Goal: Answer question/provide support: Share knowledge or assist other users

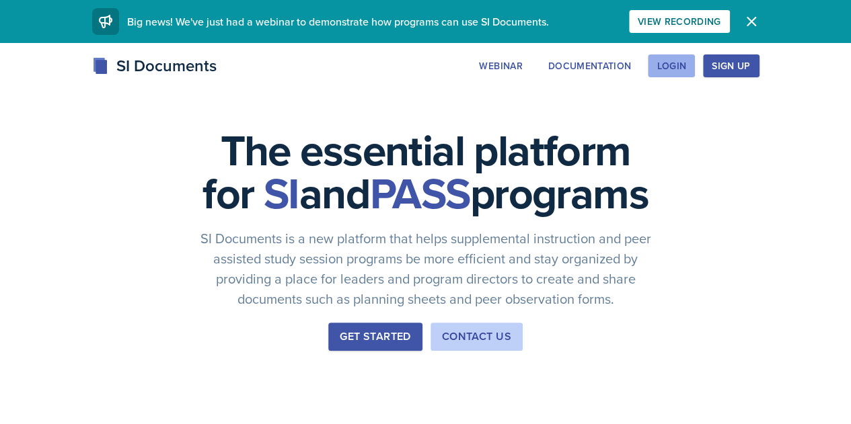
click at [686, 71] on div "Login" at bounding box center [671, 66] width 30 height 11
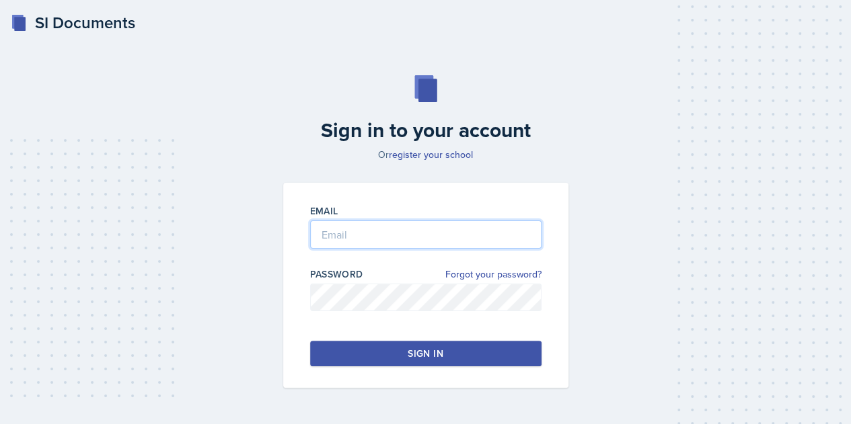
click at [426, 241] on input "email" at bounding box center [425, 235] width 231 height 28
type input "ccarr39@students.kennesaw.edu"
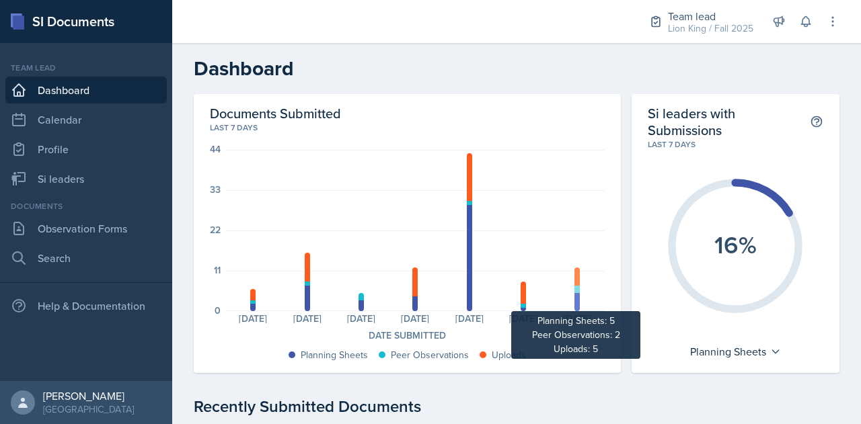
click at [574, 292] on div at bounding box center [576, 289] width 5 height 7
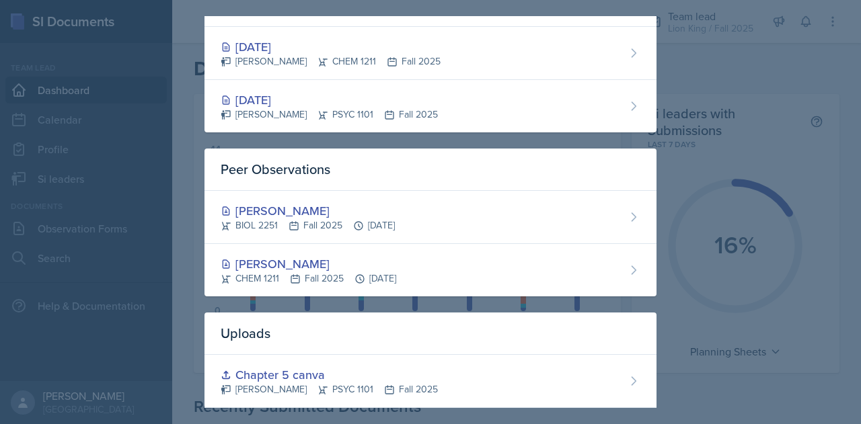
scroll to position [191, 0]
click at [725, 179] on div at bounding box center [430, 212] width 861 height 424
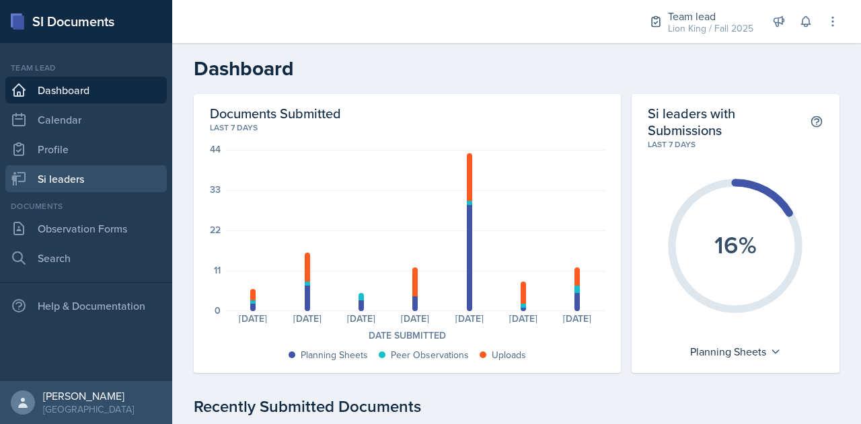
click at [47, 182] on link "Si leaders" at bounding box center [85, 178] width 161 height 27
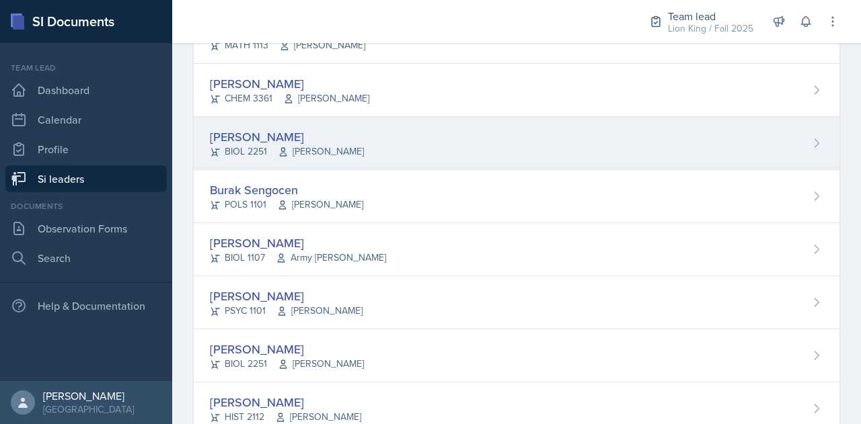
scroll to position [963, 0]
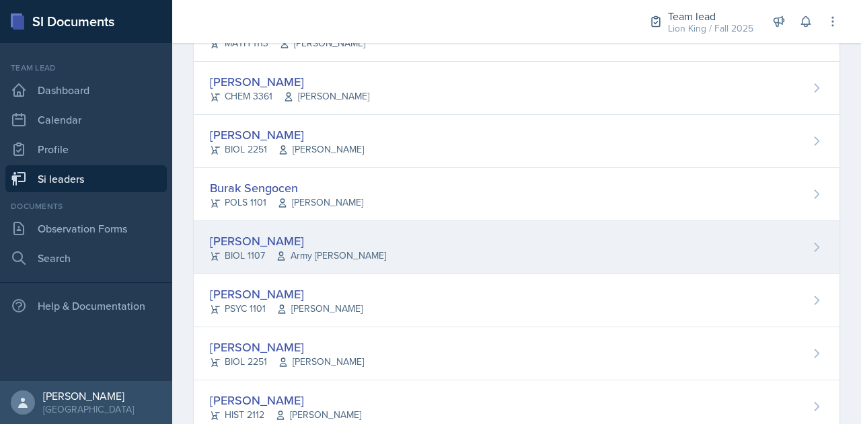
click at [237, 224] on div "Simas Simokaitis BIOL 1107 Army Lester" at bounding box center [517, 247] width 646 height 53
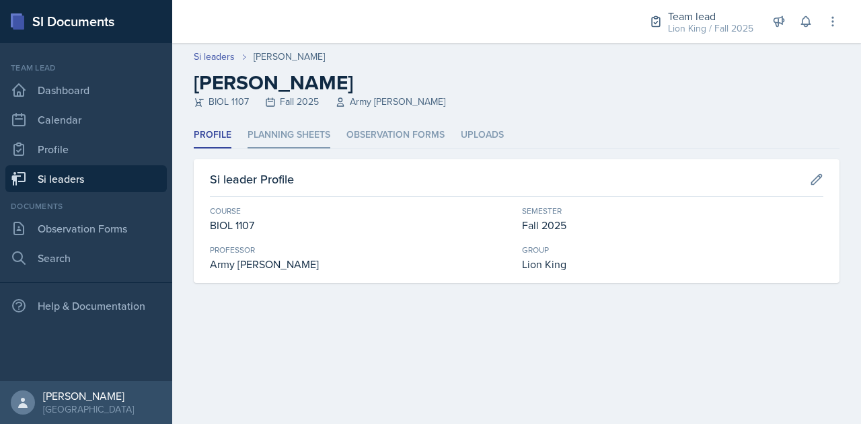
click at [295, 127] on li "Planning Sheets" at bounding box center [288, 135] width 83 height 26
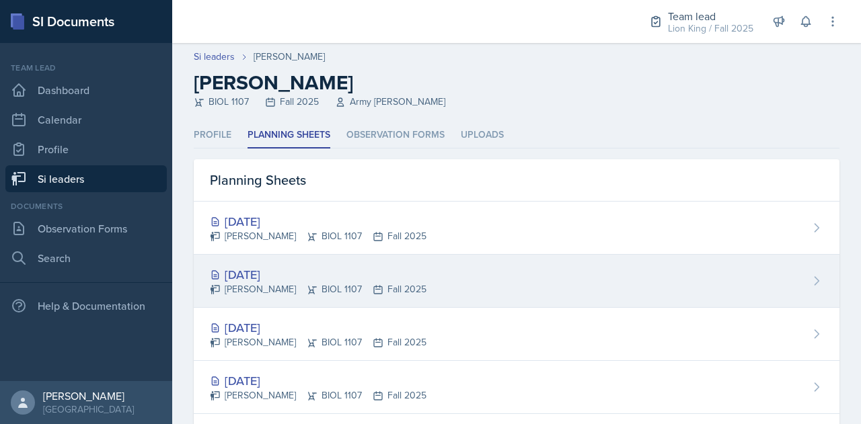
click at [256, 278] on div "[DATE]" at bounding box center [318, 275] width 217 height 18
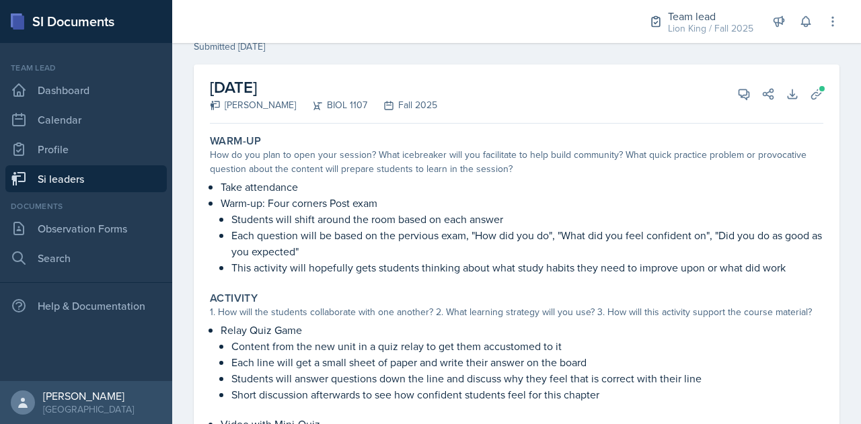
scroll to position [54, 0]
click at [810, 91] on icon at bounding box center [816, 95] width 13 height 13
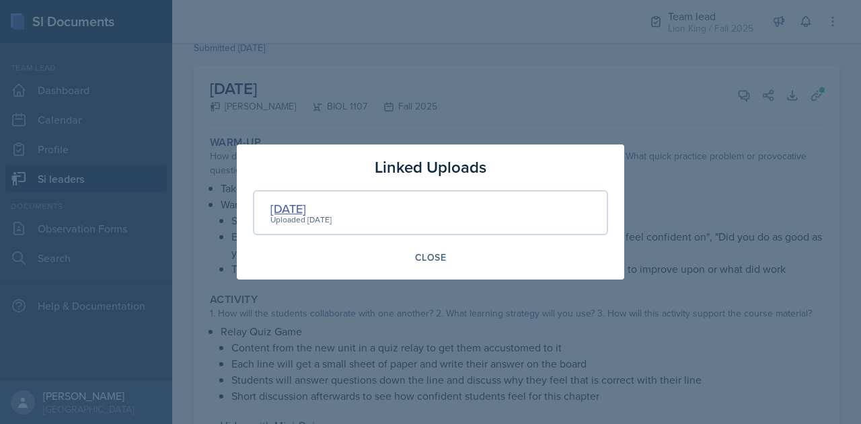
click at [314, 213] on div "9/17/2025" at bounding box center [300, 209] width 61 height 18
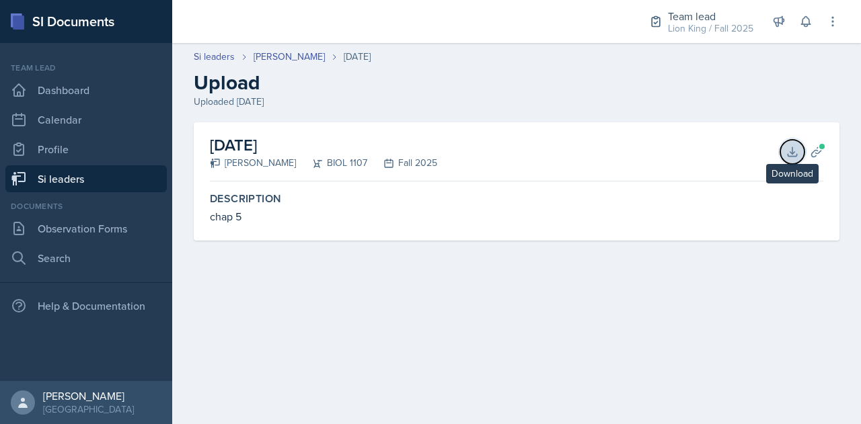
click at [794, 149] on icon at bounding box center [791, 151] width 13 height 13
click at [822, 155] on icon at bounding box center [816, 151] width 13 height 13
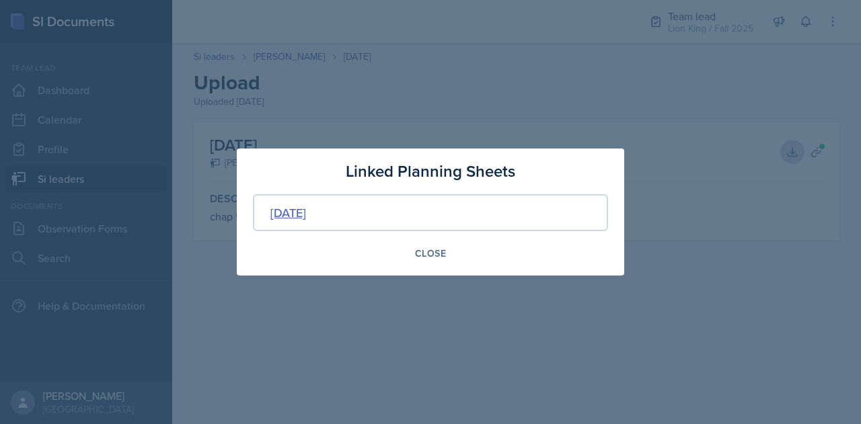
click at [306, 208] on div "[DATE]" at bounding box center [288, 213] width 36 height 18
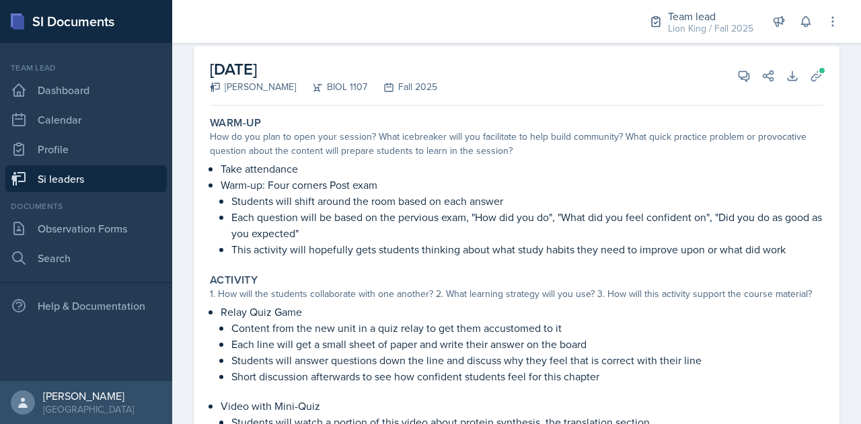
scroll to position [73, 0]
click at [737, 76] on icon at bounding box center [743, 76] width 13 height 13
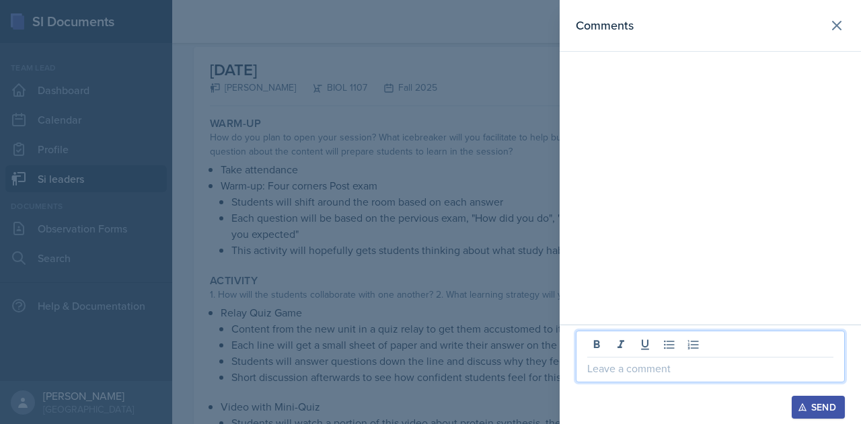
click at [611, 370] on p at bounding box center [710, 368] width 246 height 16
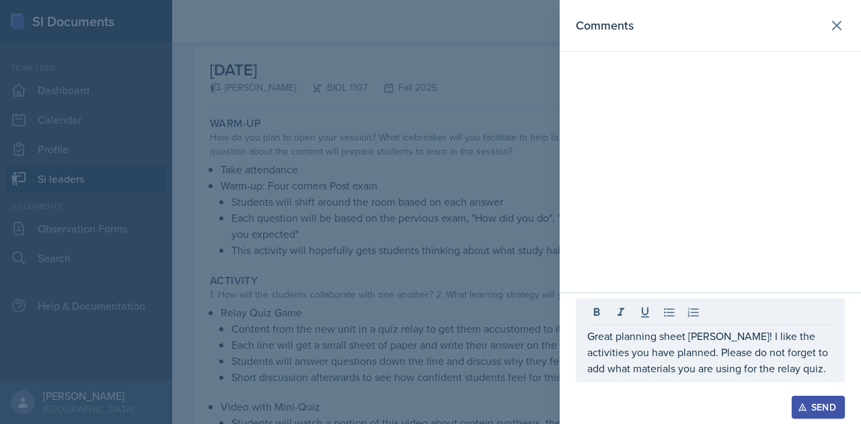
click at [387, 332] on div at bounding box center [430, 212] width 861 height 424
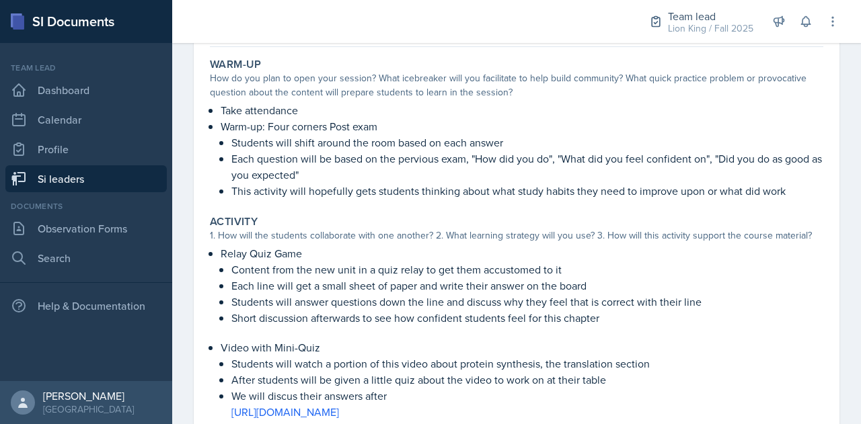
scroll to position [0, 0]
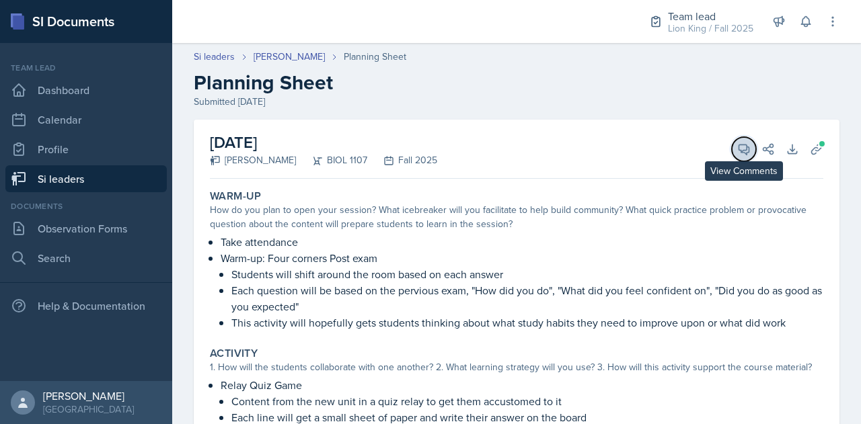
click at [737, 148] on icon at bounding box center [743, 149] width 13 height 13
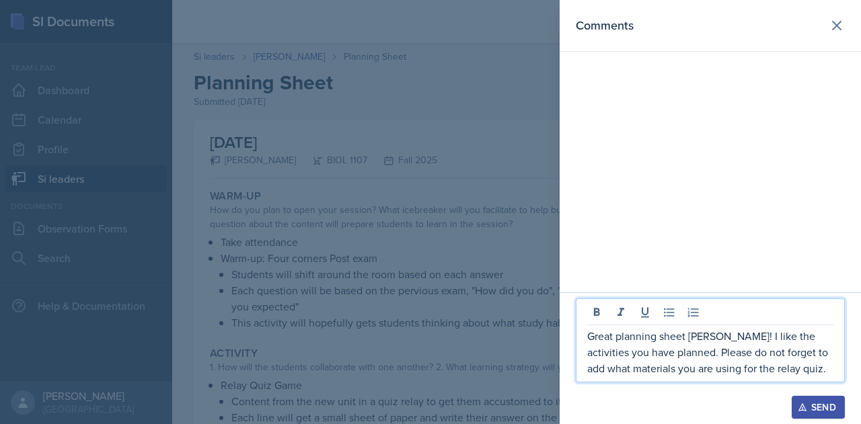
click at [799, 374] on p "Great planning sheet Simas! I like the activities you have planned. Please do n…" at bounding box center [710, 352] width 246 height 48
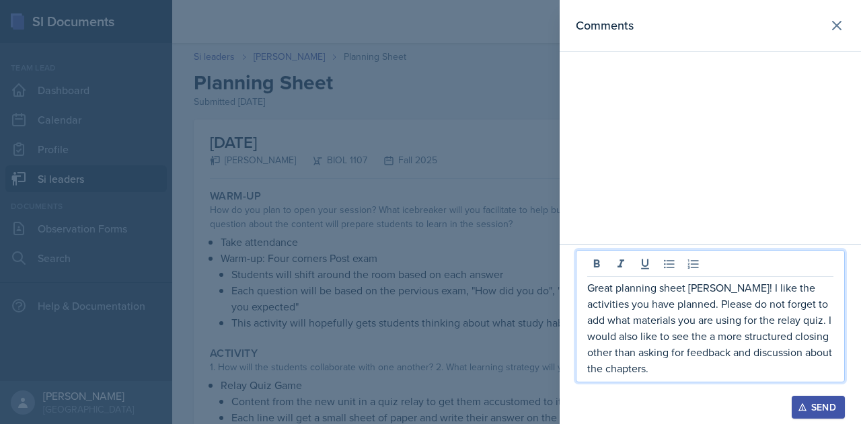
click at [504, 318] on div at bounding box center [430, 212] width 861 height 424
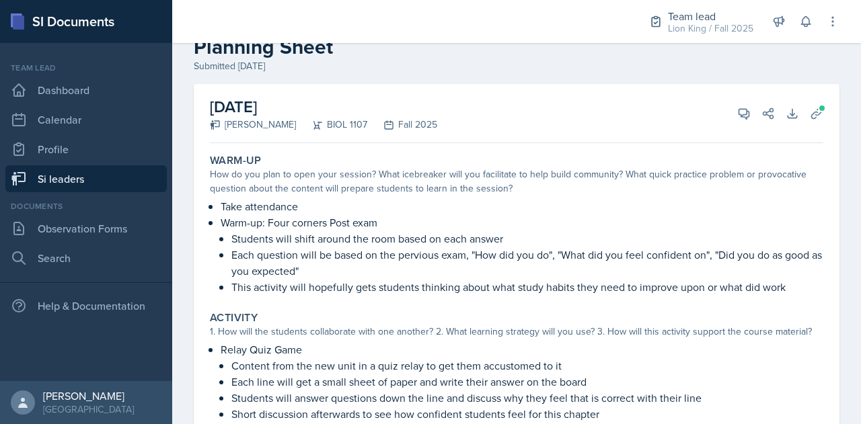
scroll to position [31, 0]
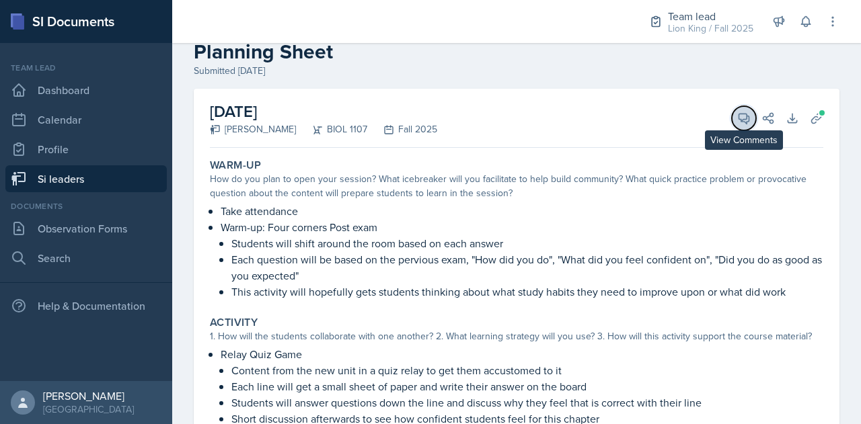
click at [739, 119] on icon at bounding box center [744, 119] width 10 height 10
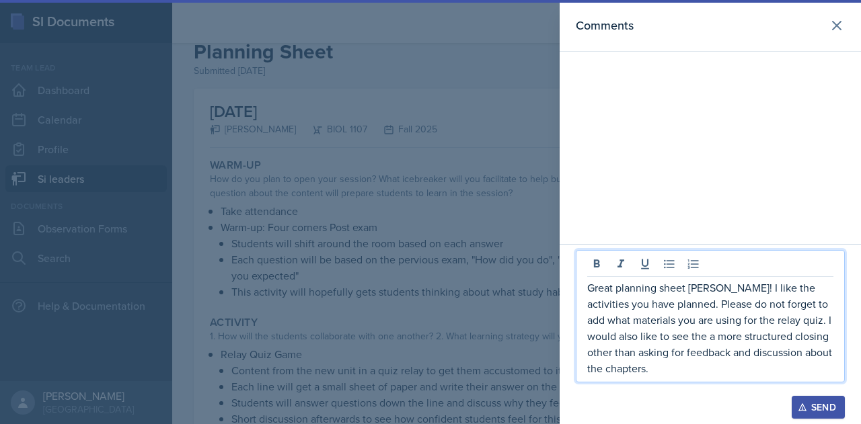
click at [648, 374] on p "Great planning sheet Simas! I like the activities you have planned. Please do n…" at bounding box center [710, 328] width 246 height 97
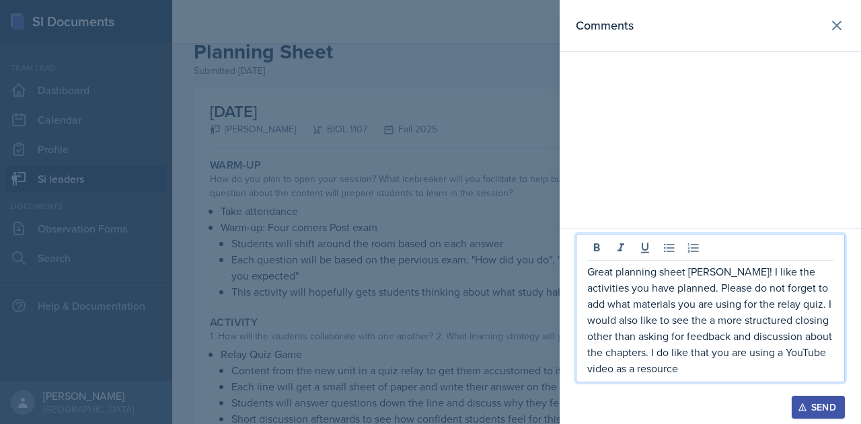
click at [823, 411] on div "Send" at bounding box center [818, 407] width 36 height 11
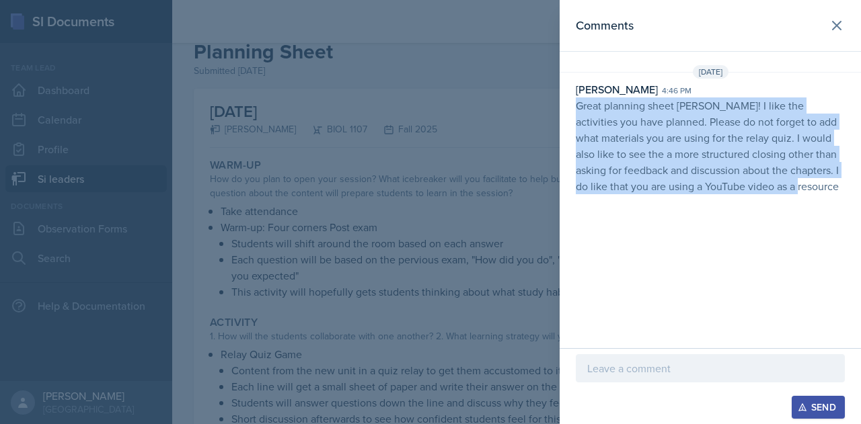
drag, startPoint x: 574, startPoint y: 106, endPoint x: 767, endPoint y: 222, distance: 225.3
click at [767, 222] on div "Comments Sep 16th, 2025 Rowan Carr 4:46 pm Great planning sheet Simas! I like t…" at bounding box center [709, 174] width 301 height 348
copy p "Great planning sheet Simas! I like the activities you have planned. Please do n…"
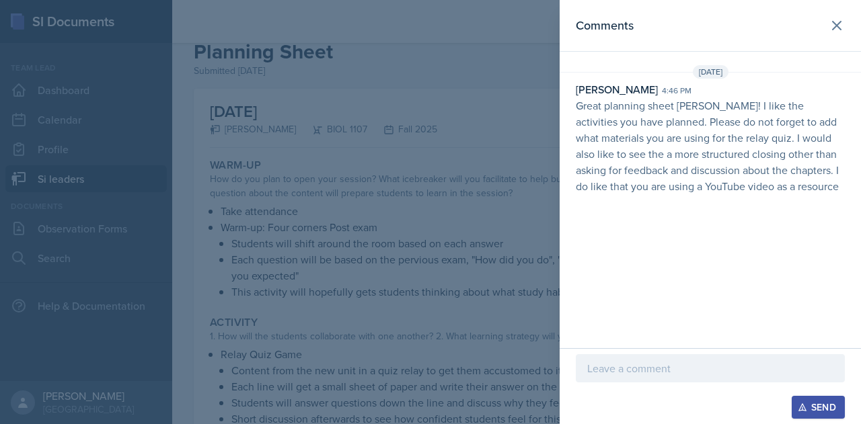
click at [441, 208] on div at bounding box center [430, 212] width 861 height 424
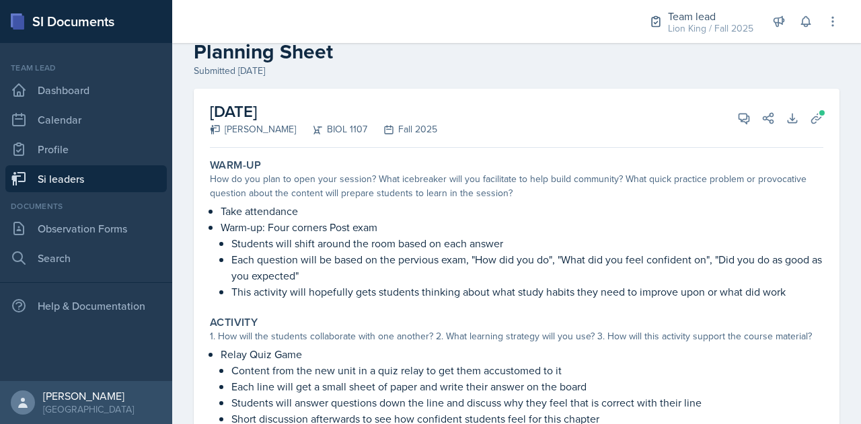
scroll to position [0, 0]
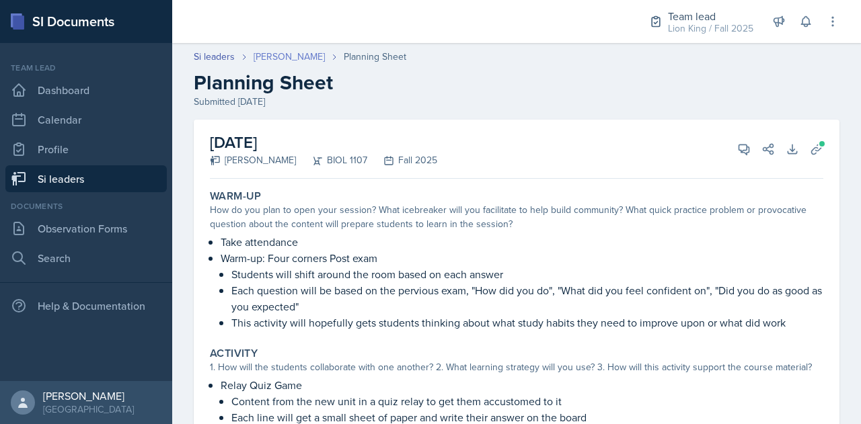
click at [299, 59] on link "[PERSON_NAME]" at bounding box center [289, 57] width 71 height 14
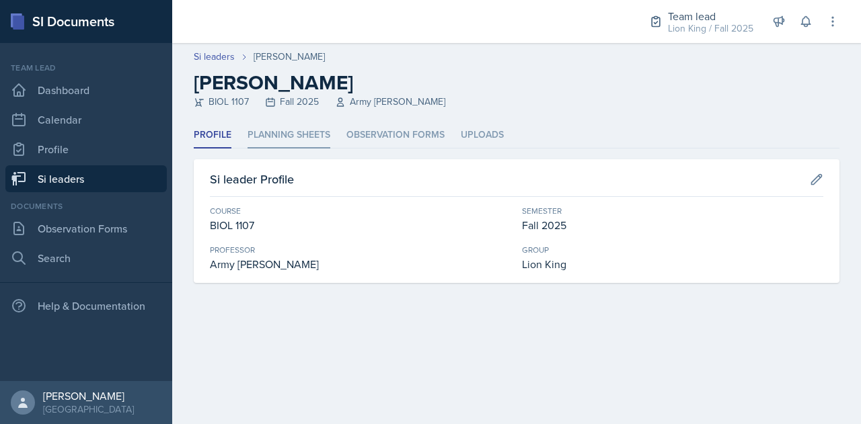
click at [303, 143] on li "Planning Sheets" at bounding box center [288, 135] width 83 height 26
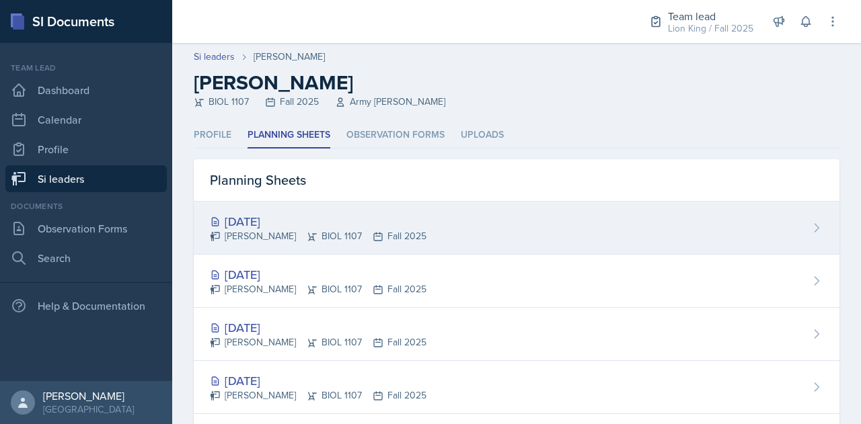
click at [284, 215] on div "[DATE]" at bounding box center [318, 221] width 217 height 18
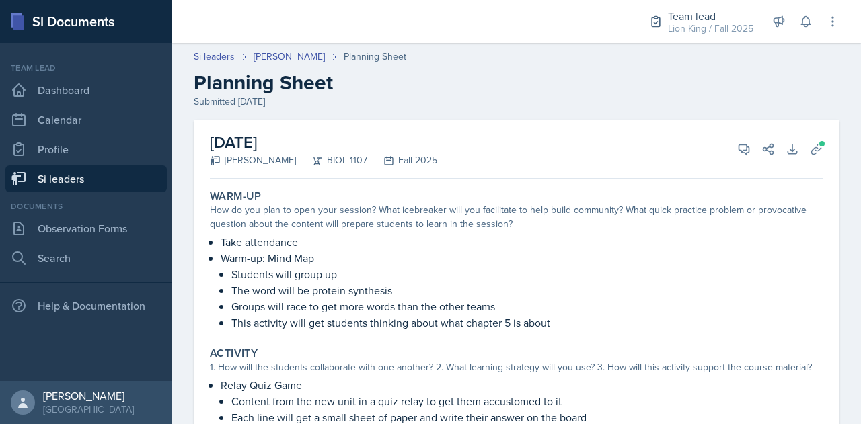
click at [811, 149] on icon at bounding box center [816, 149] width 13 height 13
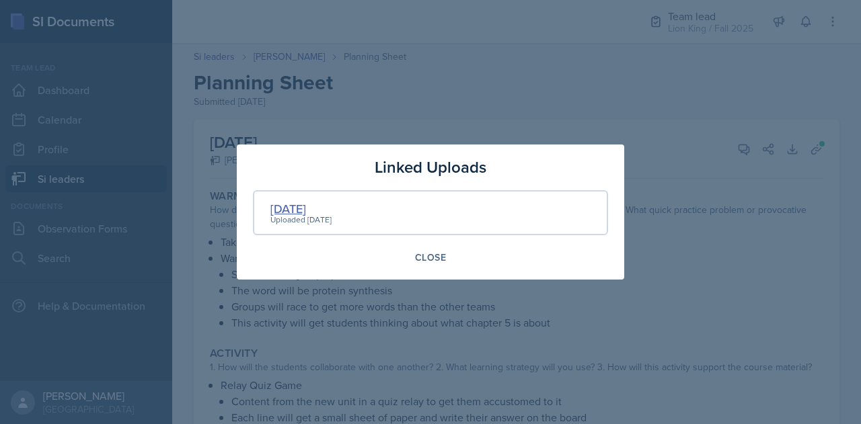
click at [304, 206] on div "9/19/2025" at bounding box center [300, 209] width 61 height 18
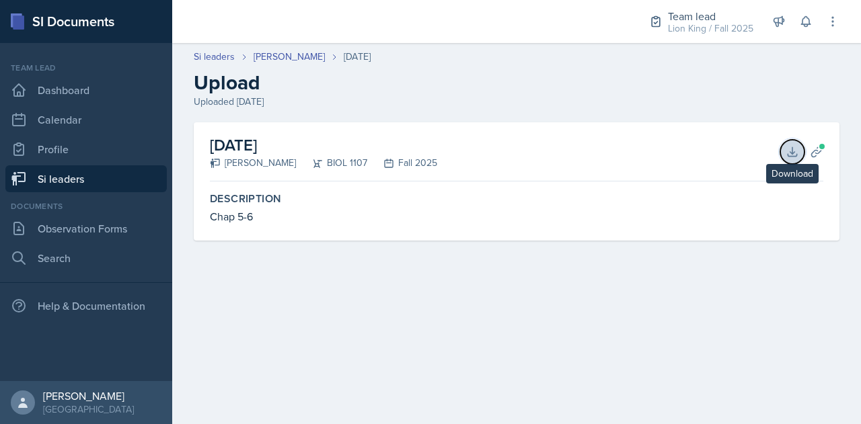
click at [796, 156] on icon at bounding box center [791, 151] width 13 height 13
click at [304, 61] on link "[PERSON_NAME]" at bounding box center [289, 57] width 71 height 14
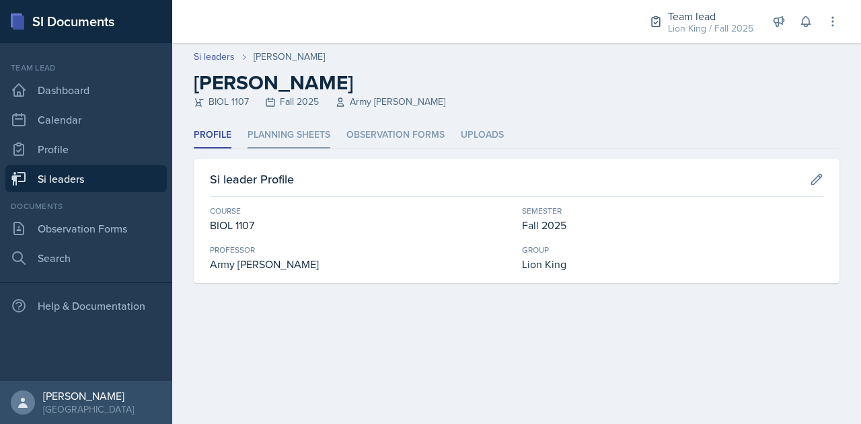
click at [289, 128] on li "Planning Sheets" at bounding box center [288, 135] width 83 height 26
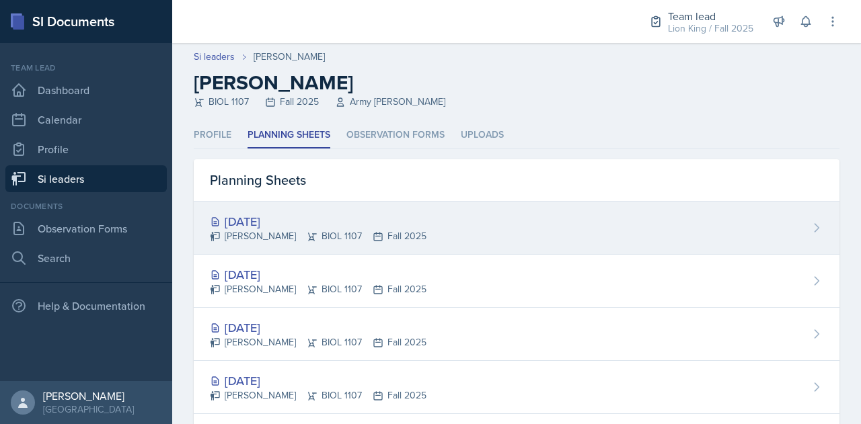
click at [269, 224] on div "[DATE]" at bounding box center [318, 221] width 217 height 18
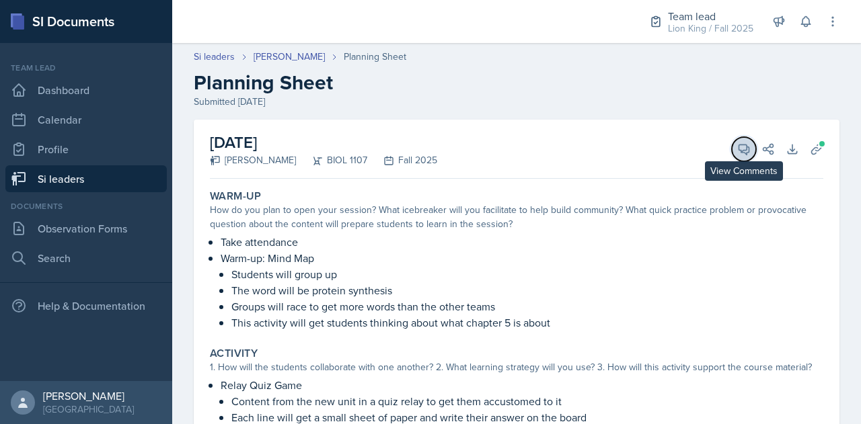
click at [737, 149] on icon at bounding box center [743, 149] width 13 height 13
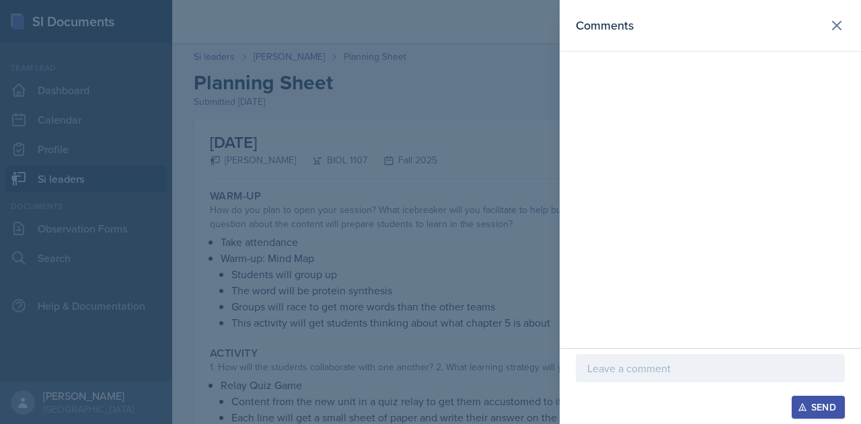
click at [647, 376] on p at bounding box center [710, 368] width 246 height 16
click at [479, 280] on div at bounding box center [430, 212] width 861 height 424
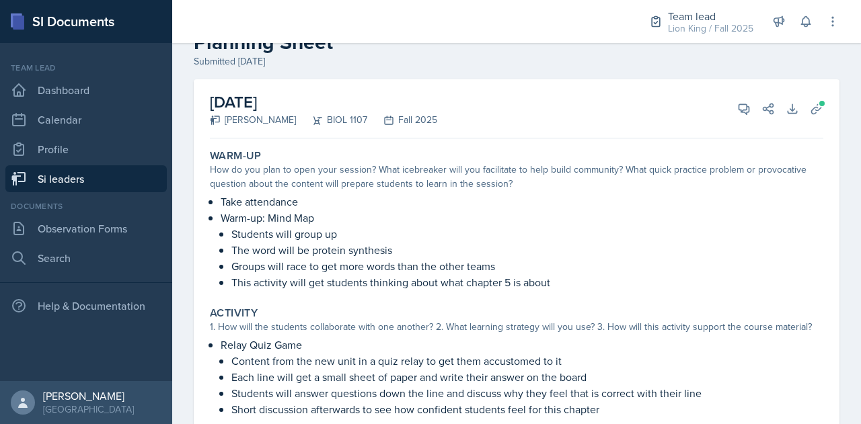
scroll to position [40, 0]
click at [745, 102] on span at bounding box center [748, 105] width 7 height 7
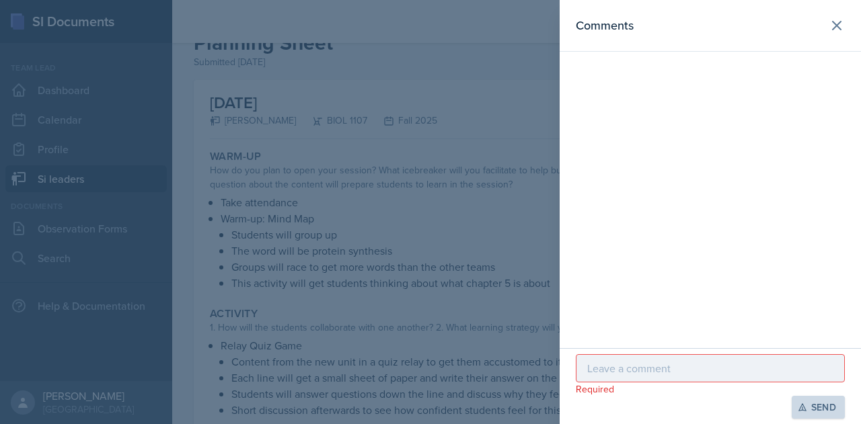
click at [619, 373] on p at bounding box center [710, 368] width 246 height 16
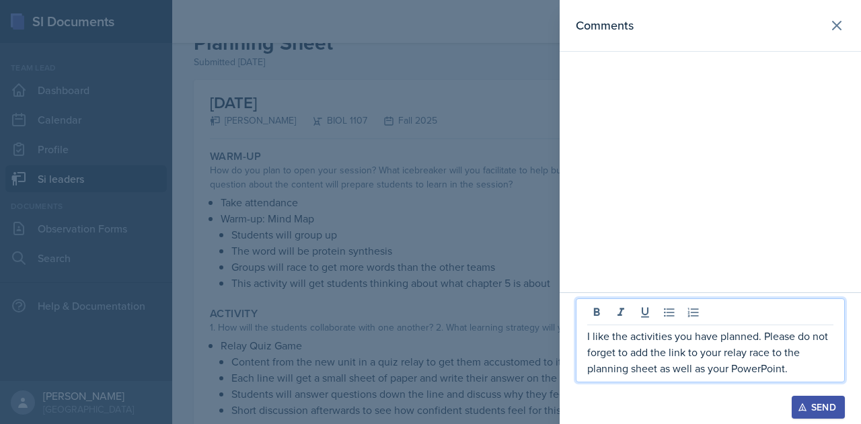
click at [432, 277] on div at bounding box center [430, 212] width 861 height 424
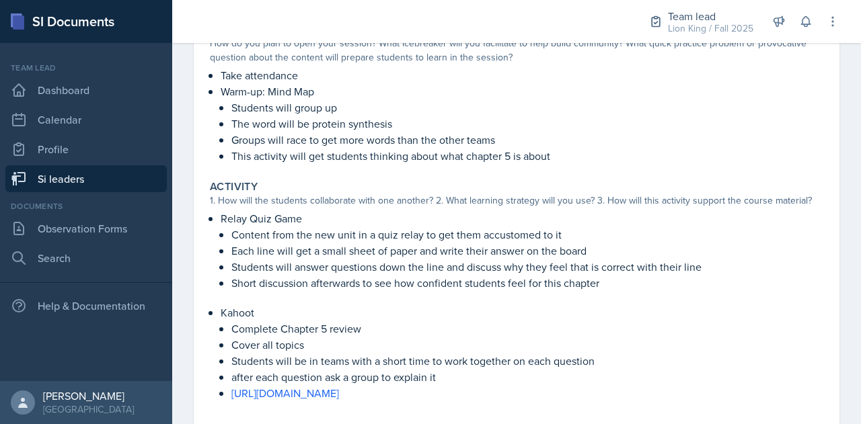
scroll to position [0, 0]
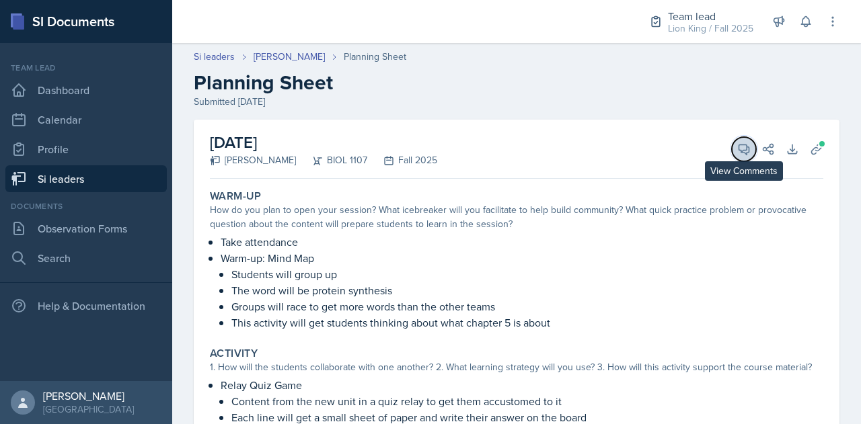
click at [739, 150] on icon at bounding box center [744, 150] width 10 height 10
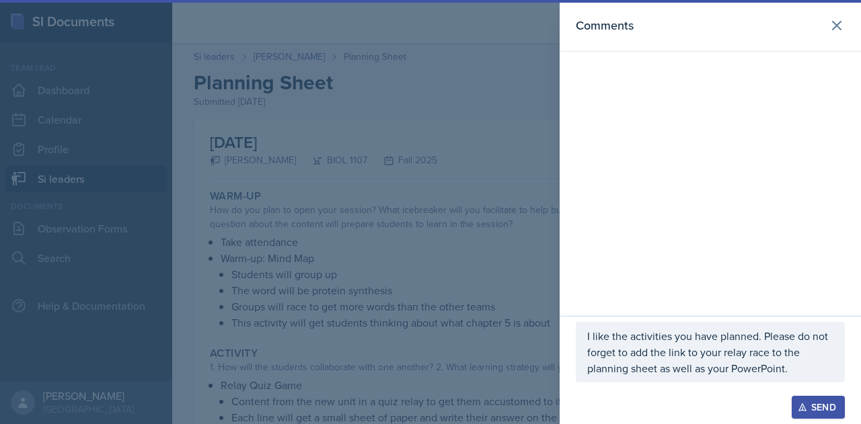
click at [800, 371] on p "I like the activities you have planned. Please do not forget to add the link to…" at bounding box center [710, 352] width 246 height 48
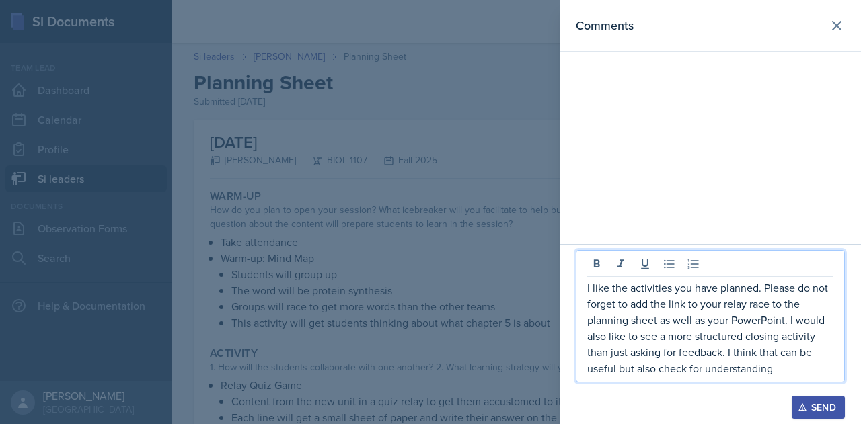
click at [777, 368] on p "I like the activities you have planned. Please do not forget to add the link to…" at bounding box center [710, 328] width 246 height 97
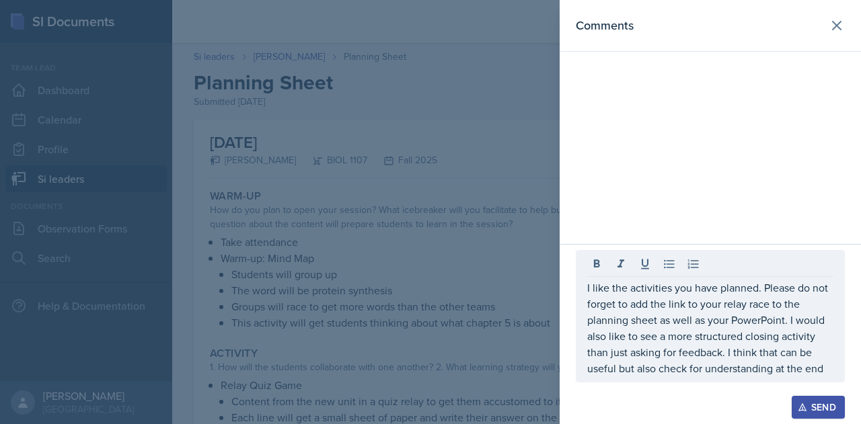
click at [830, 413] on div "Send" at bounding box center [818, 407] width 36 height 11
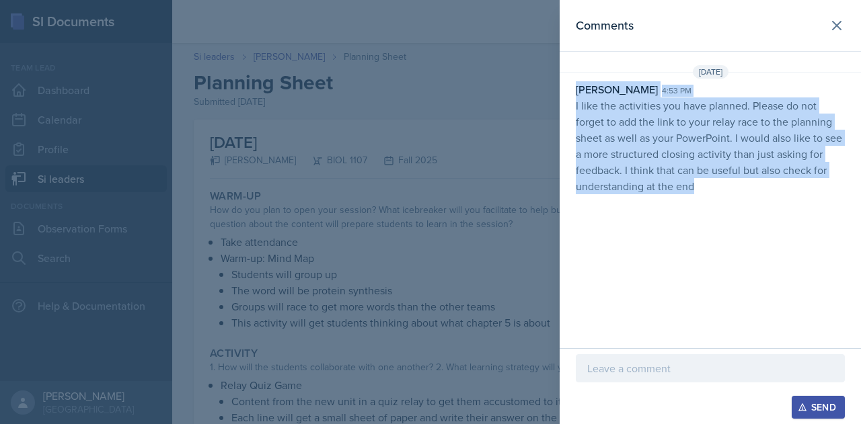
drag, startPoint x: 574, startPoint y: 95, endPoint x: 745, endPoint y: 202, distance: 201.2
click at [745, 202] on div "Comments Sep 16th, 2025 Rowan Carr 4:53 pm I like the activities you have plann…" at bounding box center [709, 174] width 301 height 348
drag, startPoint x: 574, startPoint y: 104, endPoint x: 775, endPoint y: 200, distance: 222.9
click at [775, 200] on div "Comments Sep 16th, 2025 Rowan Carr 4:53 pm I like the activities you have plann…" at bounding box center [709, 174] width 301 height 348
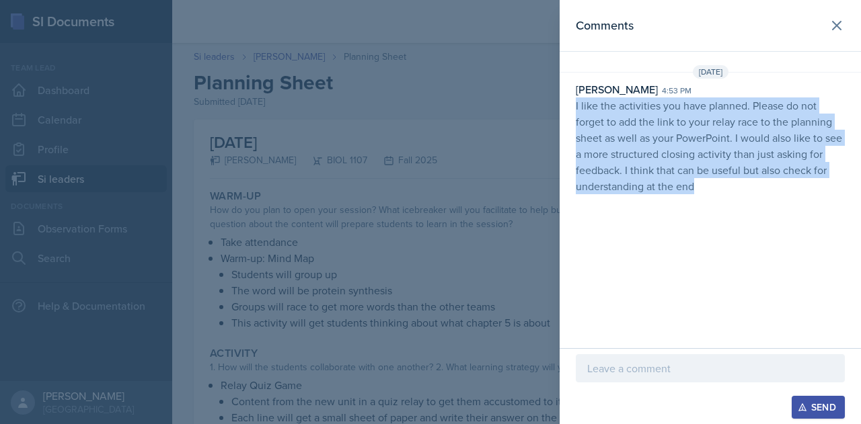
copy p "I like the activities you have planned. Please do not forget to add the link to…"
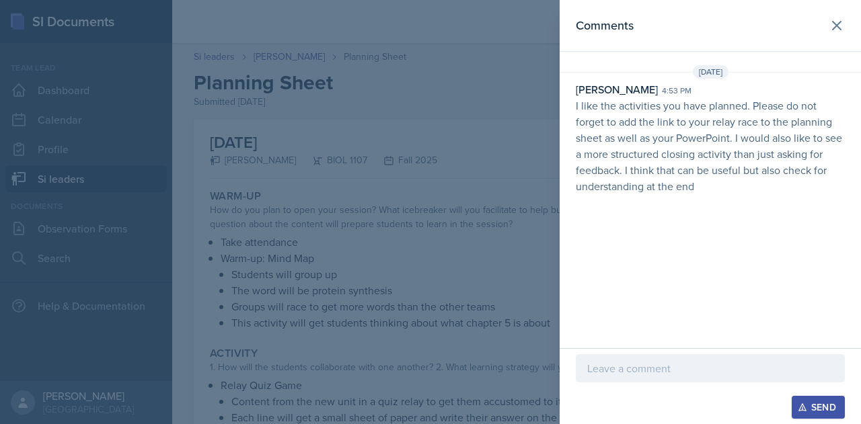
click at [518, 342] on div at bounding box center [430, 212] width 861 height 424
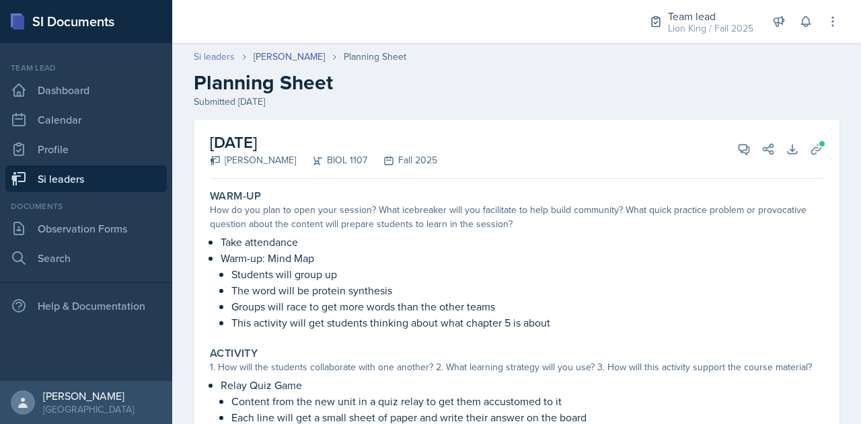
click at [212, 55] on link "Si leaders" at bounding box center [214, 57] width 41 height 14
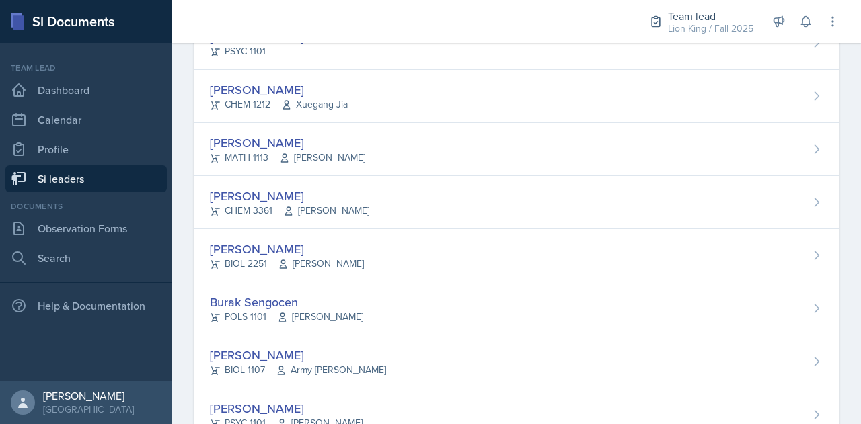
scroll to position [1104, 0]
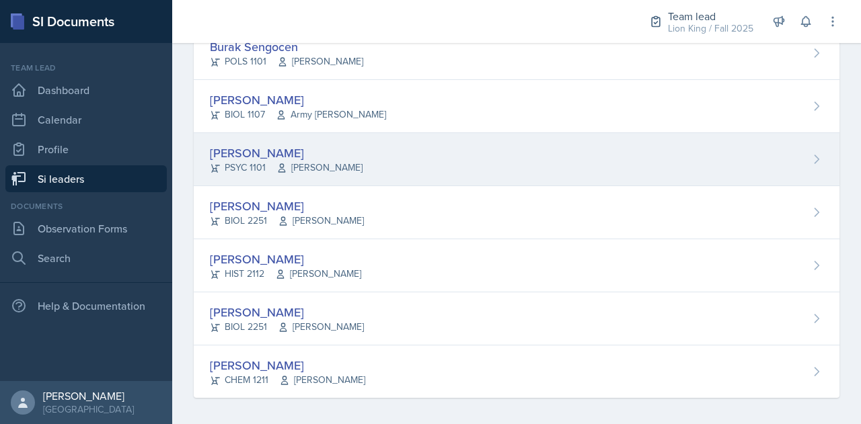
click at [287, 144] on div "[PERSON_NAME]" at bounding box center [286, 153] width 153 height 18
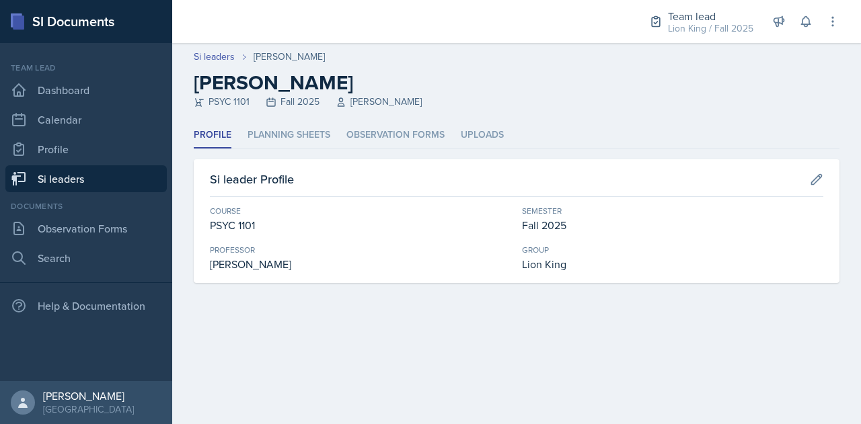
click at [287, 143] on li "Planning Sheets" at bounding box center [288, 135] width 83 height 26
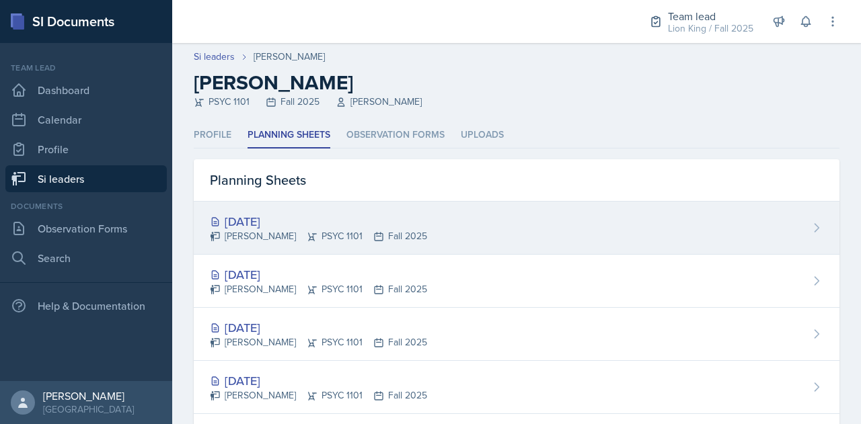
click at [245, 227] on div "[DATE]" at bounding box center [318, 221] width 217 height 18
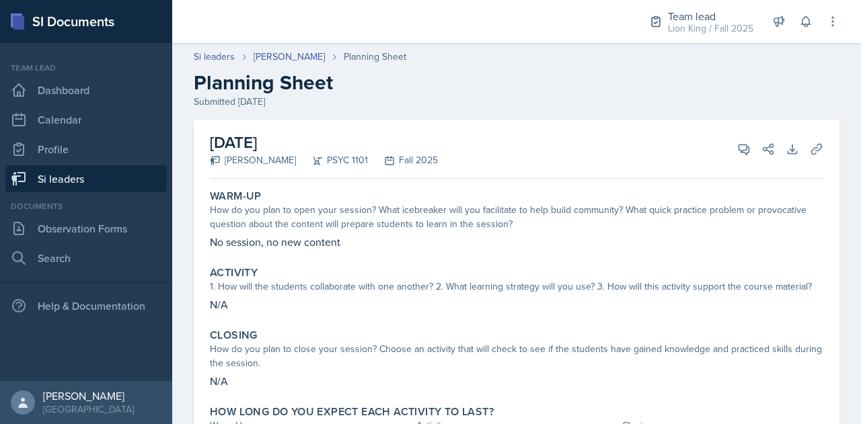
scroll to position [81, 0]
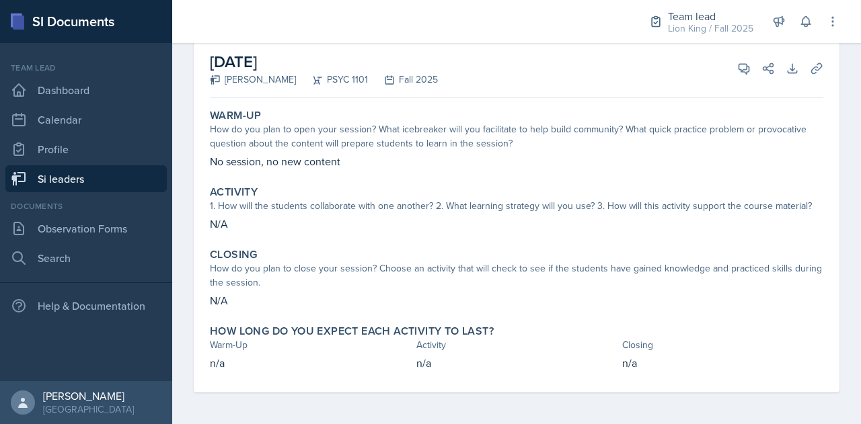
click at [433, 295] on p "N/A" at bounding box center [516, 301] width 613 height 16
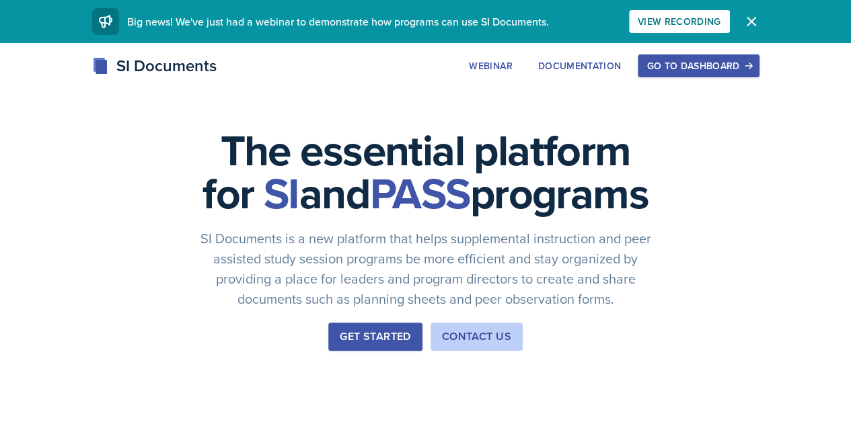
click at [744, 61] on div "Go to Dashboard" at bounding box center [698, 66] width 104 height 11
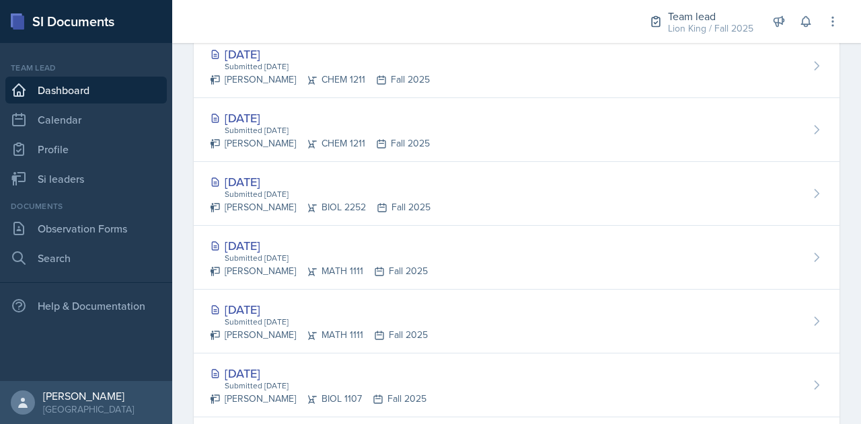
scroll to position [742, 0]
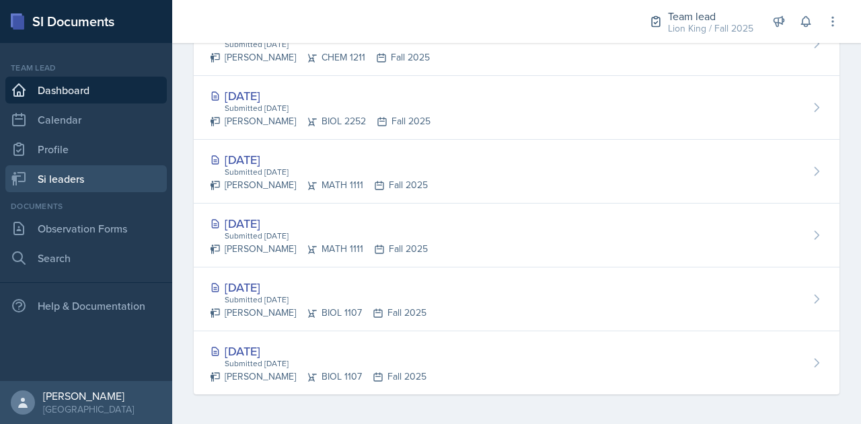
click at [71, 173] on link "Si leaders" at bounding box center [85, 178] width 161 height 27
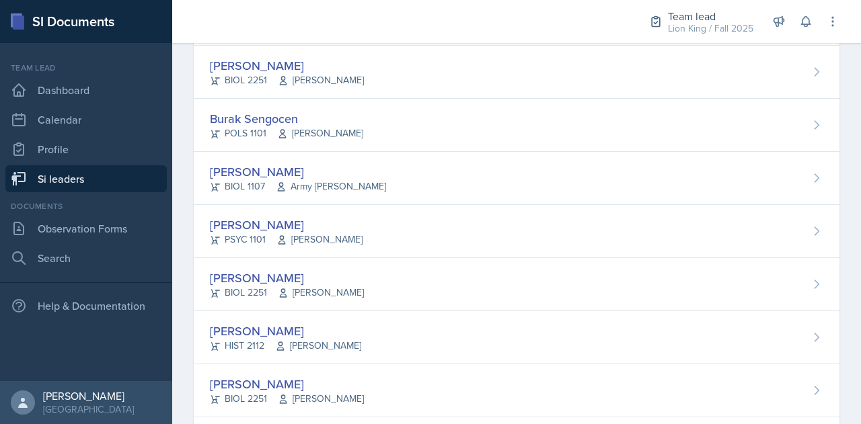
scroll to position [1104, 0]
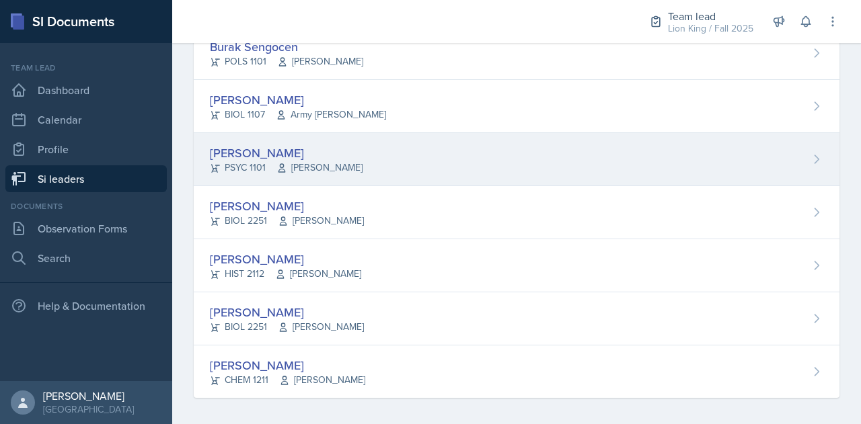
click at [266, 144] on div "[PERSON_NAME]" at bounding box center [286, 153] width 153 height 18
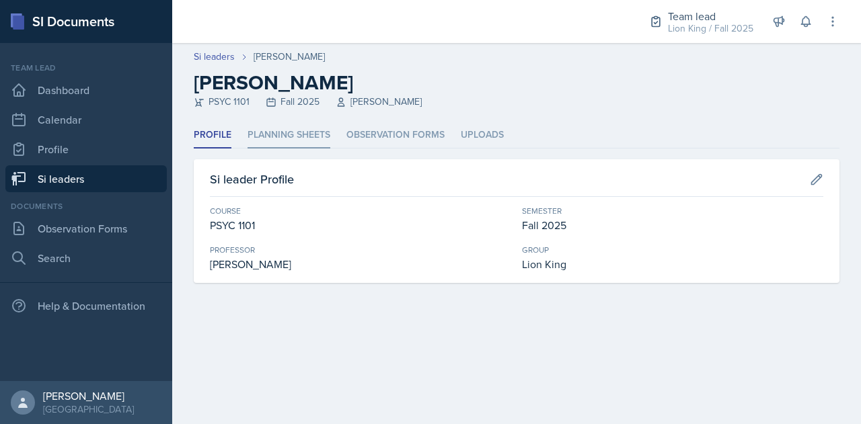
click at [272, 140] on li "Planning Sheets" at bounding box center [288, 135] width 83 height 26
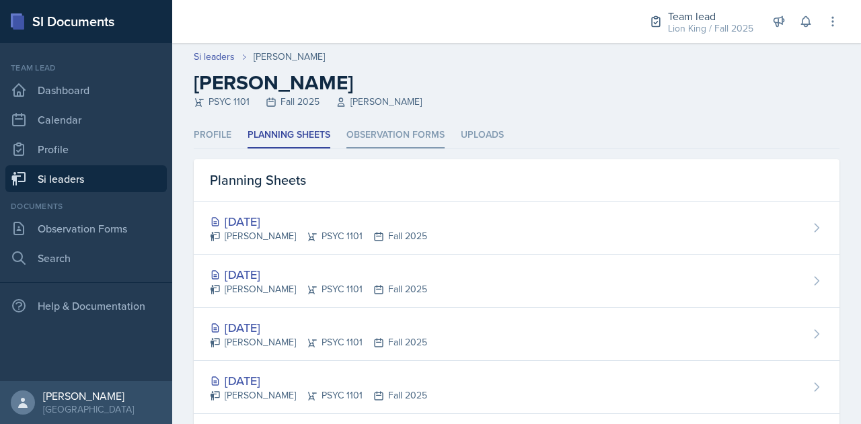
click at [409, 135] on li "Observation Forms" at bounding box center [395, 135] width 98 height 26
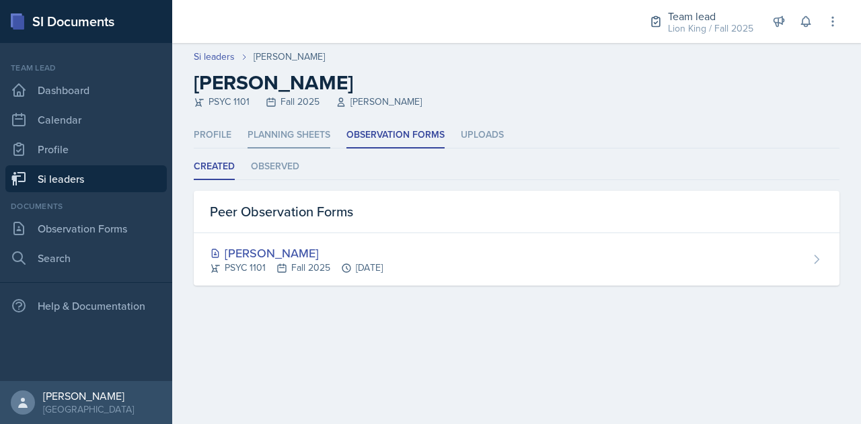
click at [300, 130] on li "Planning Sheets" at bounding box center [288, 135] width 83 height 26
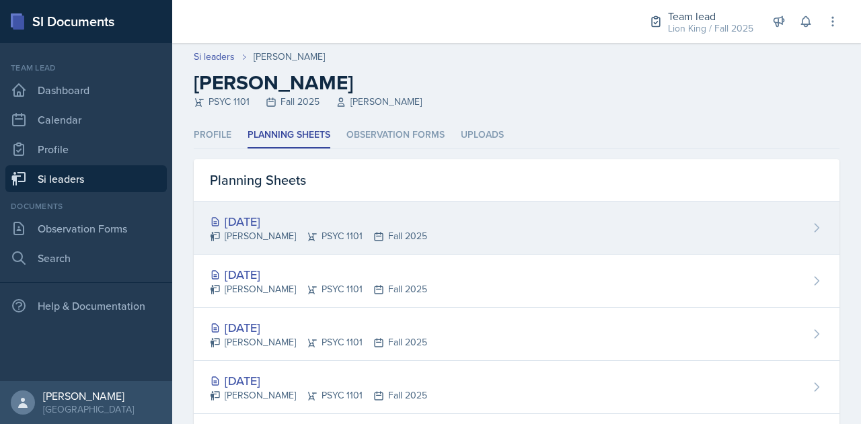
click at [373, 225] on div "[DATE]" at bounding box center [318, 221] width 217 height 18
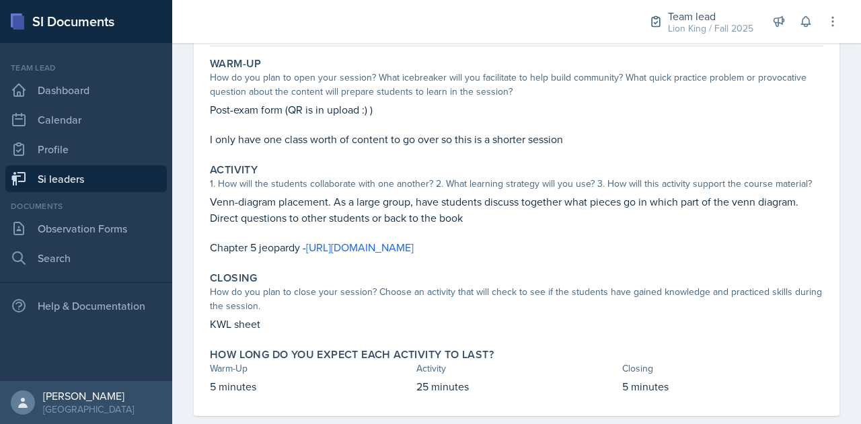
scroll to position [156, 0]
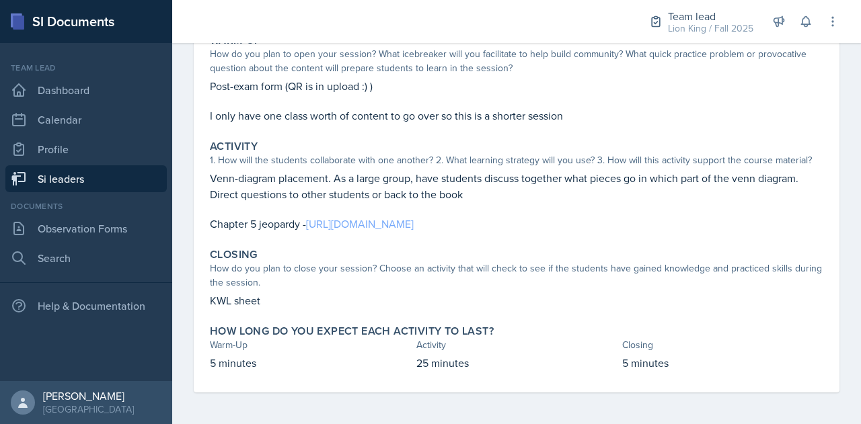
click at [401, 221] on link "https://jeopardylabs.com/play/chapter-5-10002" at bounding box center [360, 224] width 108 height 15
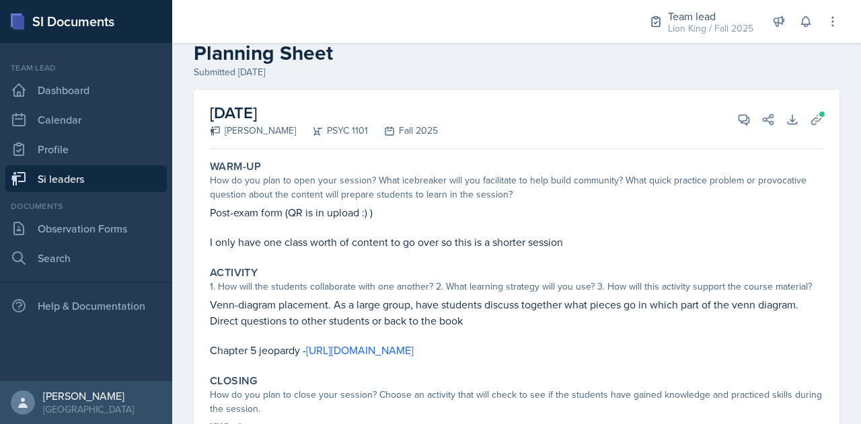
scroll to position [32, 0]
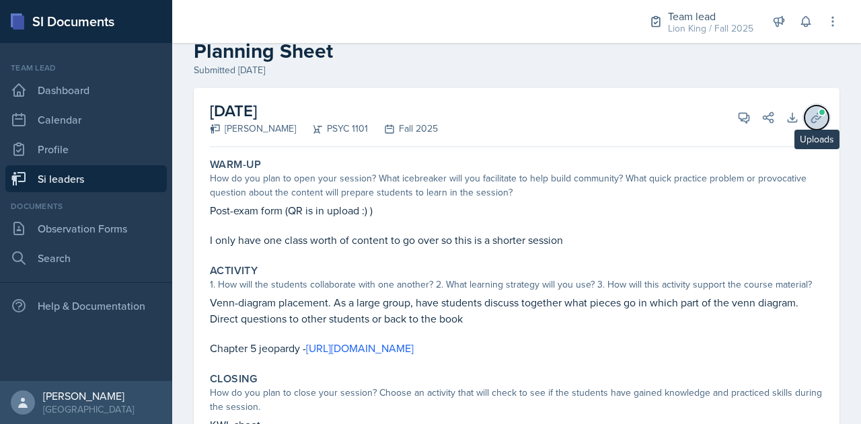
click at [804, 127] on button "Uploads" at bounding box center [816, 118] width 24 height 24
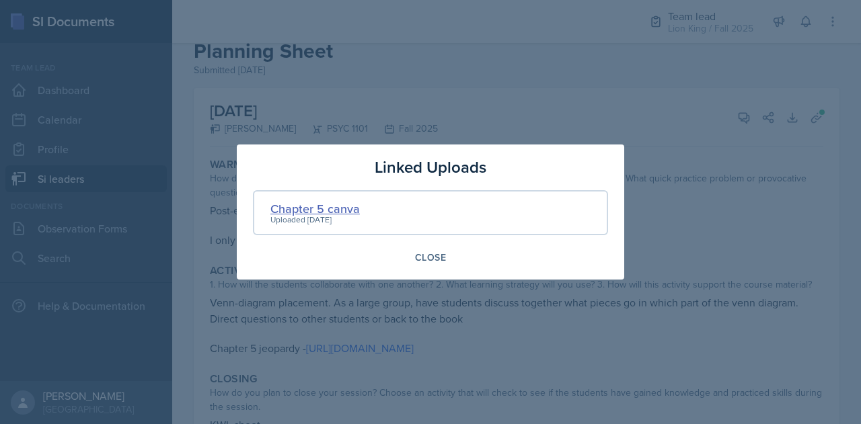
click at [311, 206] on div "Chapter 5 canva" at bounding box center [314, 209] width 89 height 18
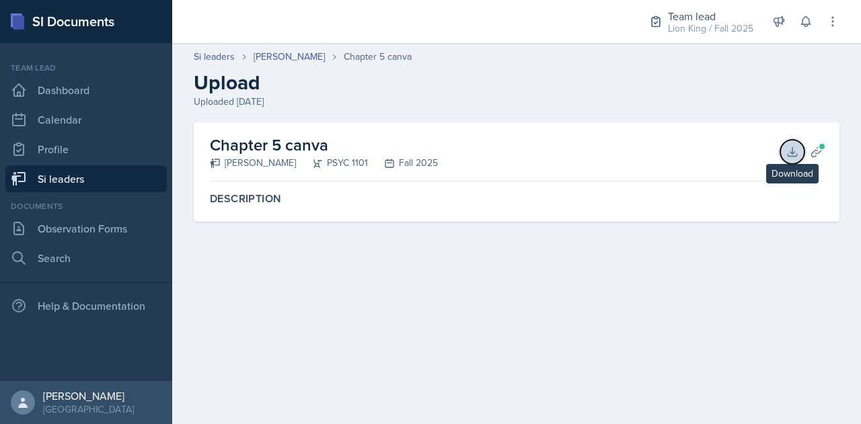
click at [784, 153] on button "Download" at bounding box center [792, 152] width 24 height 24
click at [820, 149] on span at bounding box center [822, 147] width 8 height 8
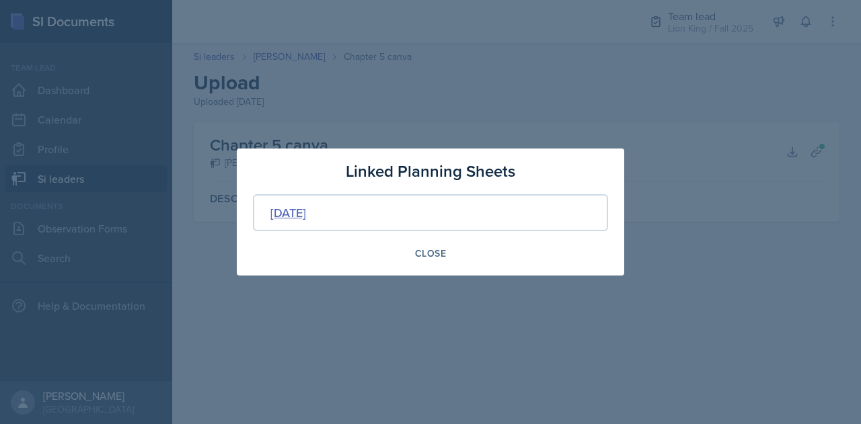
click at [306, 219] on div "[DATE]" at bounding box center [288, 213] width 36 height 18
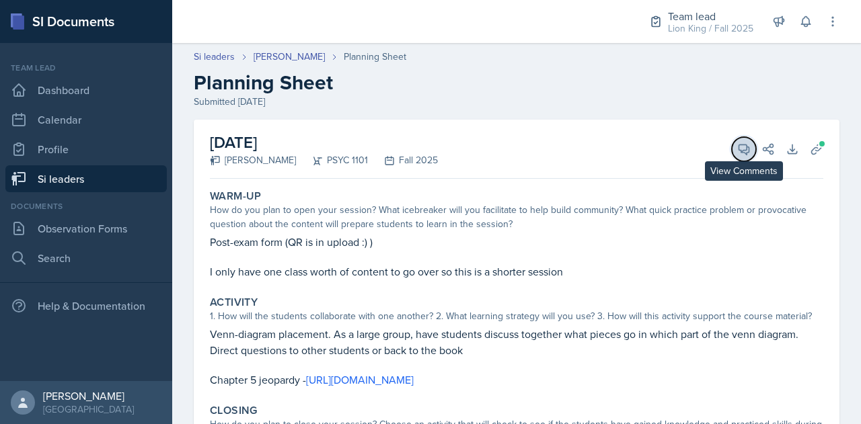
click at [737, 149] on icon at bounding box center [743, 149] width 13 height 13
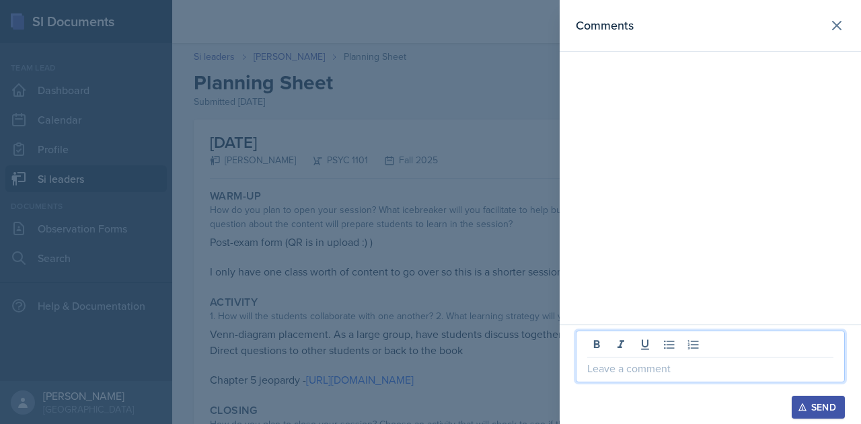
click at [625, 376] on p at bounding box center [710, 368] width 246 height 16
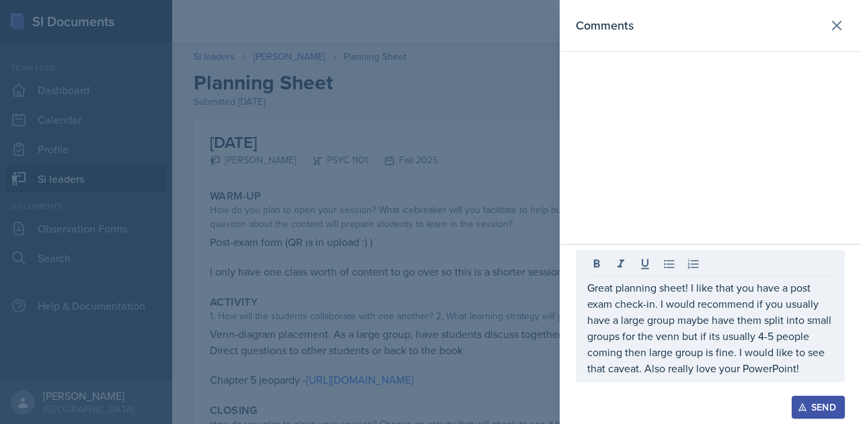
click at [807, 410] on div "Send" at bounding box center [818, 407] width 36 height 11
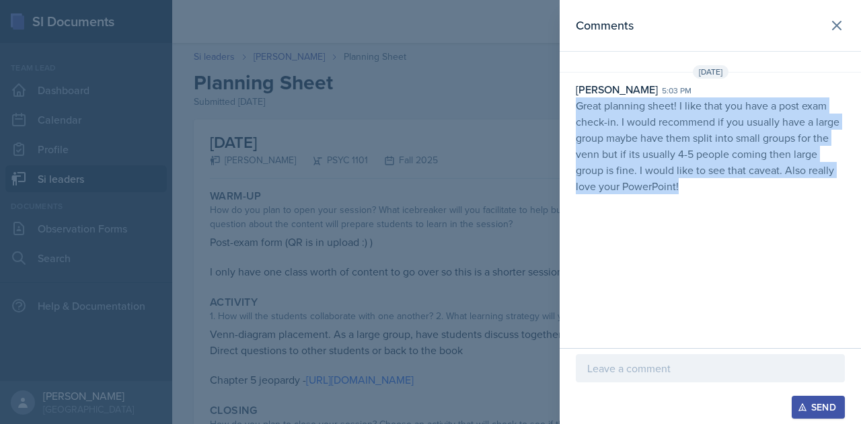
drag, startPoint x: 570, startPoint y: 102, endPoint x: 787, endPoint y: 231, distance: 252.3
click at [787, 231] on div "Comments Sep 16th, 2025 Rowan Carr 5:03 pm Great planning sheet! I like that yo…" at bounding box center [709, 174] width 301 height 348
copy p "Great planning sheet! I like that you have a post exam check-in. I would recomm…"
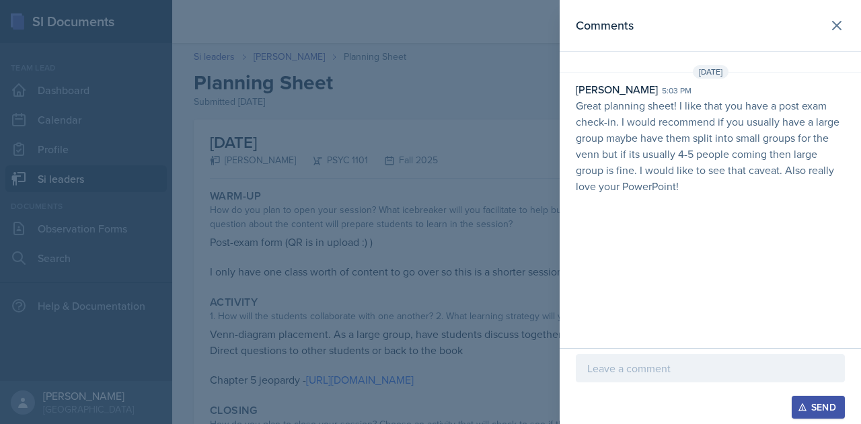
click at [389, 301] on div at bounding box center [430, 212] width 861 height 424
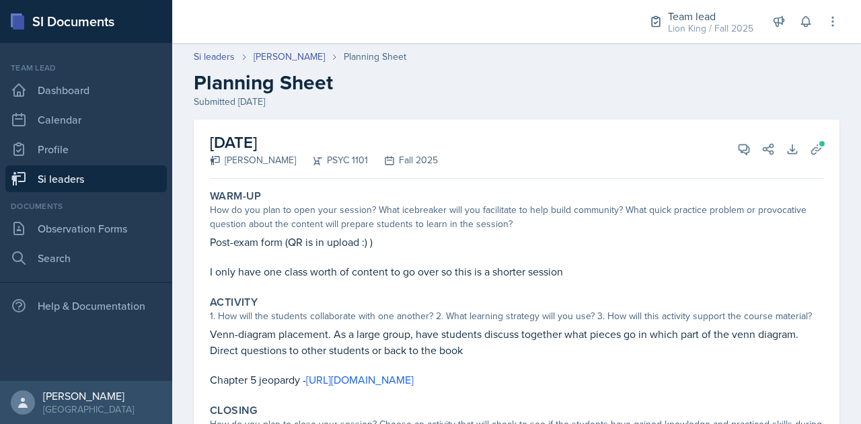
click at [82, 182] on link "Si leaders" at bounding box center [85, 178] width 161 height 27
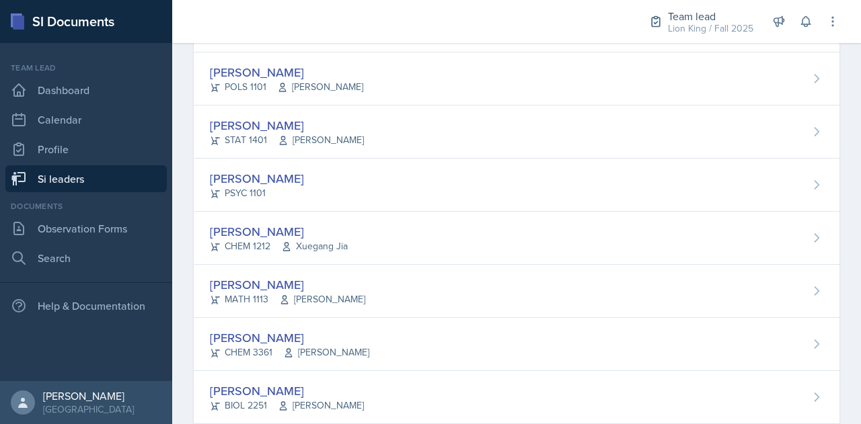
scroll to position [707, 0]
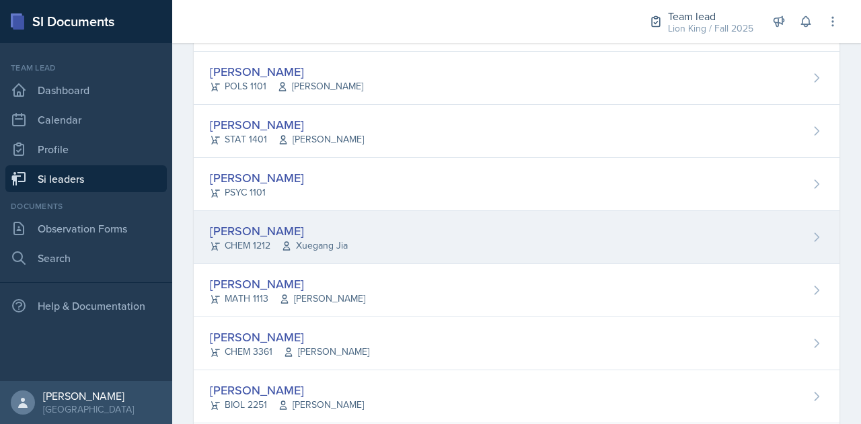
click at [303, 239] on span "Xuegang Jia" at bounding box center [314, 246] width 67 height 14
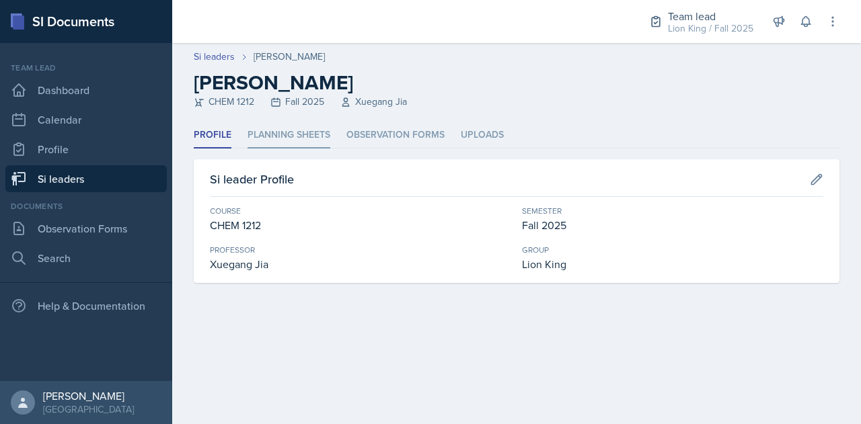
click at [321, 143] on li "Planning Sheets" at bounding box center [288, 135] width 83 height 26
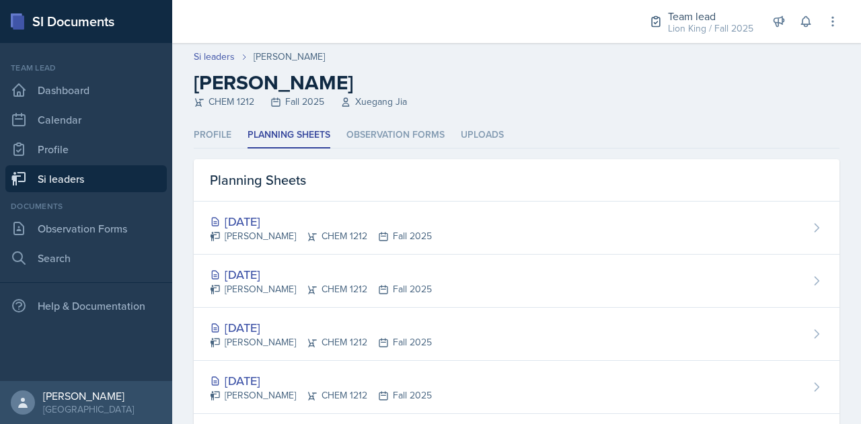
click at [93, 184] on link "Si leaders" at bounding box center [85, 178] width 161 height 27
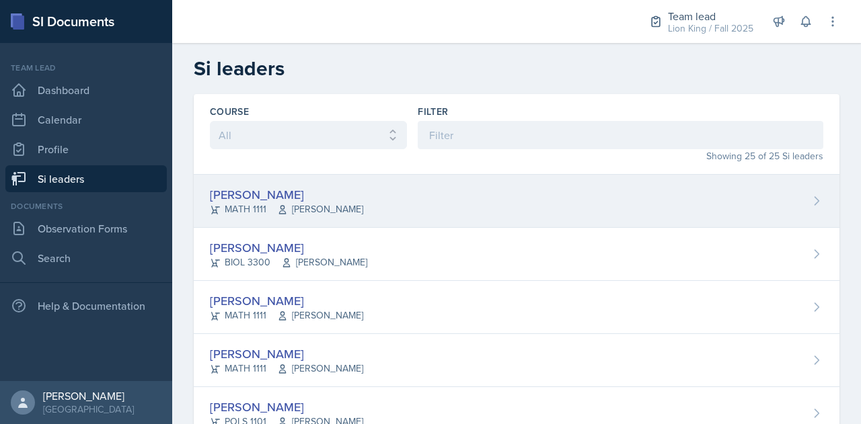
click at [282, 189] on div "[PERSON_NAME]" at bounding box center [286, 195] width 153 height 18
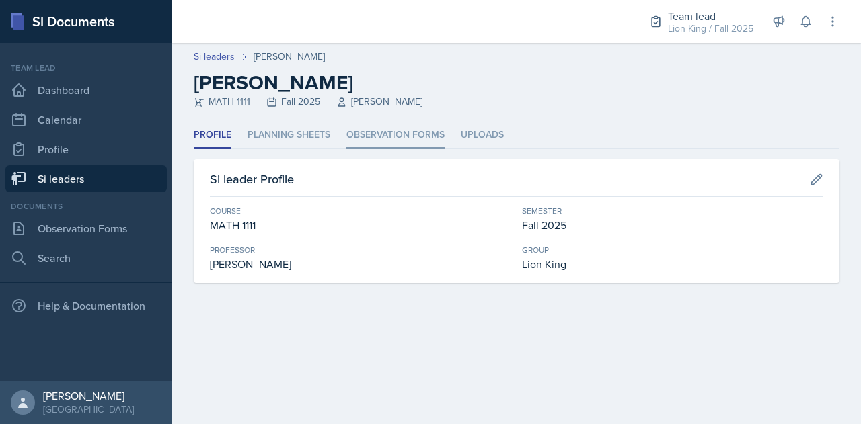
click at [392, 138] on li "Observation Forms" at bounding box center [395, 135] width 98 height 26
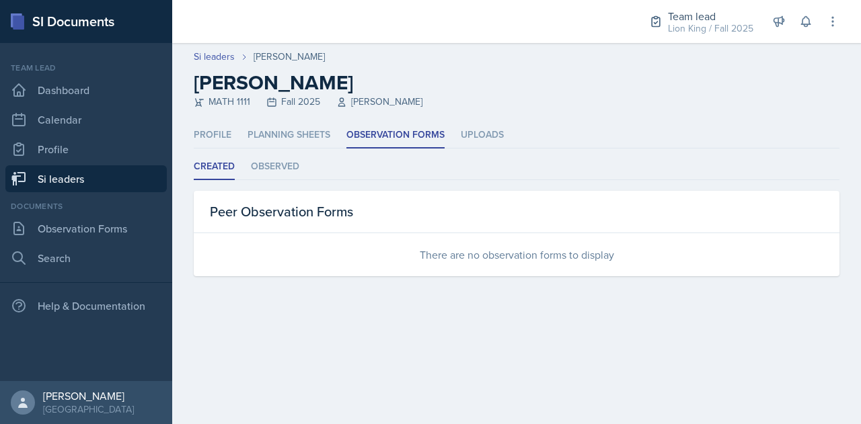
click at [247, 170] on ul "Created Observed" at bounding box center [517, 167] width 646 height 26
click at [264, 169] on li "Observed" at bounding box center [275, 167] width 48 height 26
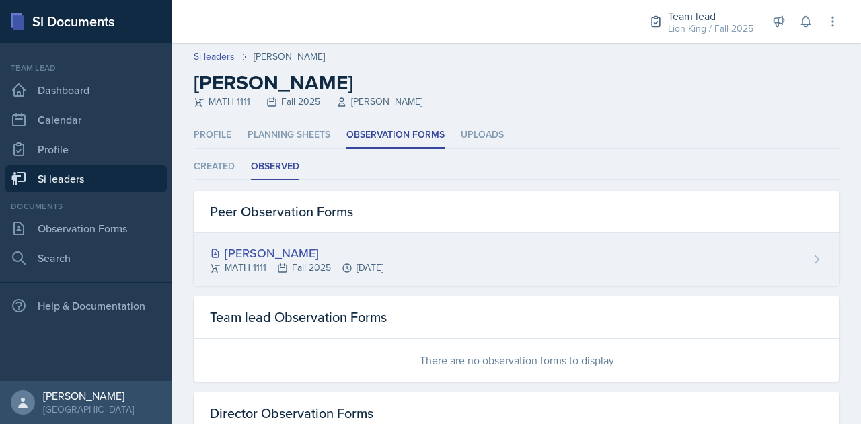
click at [312, 235] on div "Xavier Ashton MATH 1111 Fall 2025 Sep 8th, 2025" at bounding box center [517, 259] width 646 height 52
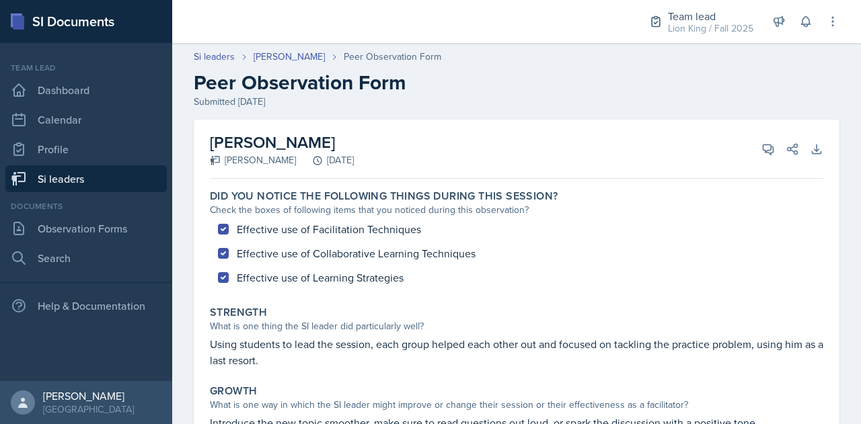
click at [89, 182] on link "Si leaders" at bounding box center [85, 178] width 161 height 27
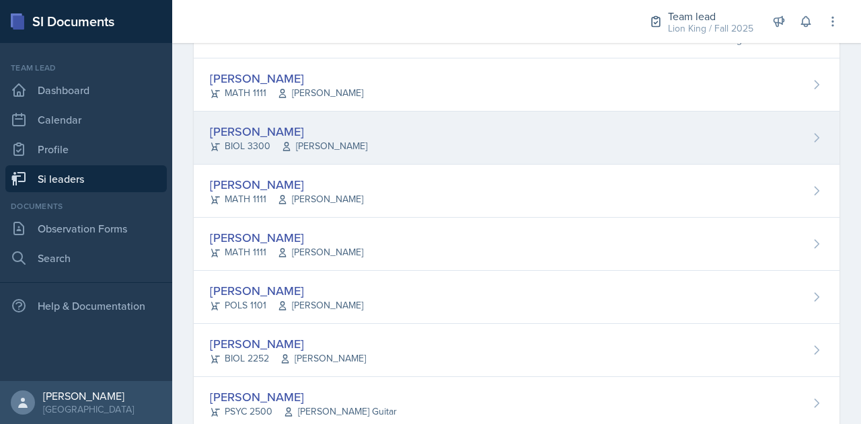
scroll to position [121, 0]
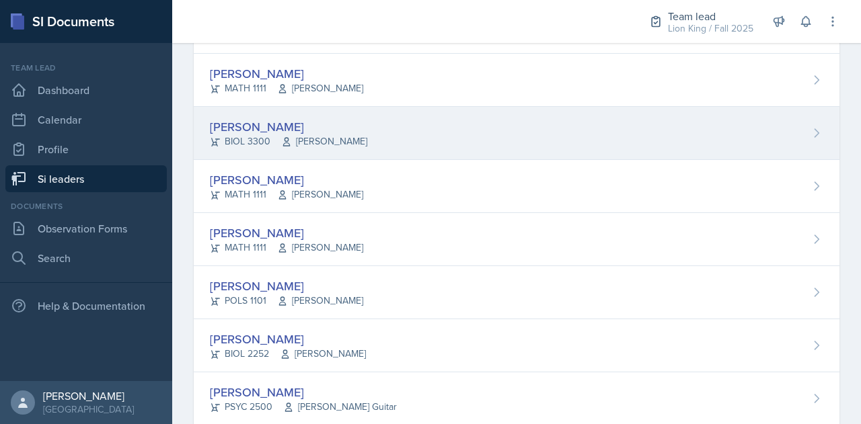
click at [251, 128] on div "[PERSON_NAME]" at bounding box center [288, 127] width 157 height 18
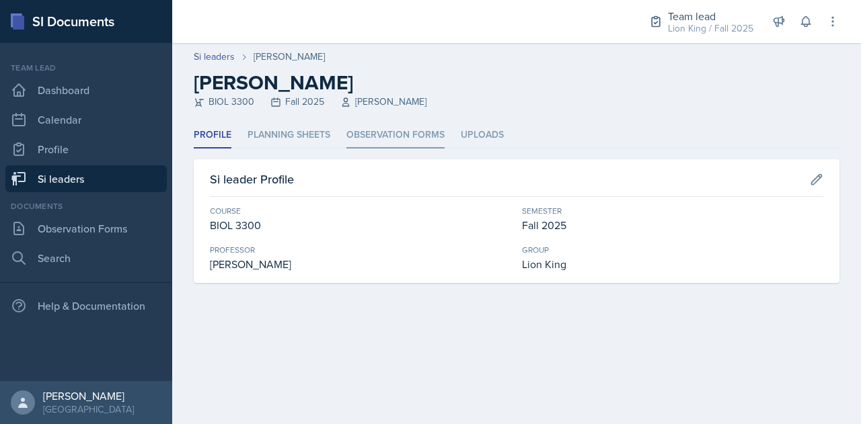
click at [403, 136] on li "Observation Forms" at bounding box center [395, 135] width 98 height 26
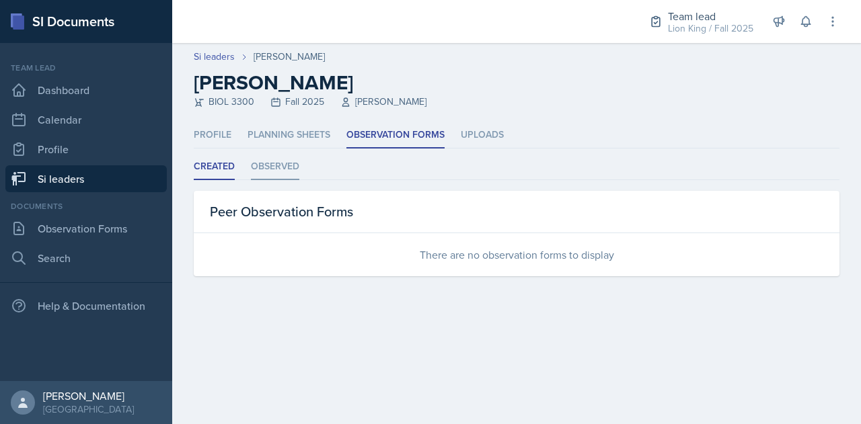
click at [276, 165] on li "Observed" at bounding box center [275, 167] width 48 height 26
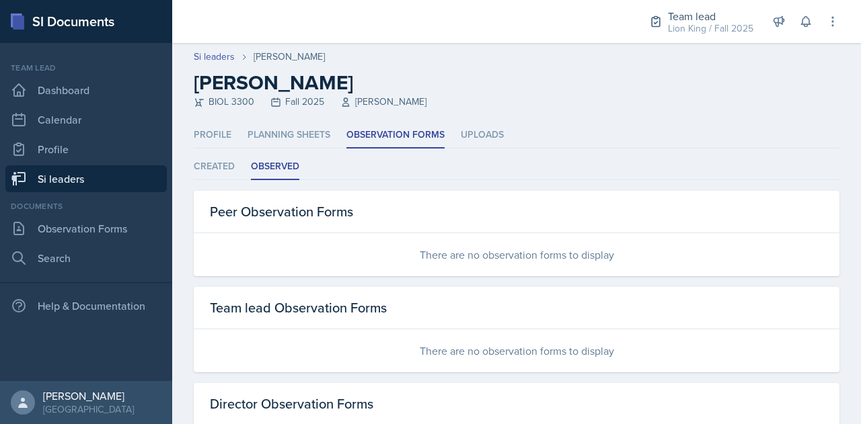
click at [113, 176] on link "Si leaders" at bounding box center [85, 178] width 161 height 27
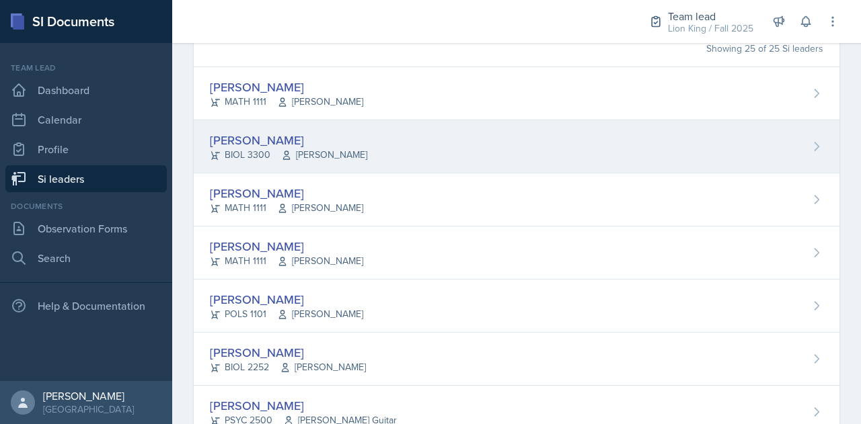
scroll to position [110, 0]
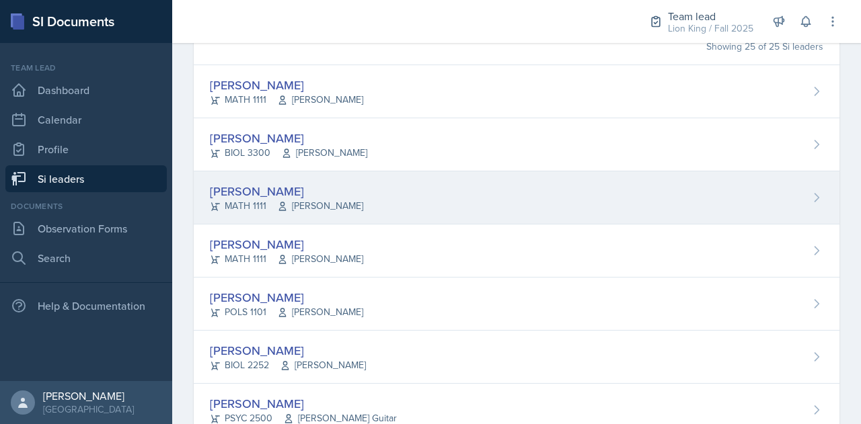
click at [319, 190] on div "[PERSON_NAME]" at bounding box center [286, 191] width 153 height 18
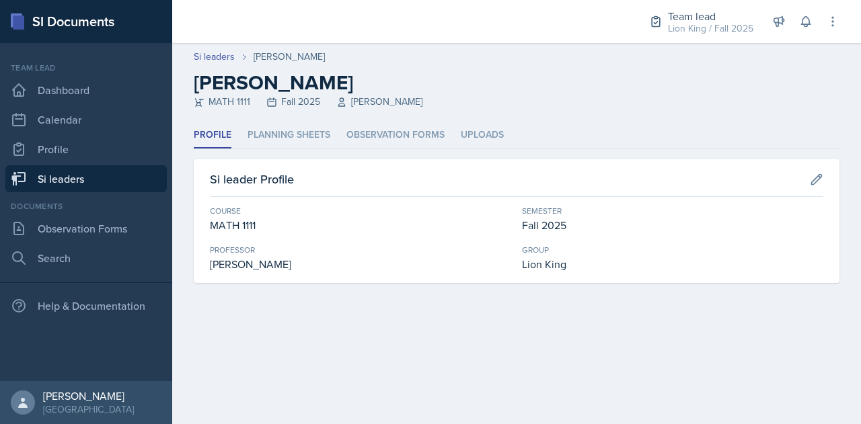
click at [383, 114] on header "Si leaders Alyssa Bryant Alyssa Bryant MATH 1111 Fall 2025 Mahdiyeh Soltaninejad" at bounding box center [516, 82] width 689 height 79
click at [383, 142] on li "Observation Forms" at bounding box center [395, 135] width 98 height 26
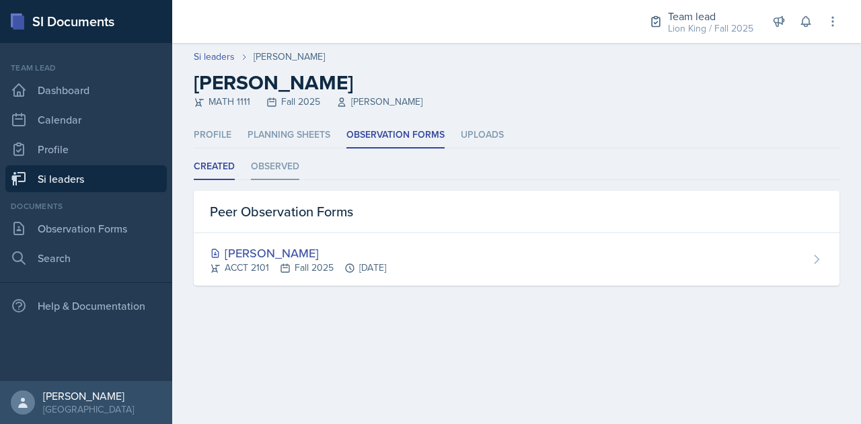
click at [277, 165] on li "Observed" at bounding box center [275, 167] width 48 height 26
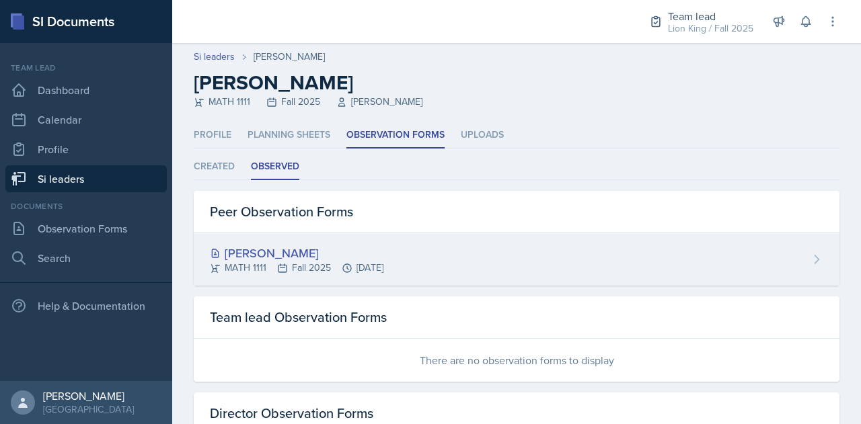
click at [321, 237] on div "Alyssa Bryant MATH 1111 Fall 2025 Sep 4th, 2025" at bounding box center [517, 259] width 646 height 52
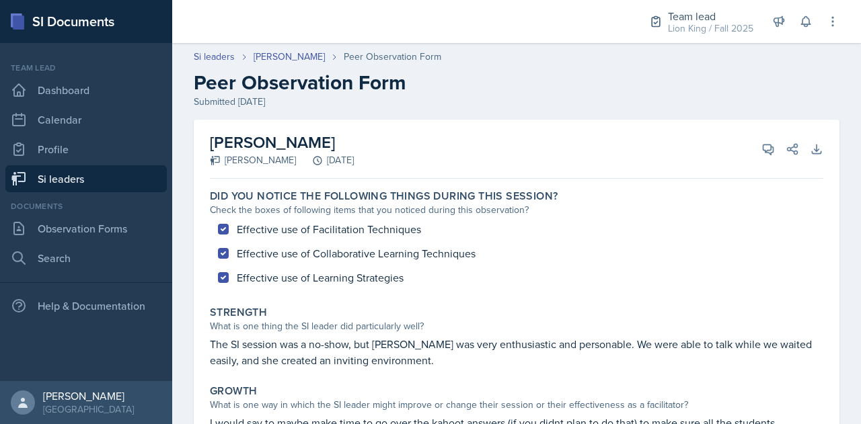
click at [98, 177] on link "Si leaders" at bounding box center [85, 178] width 161 height 27
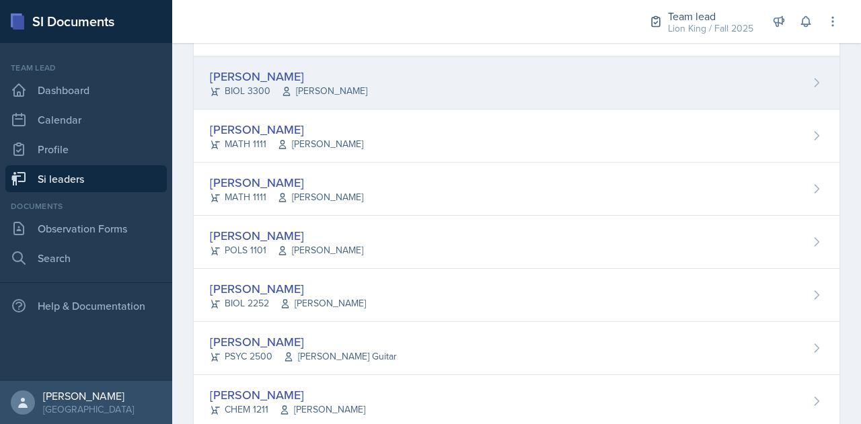
scroll to position [172, 0]
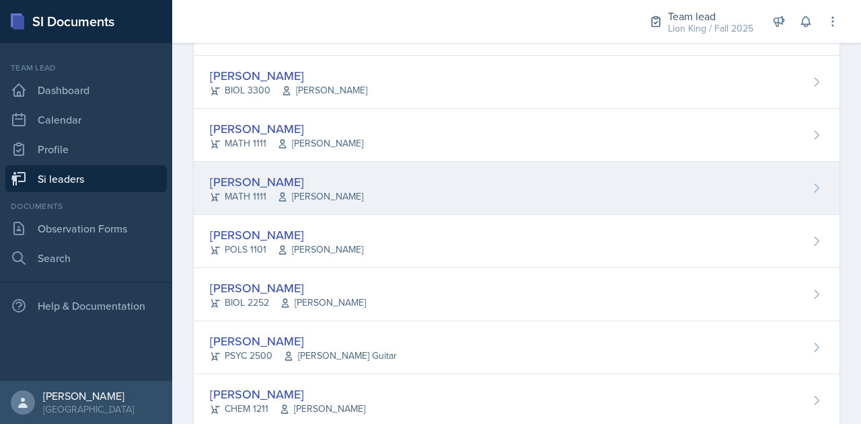
click at [343, 178] on div "[PERSON_NAME]" at bounding box center [286, 182] width 153 height 18
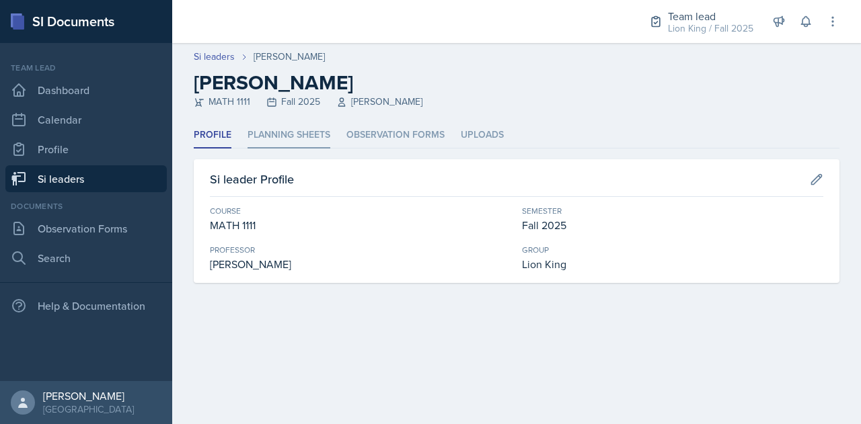
click at [321, 134] on li "Planning Sheets" at bounding box center [288, 135] width 83 height 26
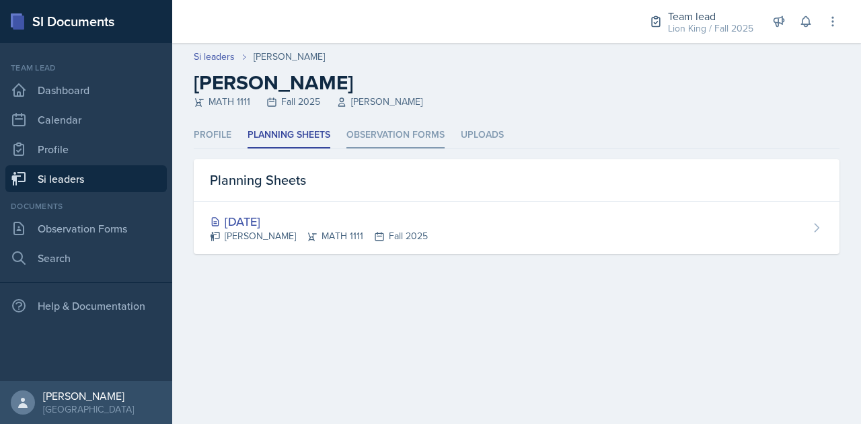
click at [376, 133] on li "Observation Forms" at bounding box center [395, 135] width 98 height 26
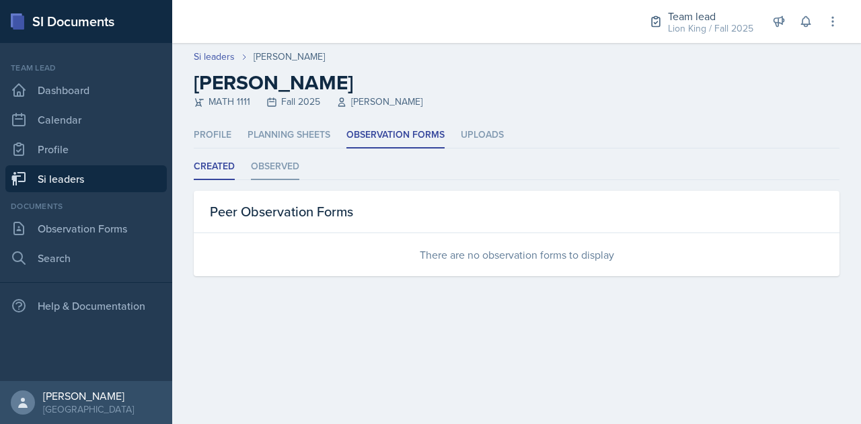
click at [274, 162] on li "Observed" at bounding box center [275, 167] width 48 height 26
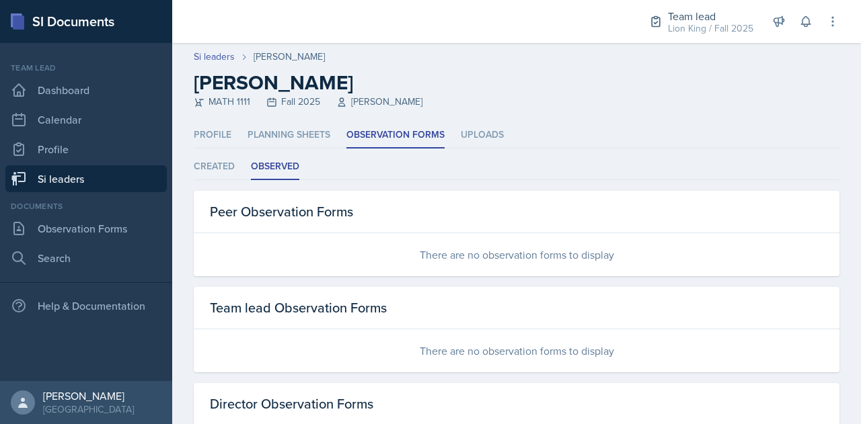
click at [112, 186] on link "Si leaders" at bounding box center [85, 178] width 161 height 27
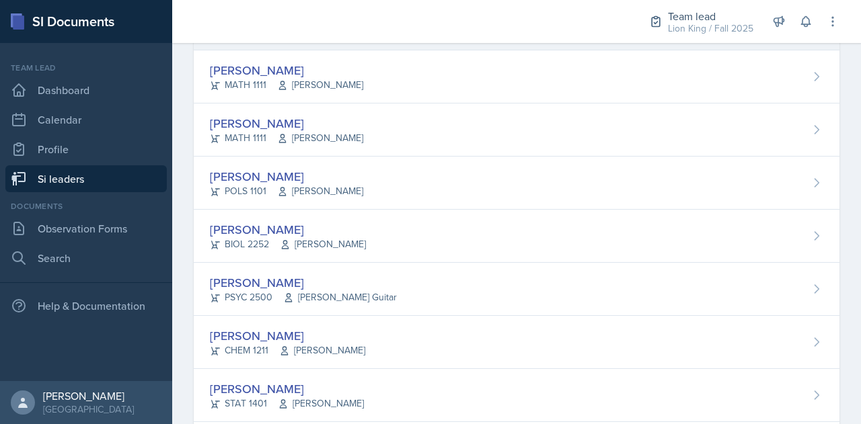
scroll to position [258, 0]
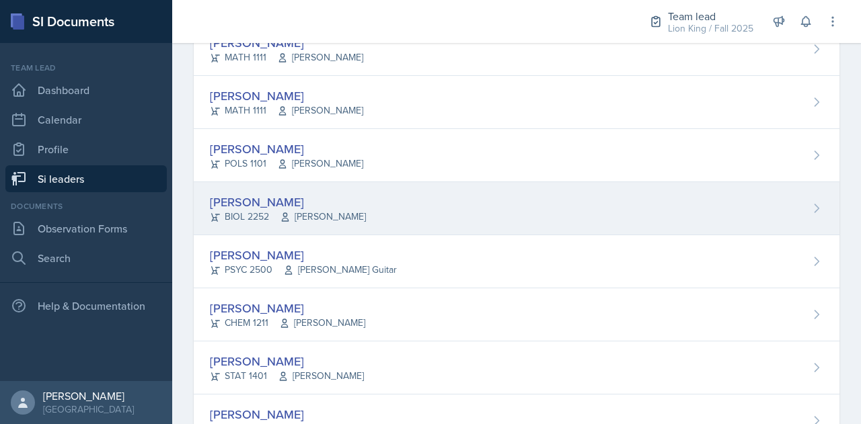
click at [401, 201] on div "Maria Correa Ortiz BIOL 2252 Monica Maddox" at bounding box center [517, 208] width 646 height 53
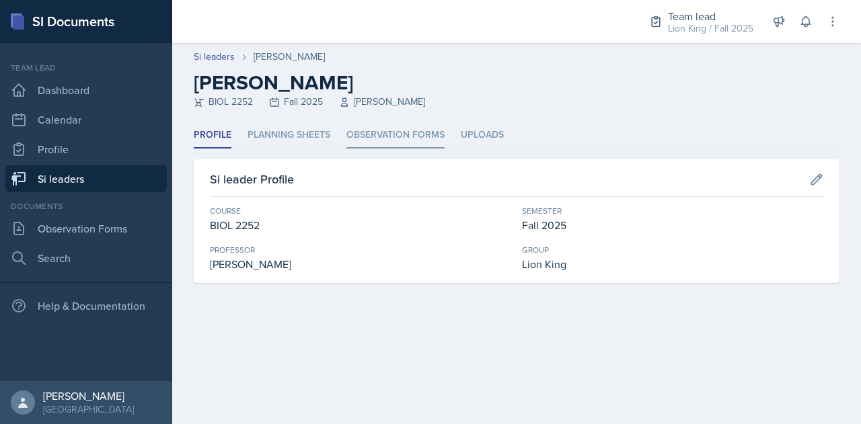
click at [402, 133] on li "Observation Forms" at bounding box center [395, 135] width 98 height 26
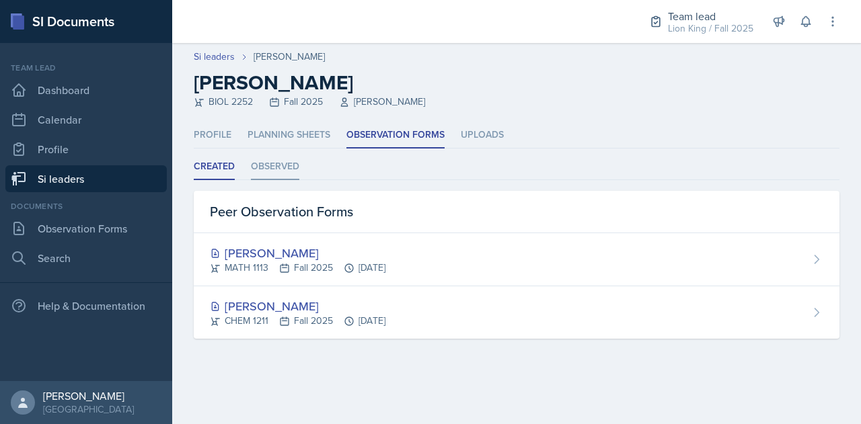
click at [289, 169] on li "Observed" at bounding box center [275, 167] width 48 height 26
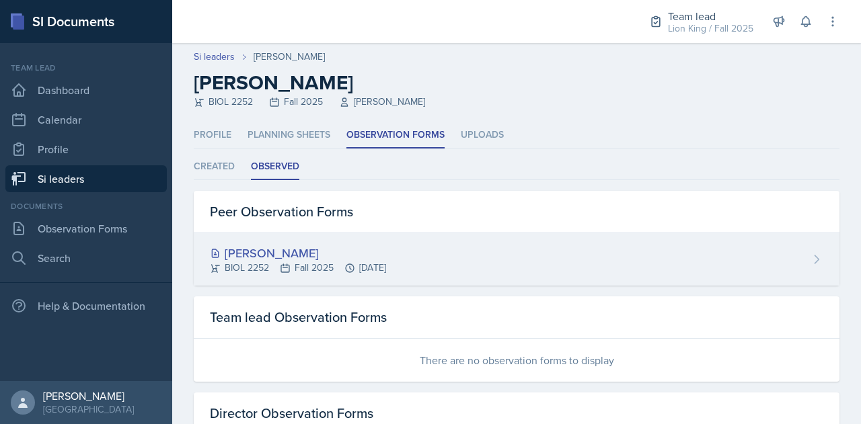
click at [292, 248] on div "[PERSON_NAME]" at bounding box center [298, 253] width 176 height 18
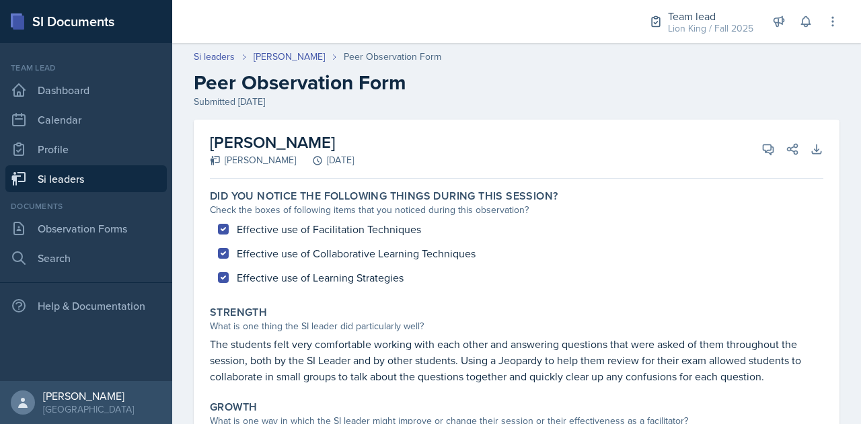
click at [103, 180] on link "Si leaders" at bounding box center [85, 178] width 161 height 27
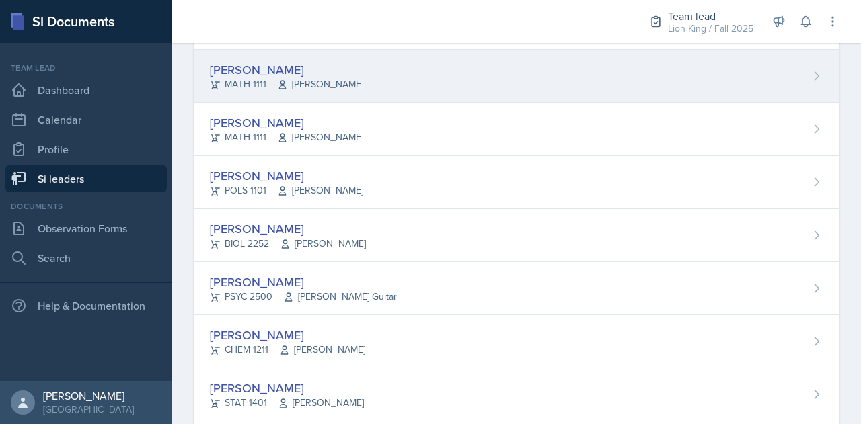
scroll to position [246, 0]
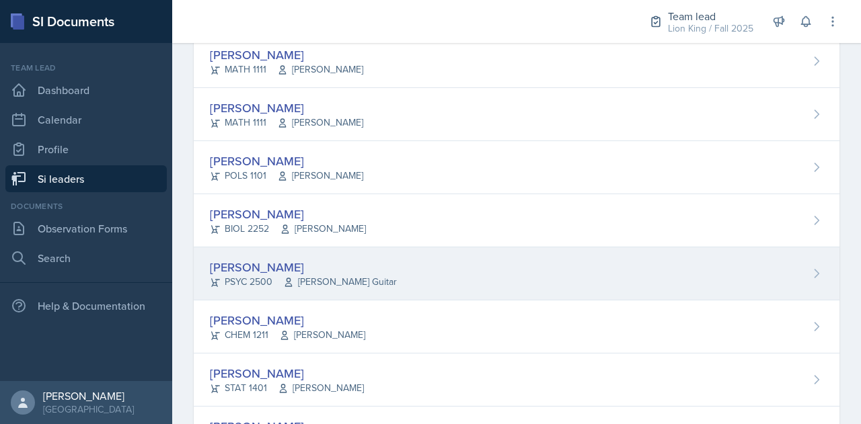
click at [343, 271] on div "[PERSON_NAME]" at bounding box center [303, 267] width 187 height 18
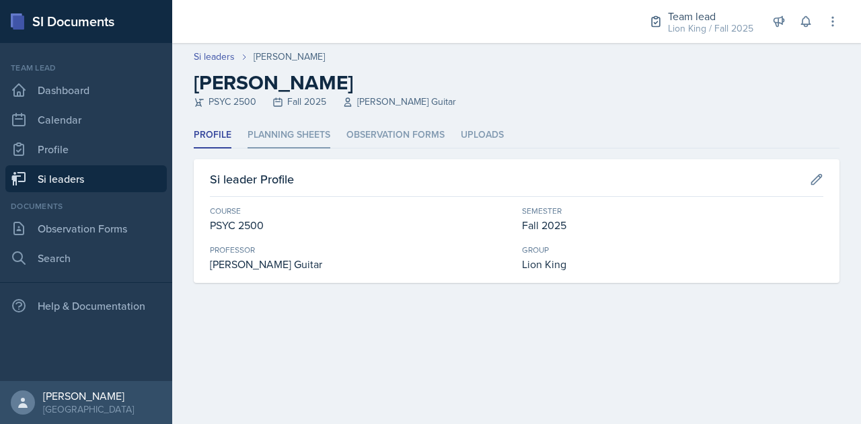
click at [297, 139] on li "Planning Sheets" at bounding box center [288, 135] width 83 height 26
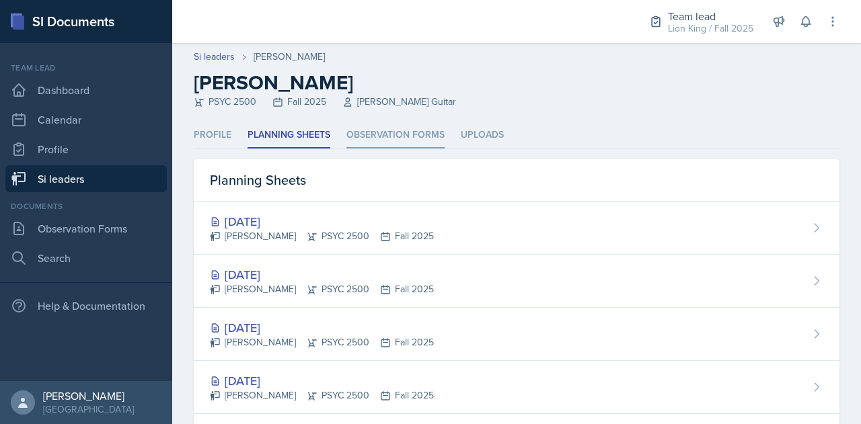
click at [355, 132] on li "Observation Forms" at bounding box center [395, 135] width 98 height 26
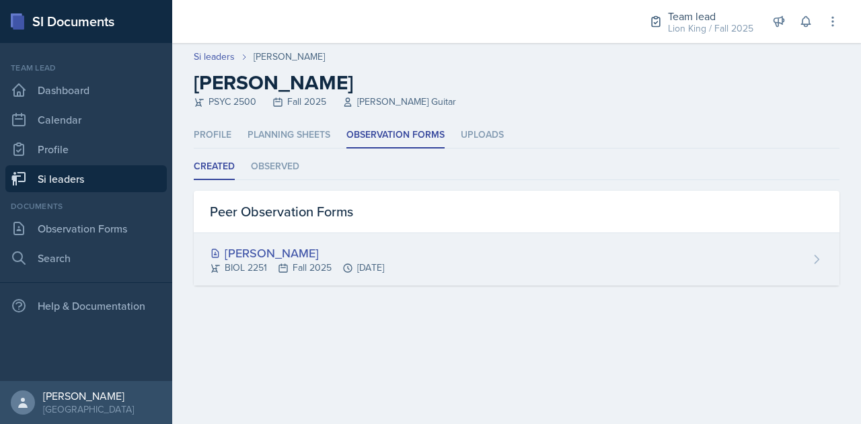
click at [301, 241] on div "Rhema Arnold BIOL 2251 Fall 2025 Sep 15th, 2025" at bounding box center [517, 259] width 646 height 52
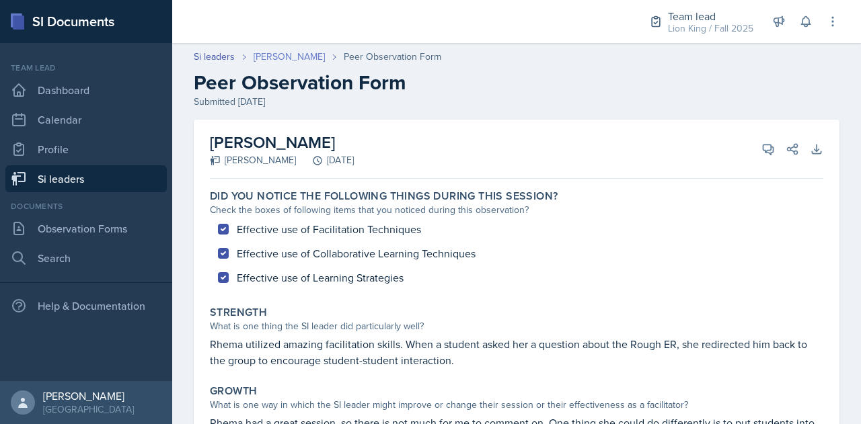
click at [295, 57] on link "[PERSON_NAME]" at bounding box center [289, 57] width 71 height 14
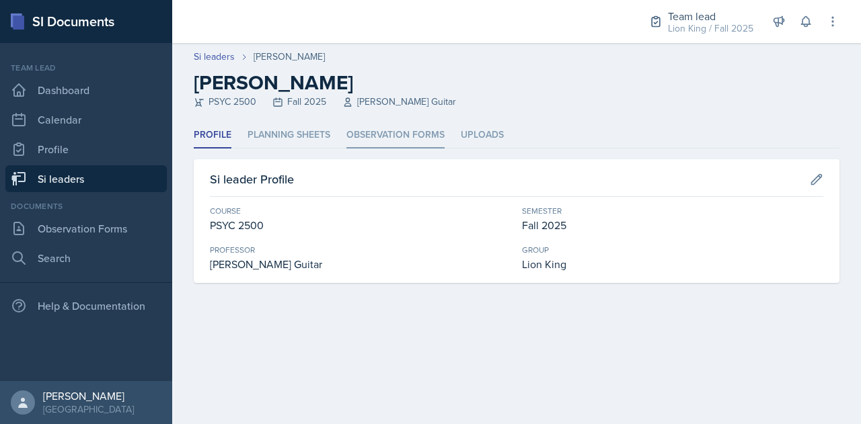
click at [389, 134] on li "Observation Forms" at bounding box center [395, 135] width 98 height 26
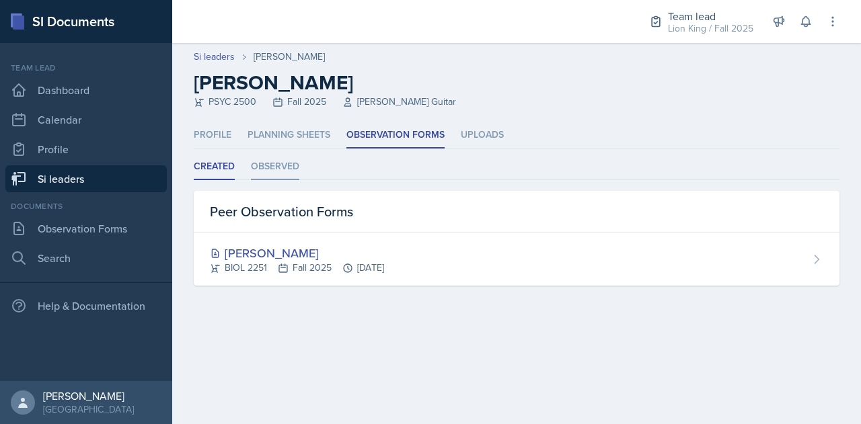
click at [275, 167] on li "Observed" at bounding box center [275, 167] width 48 height 26
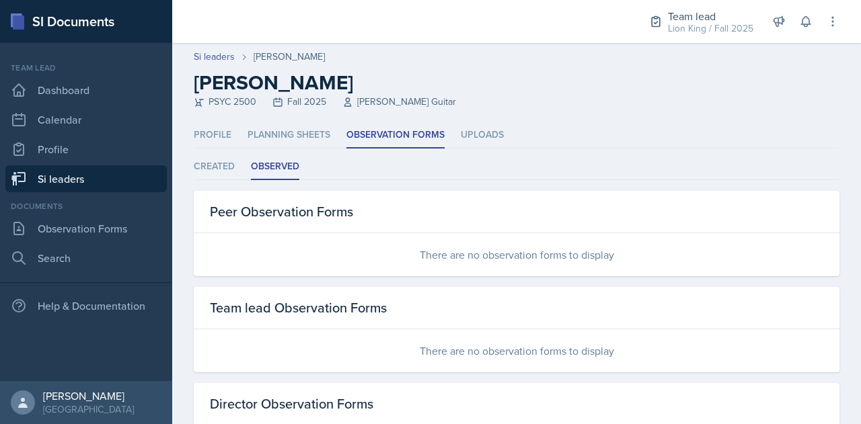
click at [124, 178] on link "Si leaders" at bounding box center [85, 178] width 161 height 27
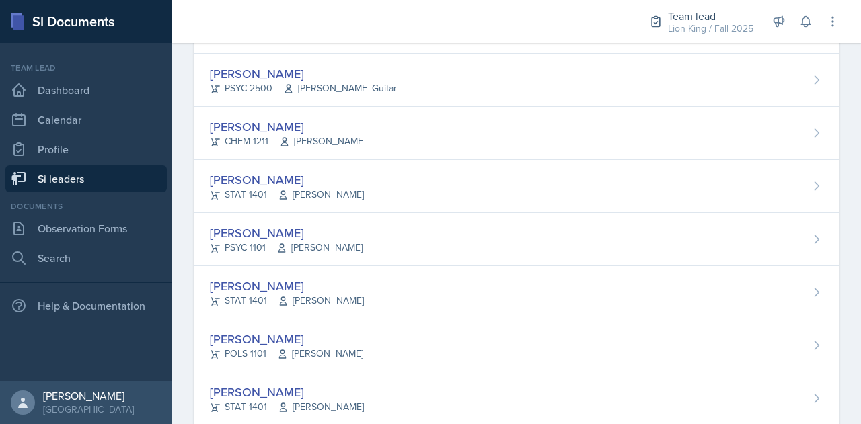
scroll to position [440, 0]
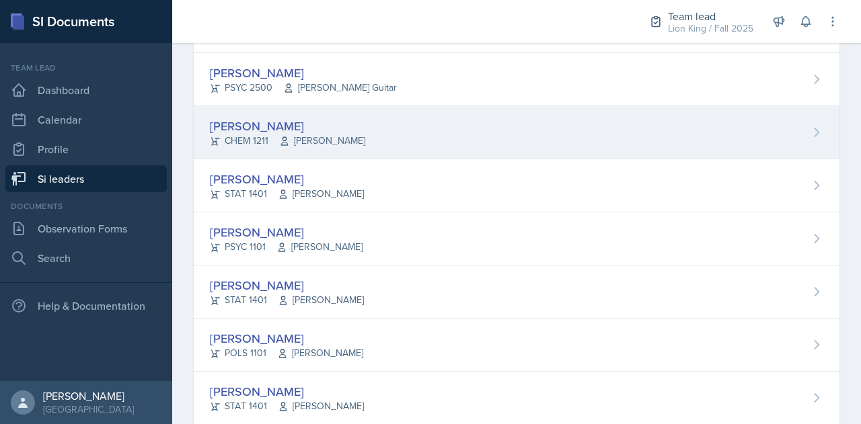
click at [313, 118] on div "[PERSON_NAME]" at bounding box center [287, 126] width 155 height 18
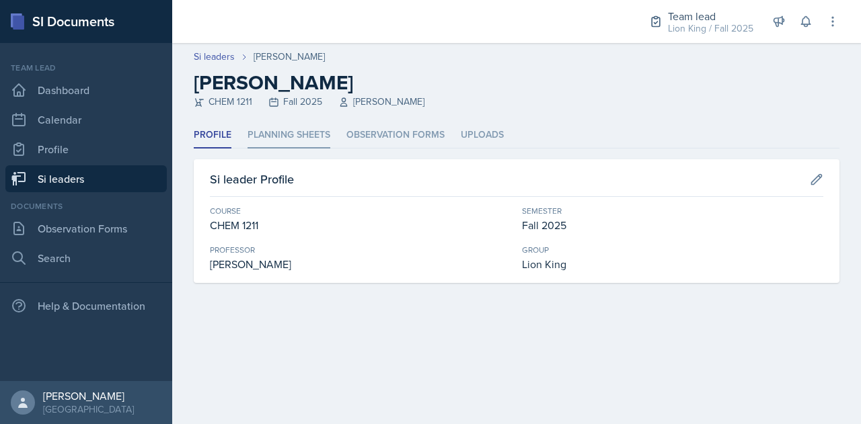
click at [313, 132] on li "Planning Sheets" at bounding box center [288, 135] width 83 height 26
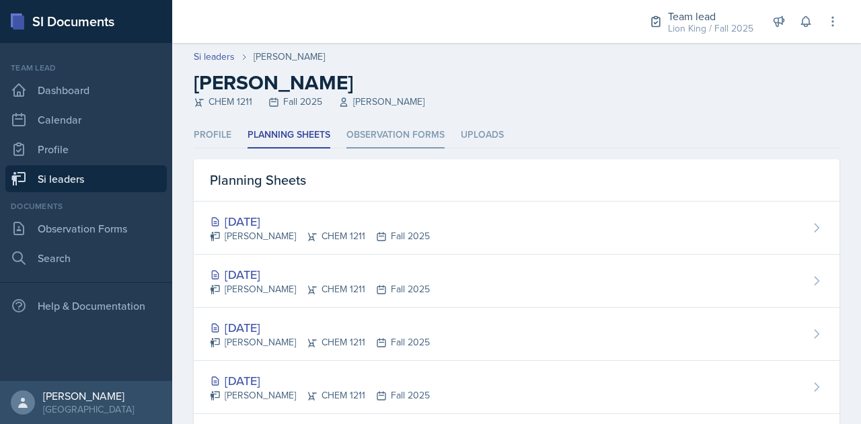
click at [370, 137] on li "Observation Forms" at bounding box center [395, 135] width 98 height 26
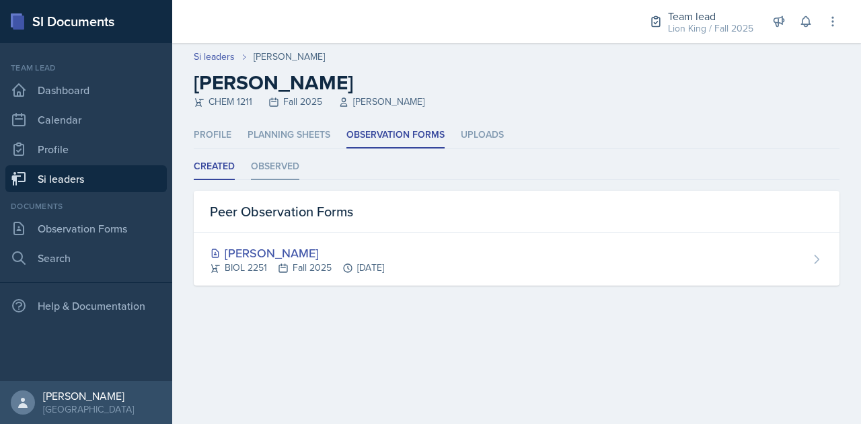
click at [276, 172] on li "Observed" at bounding box center [275, 167] width 48 height 26
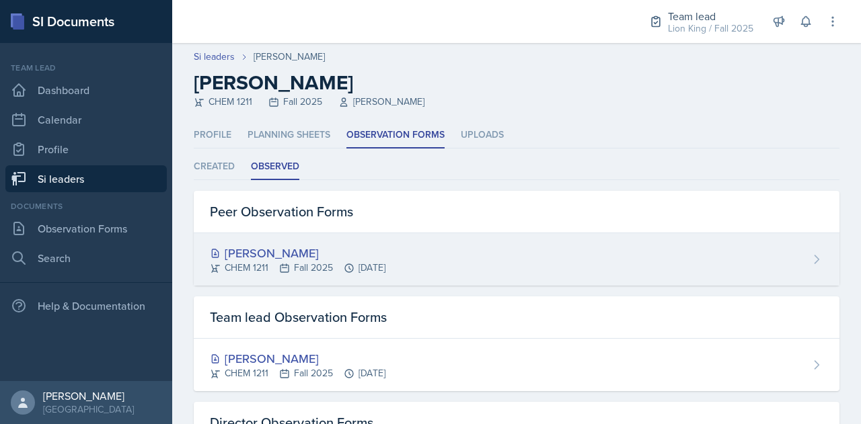
click at [260, 247] on div "[PERSON_NAME]" at bounding box center [298, 253] width 176 height 18
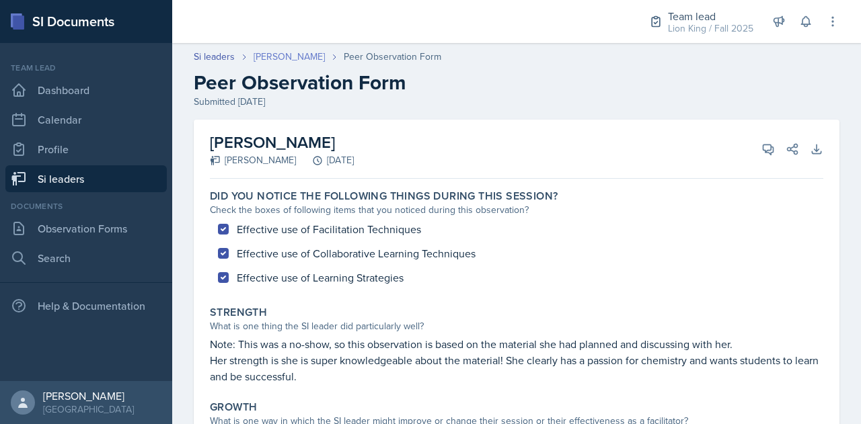
click at [282, 52] on link "[PERSON_NAME]" at bounding box center [289, 57] width 71 height 14
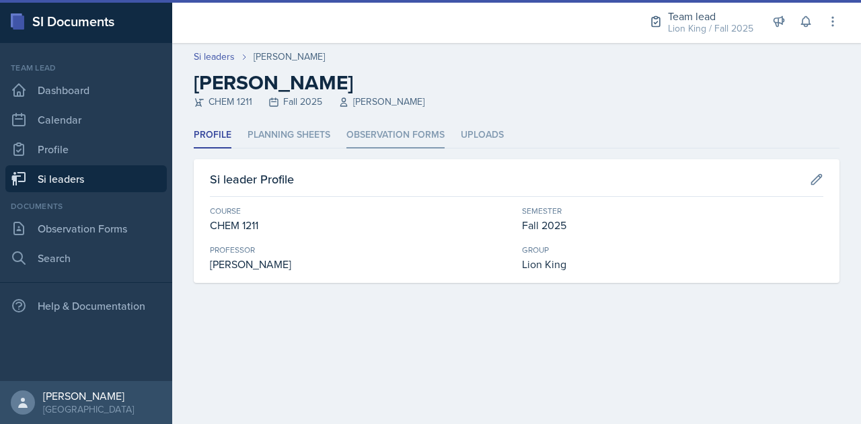
click at [367, 132] on li "Observation Forms" at bounding box center [395, 135] width 98 height 26
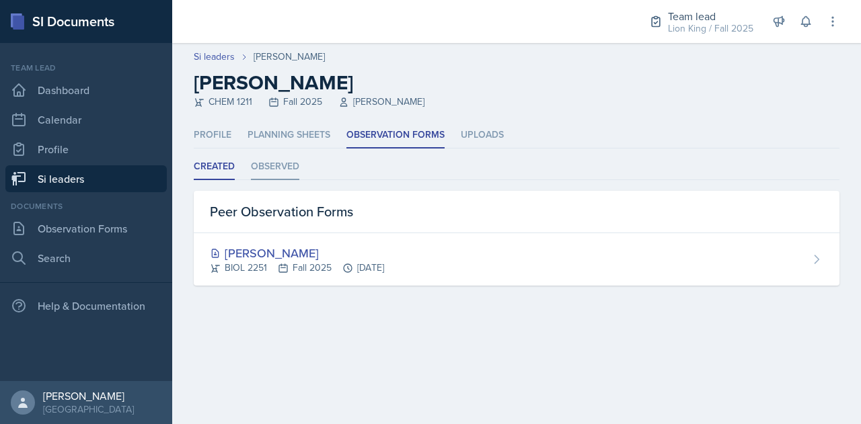
click at [283, 166] on li "Observed" at bounding box center [275, 167] width 48 height 26
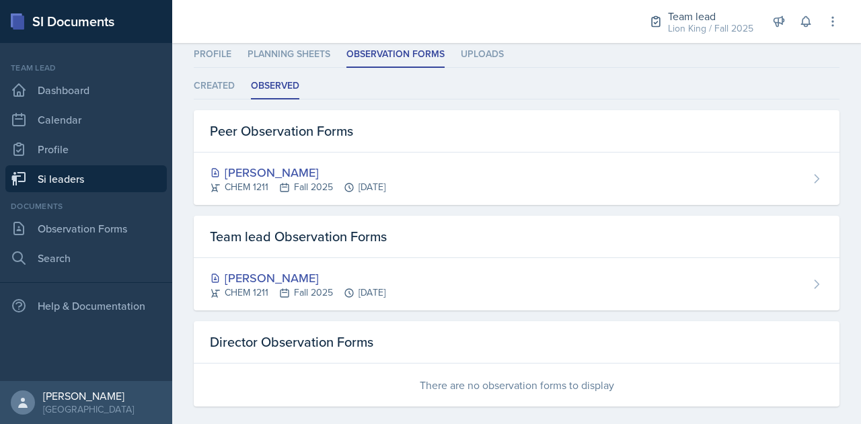
scroll to position [82, 0]
click at [99, 174] on link "Si leaders" at bounding box center [85, 178] width 161 height 27
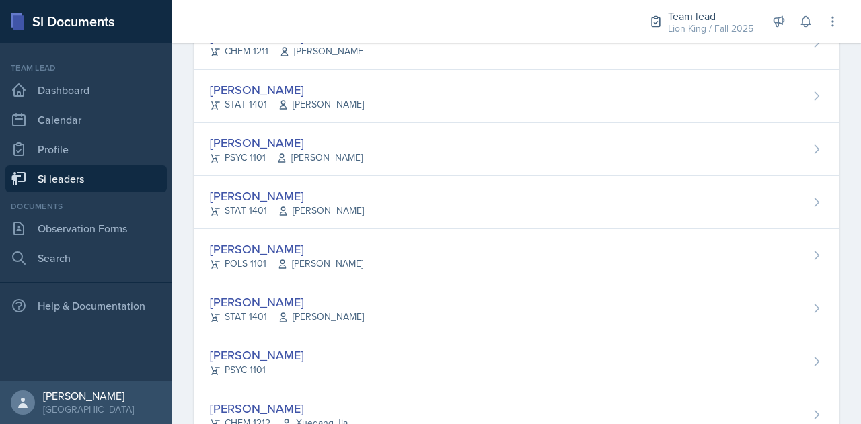
scroll to position [531, 0]
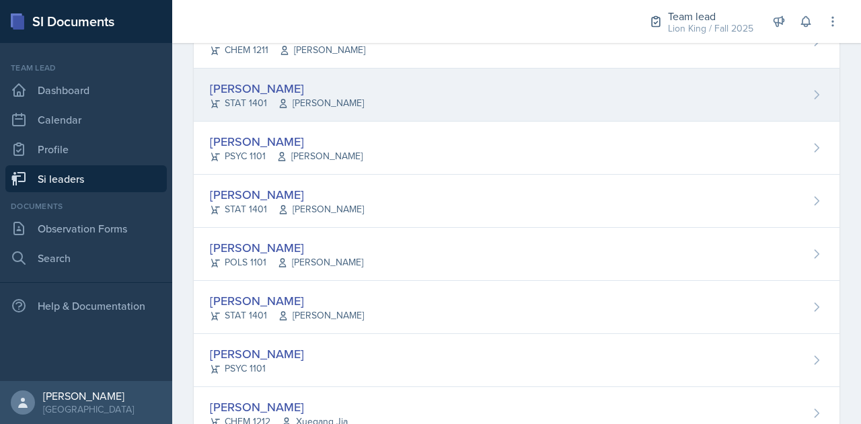
click at [262, 84] on div "[PERSON_NAME]" at bounding box center [287, 88] width 154 height 18
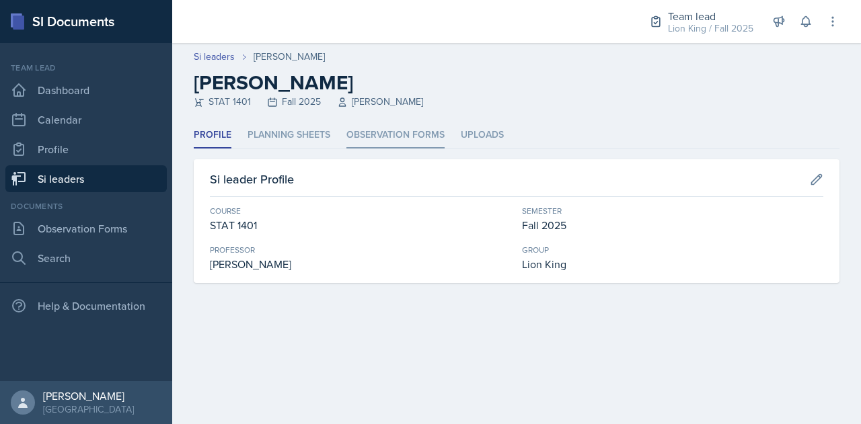
click at [374, 134] on li "Observation Forms" at bounding box center [395, 135] width 98 height 26
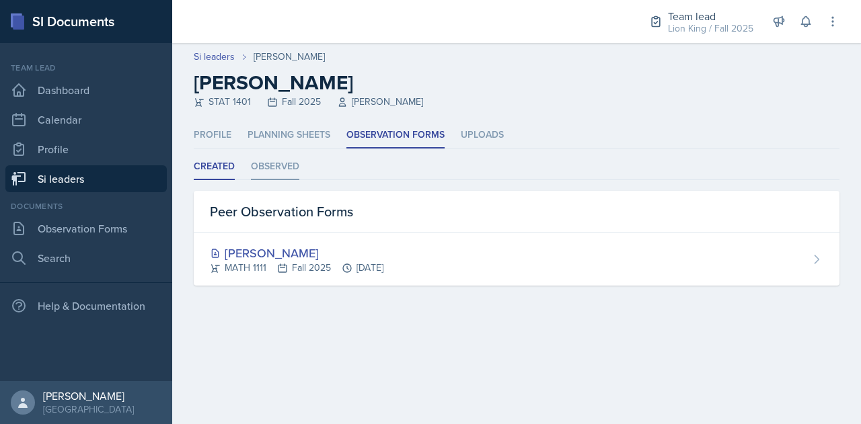
click at [286, 169] on li "Observed" at bounding box center [275, 167] width 48 height 26
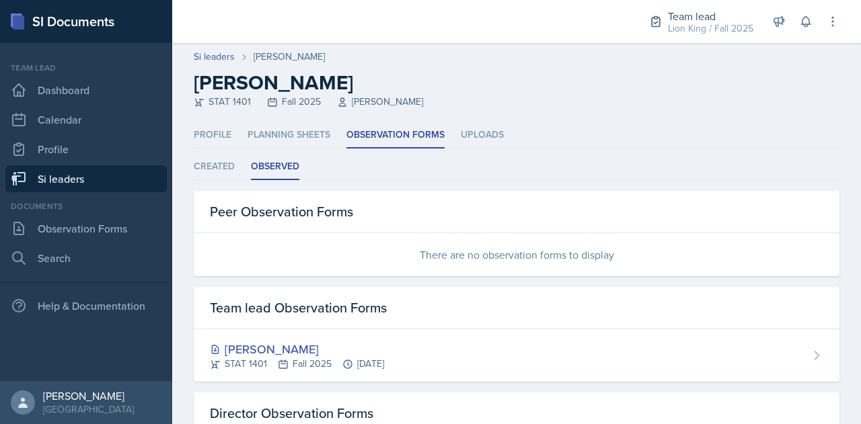
click at [120, 173] on link "Si leaders" at bounding box center [85, 178] width 161 height 27
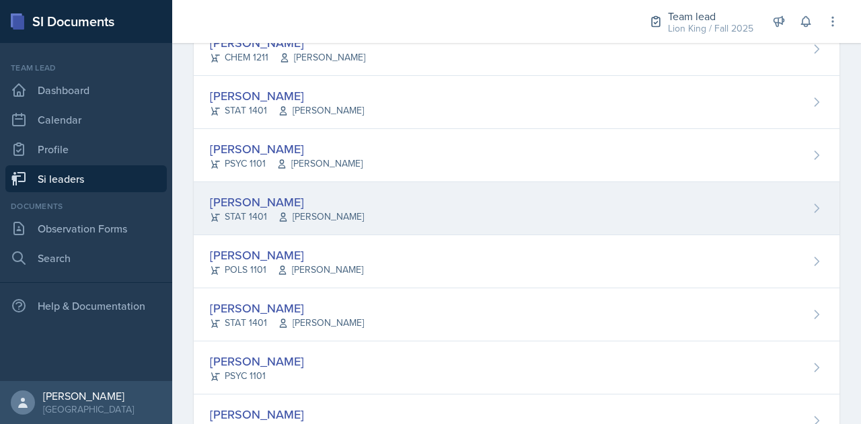
scroll to position [523, 0]
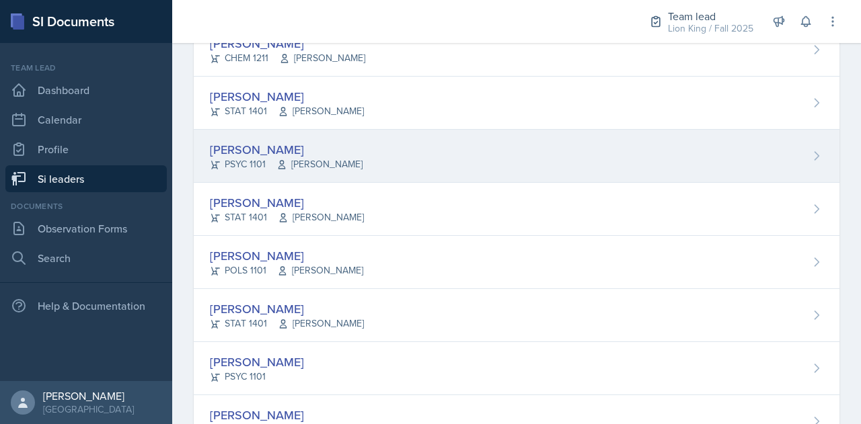
click at [266, 147] on div "[PERSON_NAME]" at bounding box center [286, 150] width 153 height 18
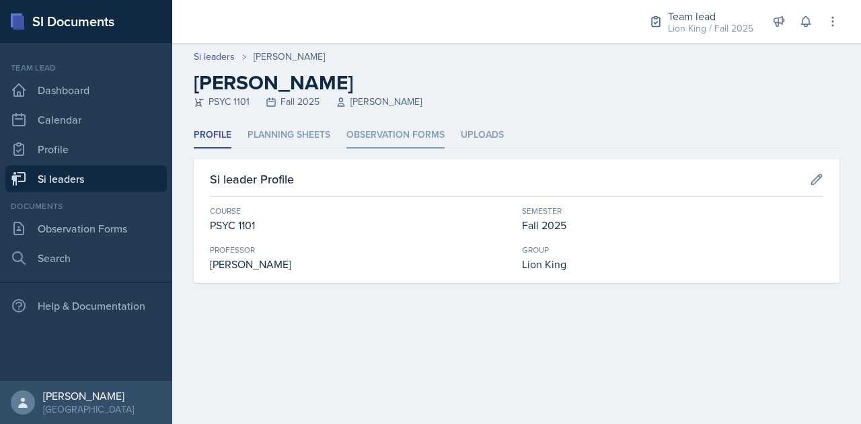
click at [406, 135] on li "Observation Forms" at bounding box center [395, 135] width 98 height 26
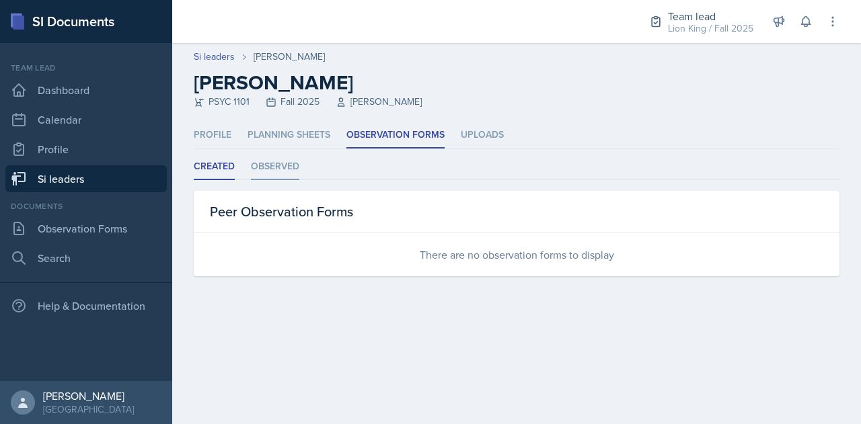
click at [283, 159] on li "Observed" at bounding box center [275, 167] width 48 height 26
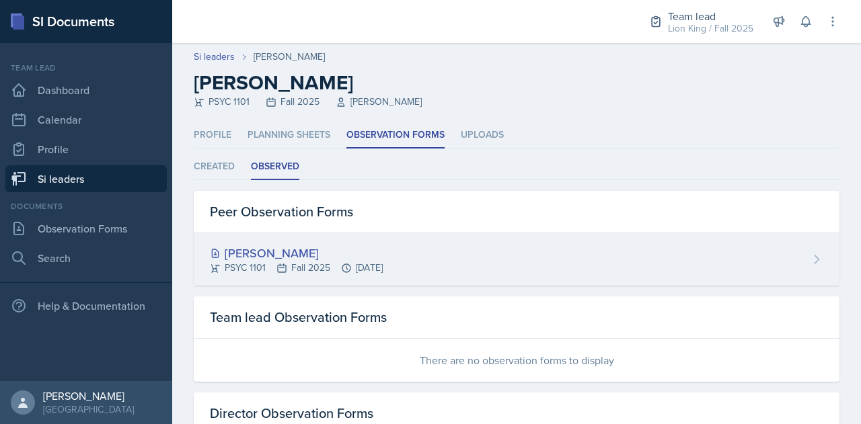
click at [334, 249] on div "[PERSON_NAME]" at bounding box center [296, 253] width 173 height 18
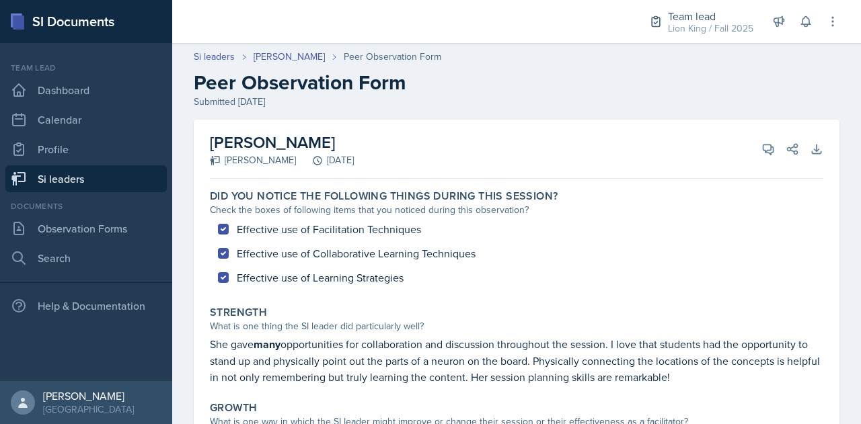
click at [127, 167] on link "Si leaders" at bounding box center [85, 178] width 161 height 27
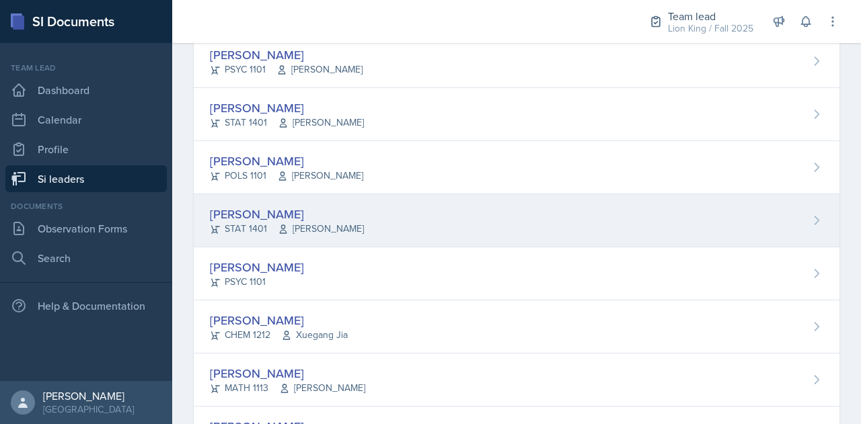
scroll to position [617, 0]
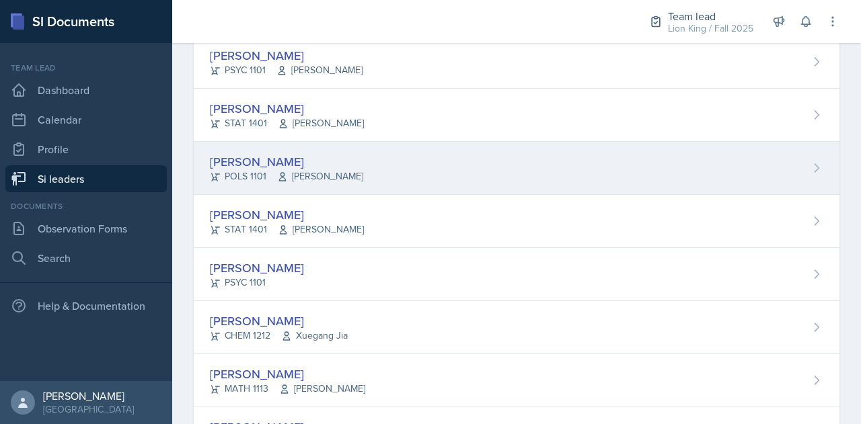
click at [266, 159] on div "[PERSON_NAME]" at bounding box center [286, 162] width 153 height 18
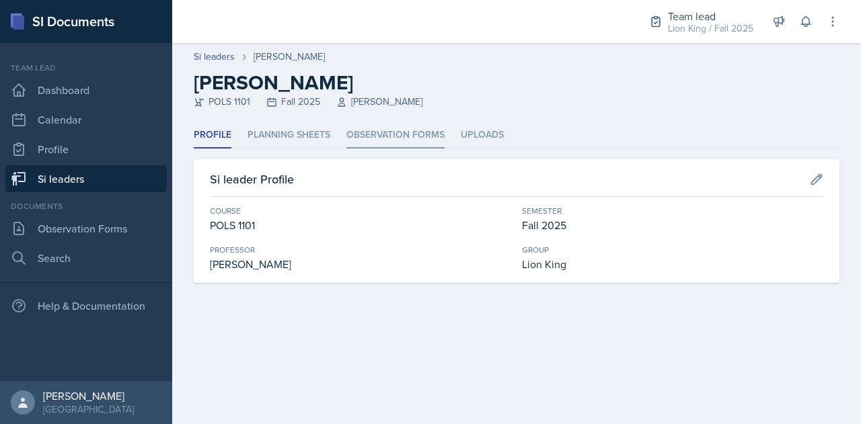
click at [393, 139] on li "Observation Forms" at bounding box center [395, 135] width 98 height 26
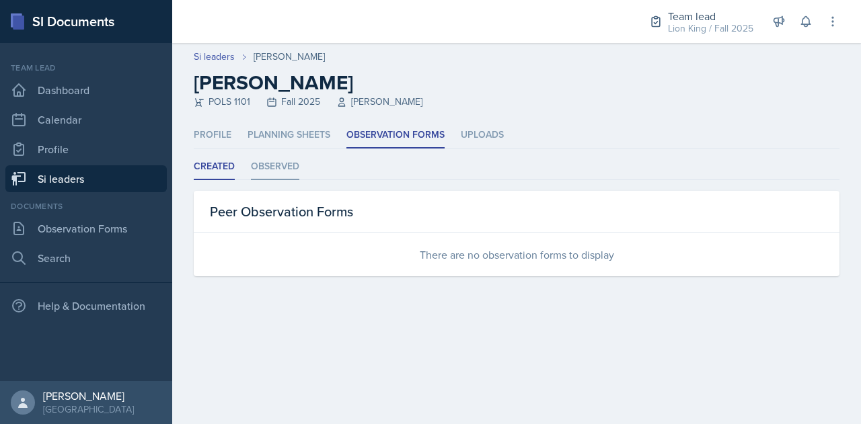
click at [278, 163] on li "Observed" at bounding box center [275, 167] width 48 height 26
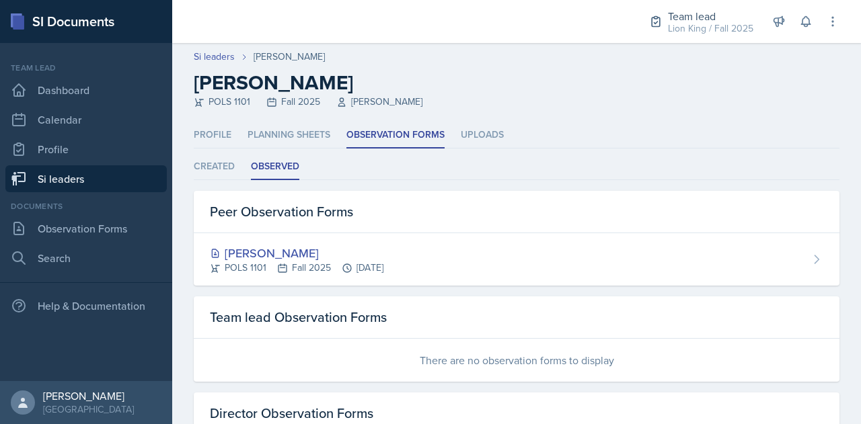
click at [126, 173] on link "Si leaders" at bounding box center [85, 178] width 161 height 27
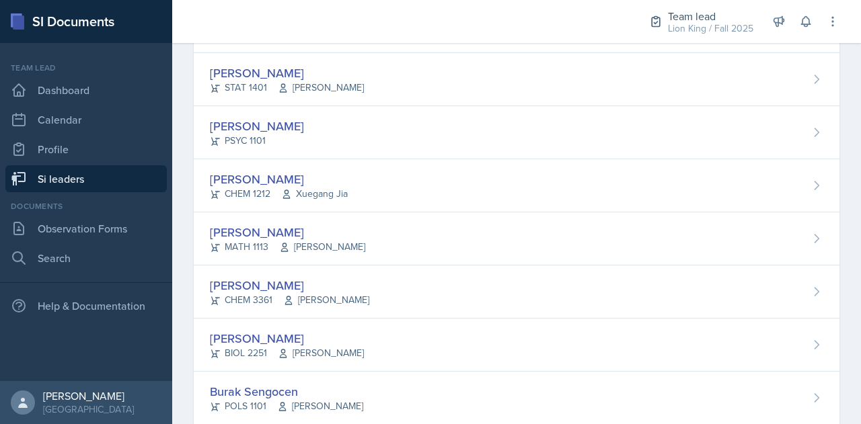
scroll to position [760, 0]
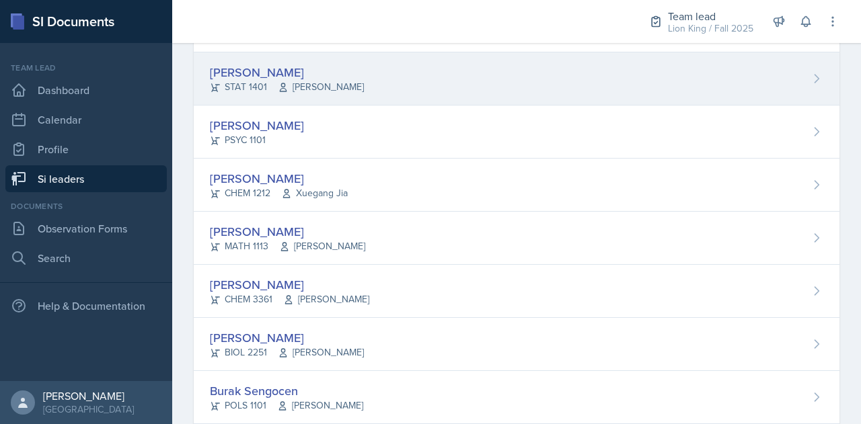
click at [265, 69] on div "[PERSON_NAME]" at bounding box center [287, 72] width 154 height 18
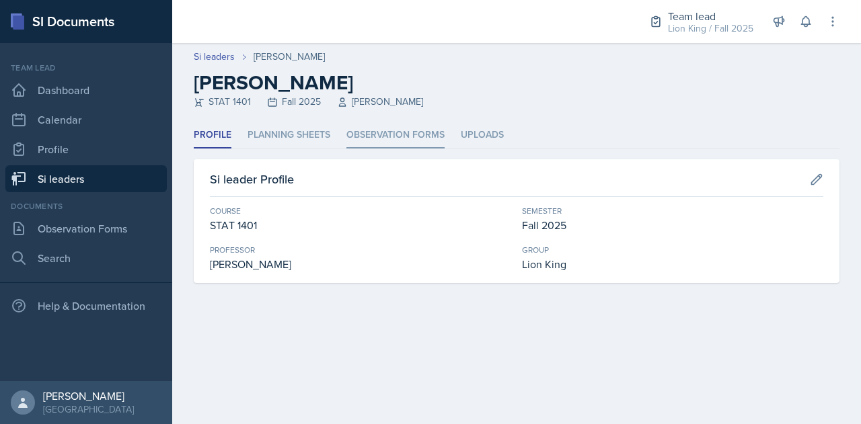
click at [367, 134] on li "Observation Forms" at bounding box center [395, 135] width 98 height 26
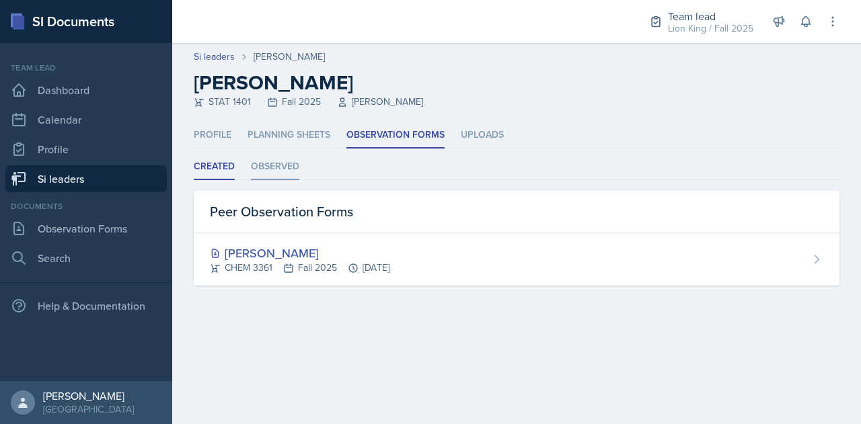
click at [291, 171] on li "Observed" at bounding box center [275, 167] width 48 height 26
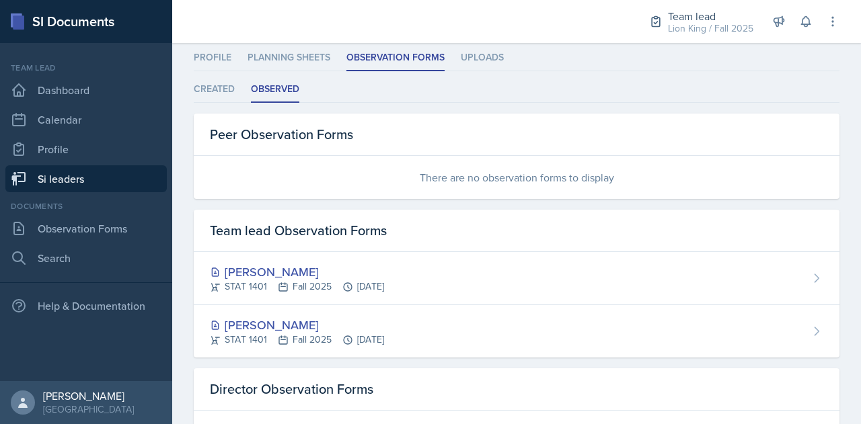
scroll to position [81, 0]
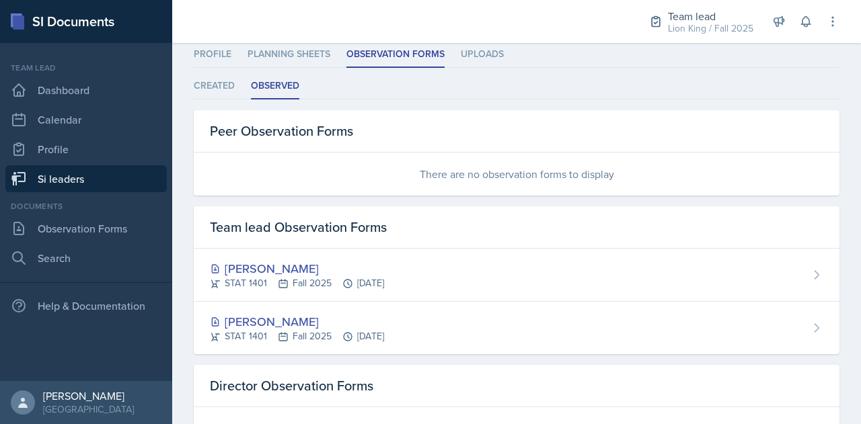
click at [61, 174] on link "Si leaders" at bounding box center [85, 178] width 161 height 27
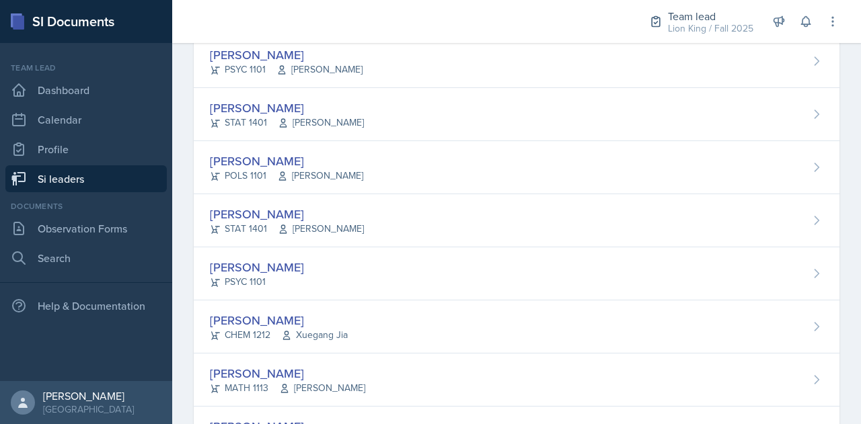
scroll to position [624, 0]
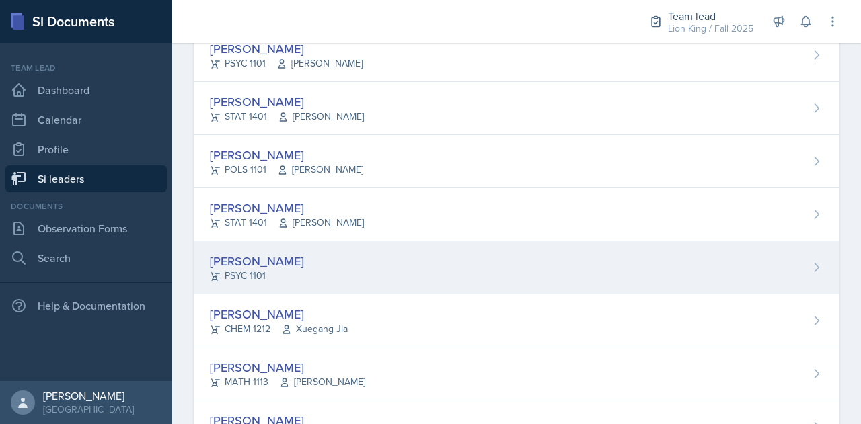
click at [303, 251] on div "Lauretta Martin PSYC 1101" at bounding box center [517, 267] width 646 height 53
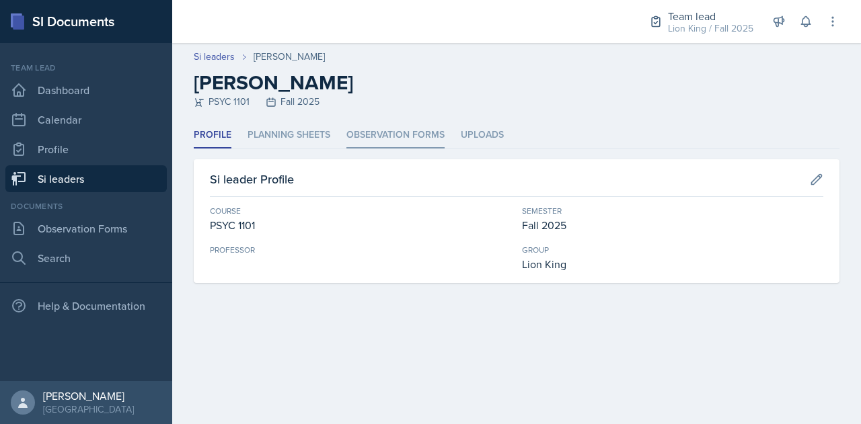
click at [385, 134] on li "Observation Forms" at bounding box center [395, 135] width 98 height 26
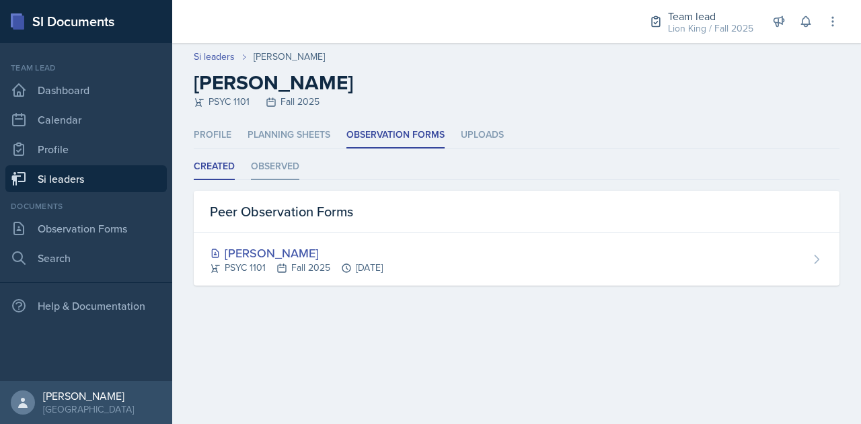
click at [271, 158] on li "Observed" at bounding box center [275, 167] width 48 height 26
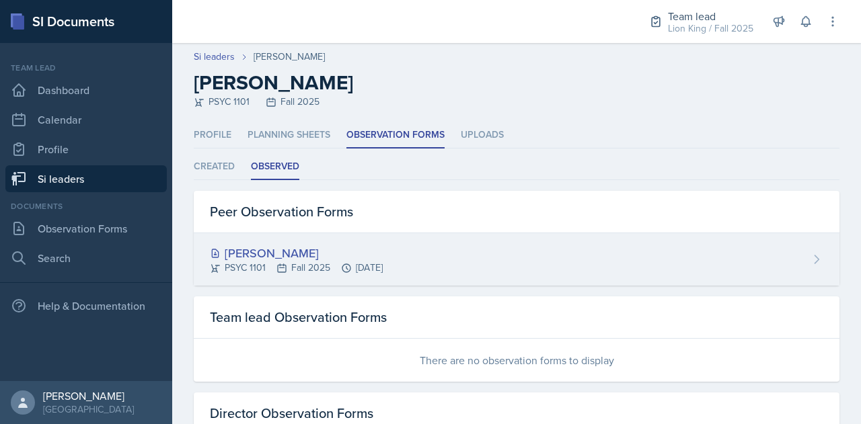
click at [383, 249] on div "[PERSON_NAME]" at bounding box center [296, 253] width 173 height 18
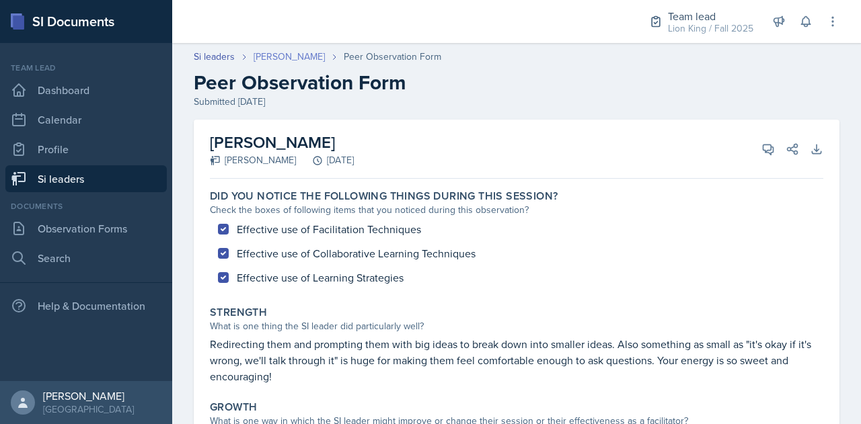
click at [264, 54] on link "[PERSON_NAME]" at bounding box center [289, 57] width 71 height 14
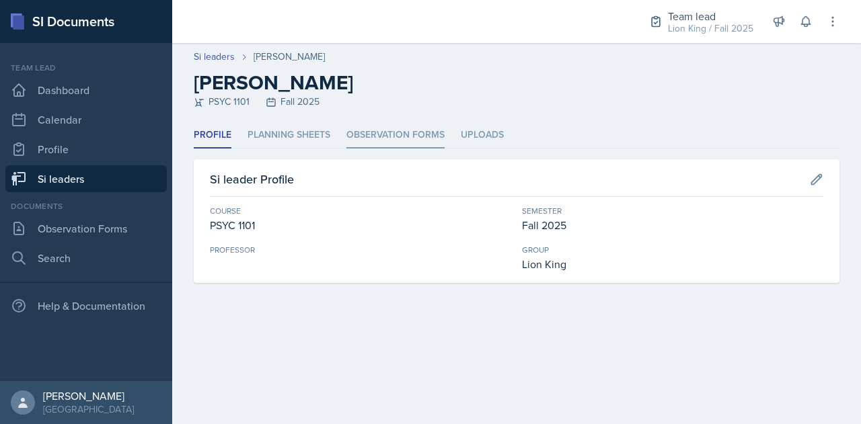
click at [385, 124] on li "Observation Forms" at bounding box center [395, 135] width 98 height 26
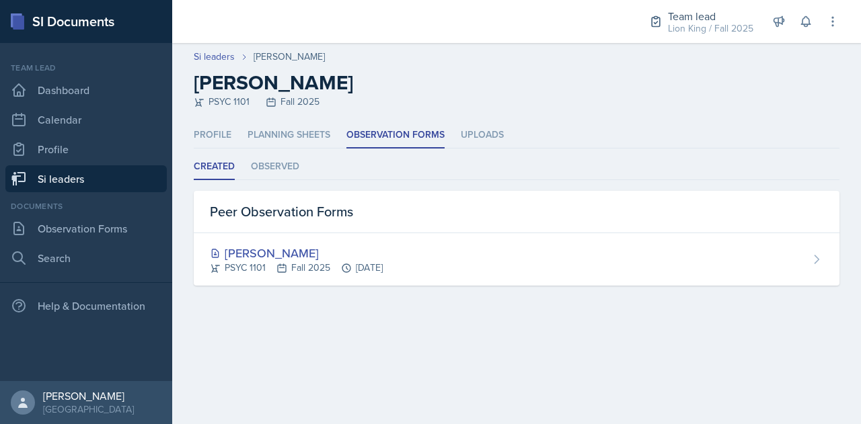
click at [130, 174] on link "Si leaders" at bounding box center [85, 178] width 161 height 27
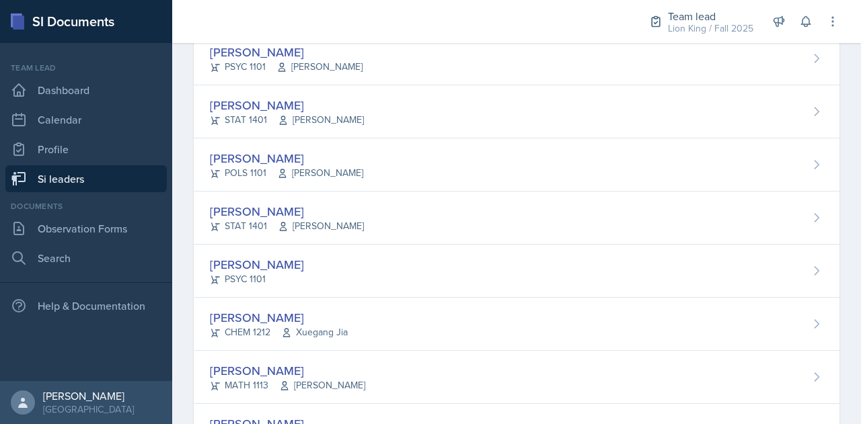
scroll to position [621, 0]
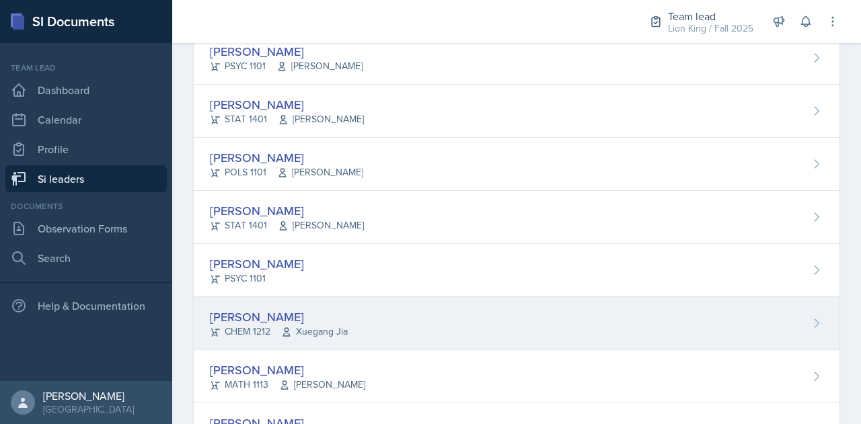
click at [334, 315] on div "[PERSON_NAME]" at bounding box center [279, 317] width 138 height 18
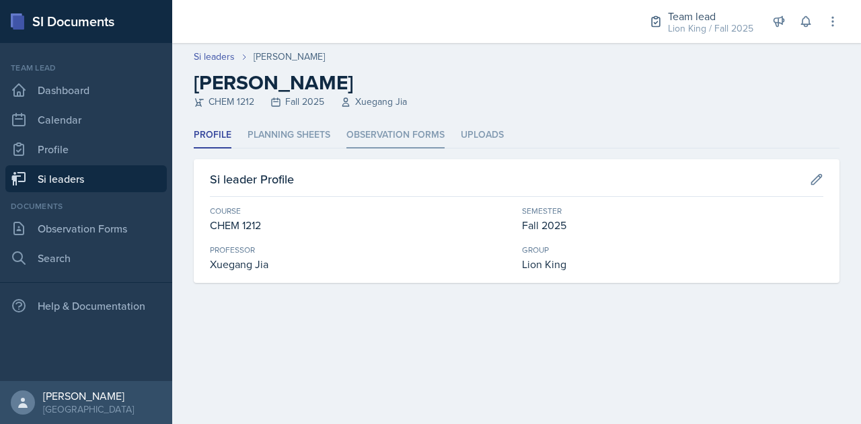
click at [390, 139] on li "Observation Forms" at bounding box center [395, 135] width 98 height 26
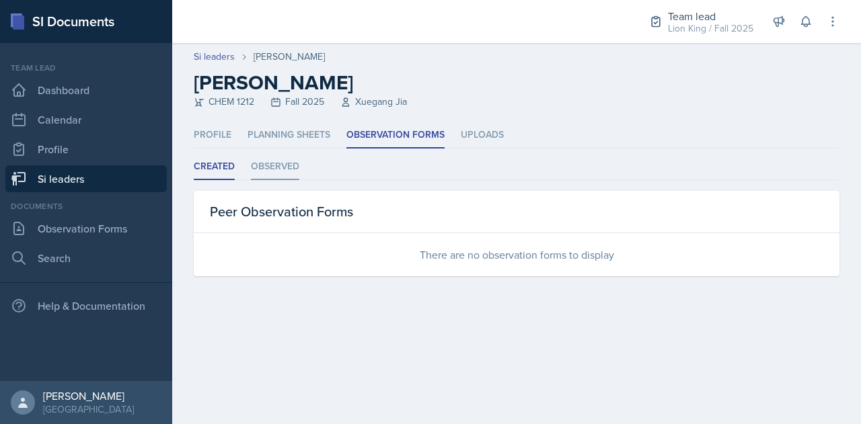
click at [262, 163] on li "Observed" at bounding box center [275, 167] width 48 height 26
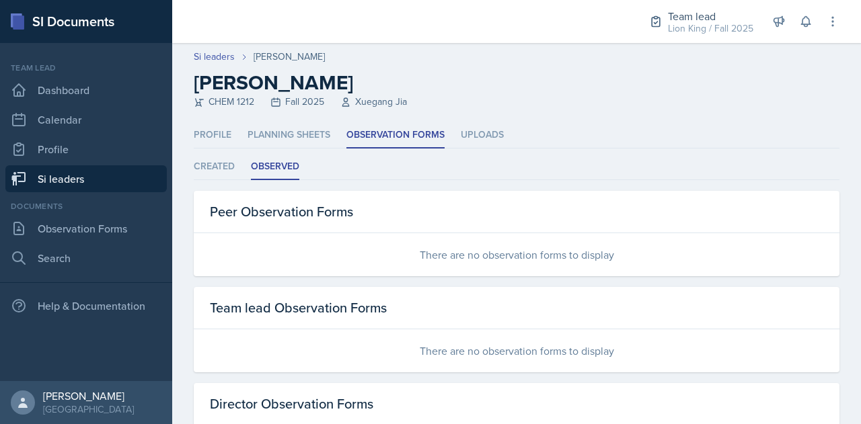
click at [110, 177] on link "Si leaders" at bounding box center [85, 178] width 161 height 27
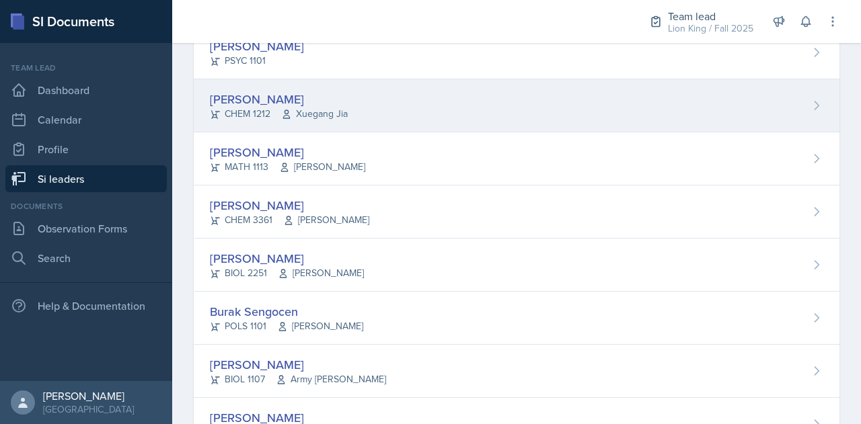
scroll to position [840, 0]
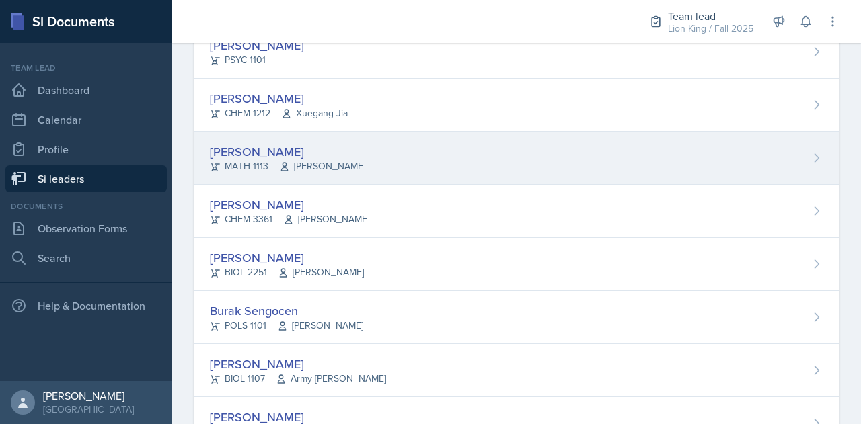
click at [390, 141] on div "Aldair Palma MATH 1113 Yan Xia" at bounding box center [517, 158] width 646 height 53
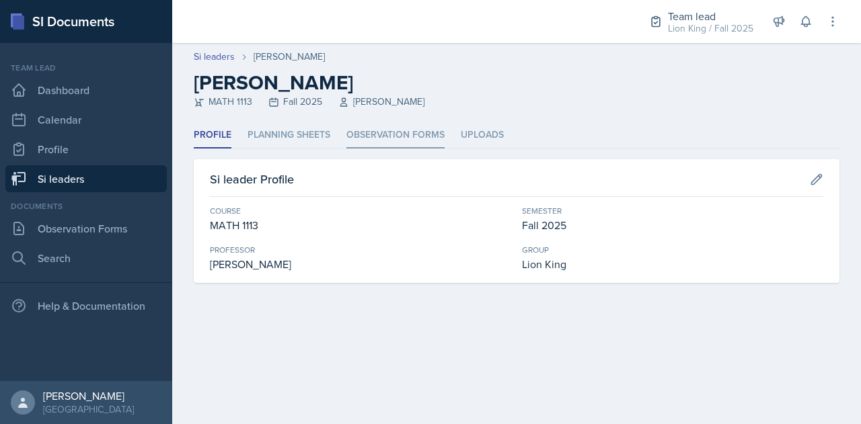
click at [389, 141] on li "Observation Forms" at bounding box center [395, 135] width 98 height 26
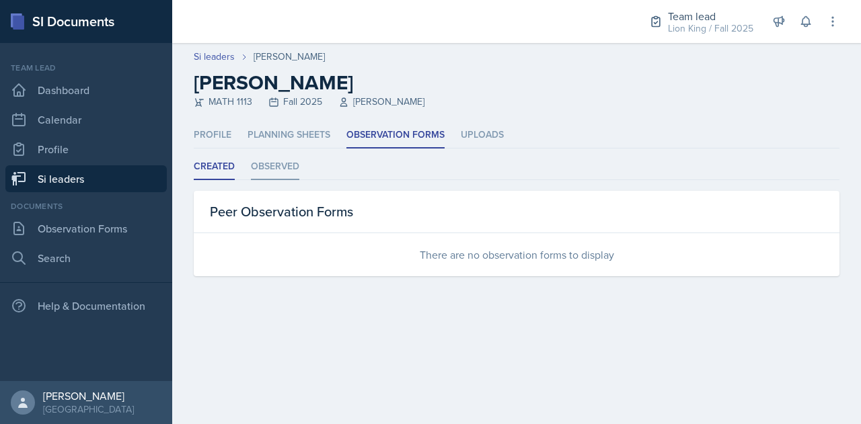
click at [270, 171] on li "Observed" at bounding box center [275, 167] width 48 height 26
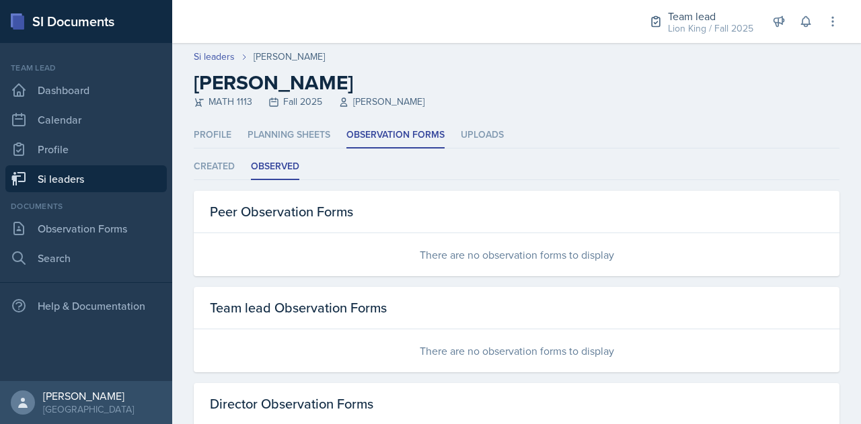
click at [122, 181] on link "Si leaders" at bounding box center [85, 178] width 161 height 27
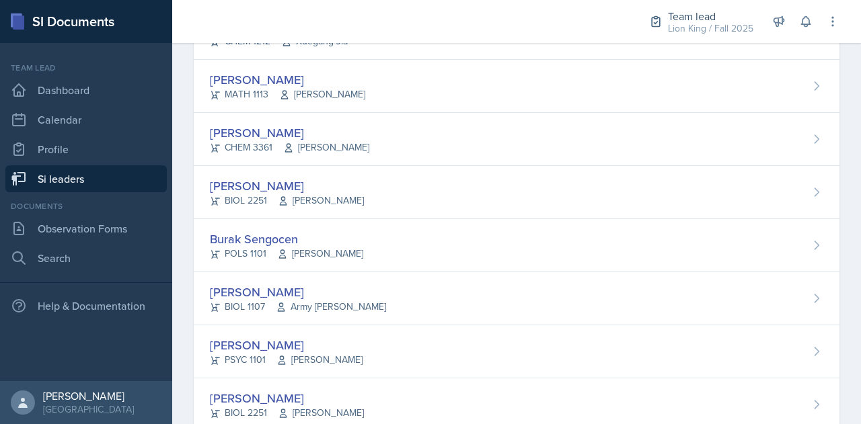
scroll to position [911, 0]
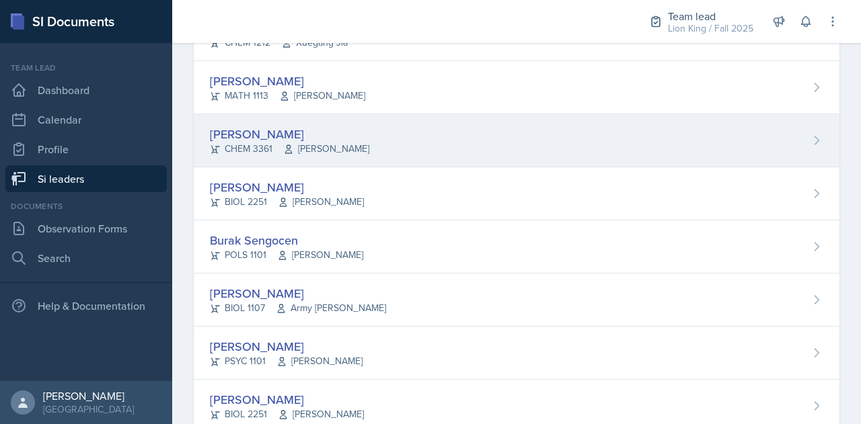
click at [329, 130] on div "[PERSON_NAME]" at bounding box center [289, 134] width 159 height 18
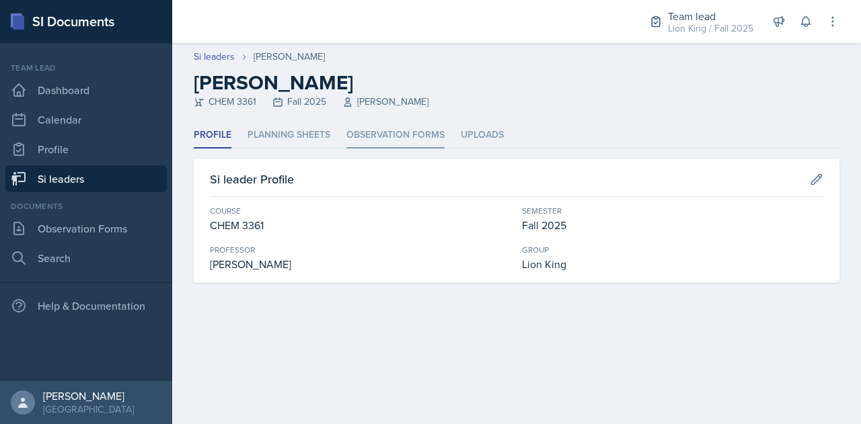
click at [395, 129] on li "Observation Forms" at bounding box center [395, 135] width 98 height 26
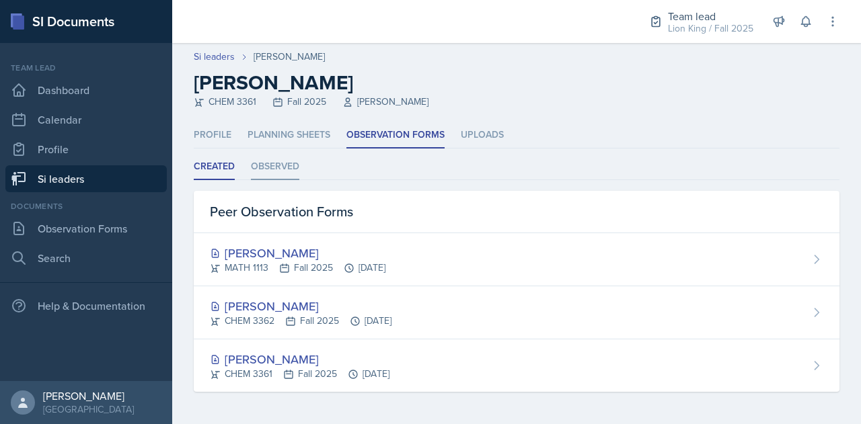
click at [278, 160] on li "Observed" at bounding box center [275, 167] width 48 height 26
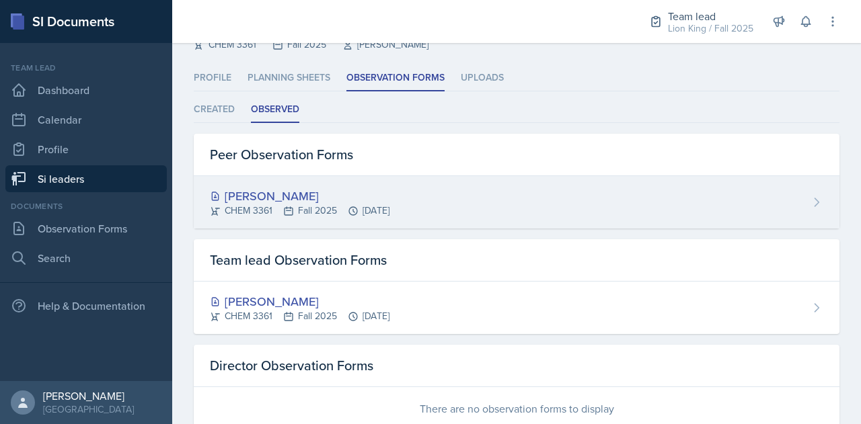
scroll to position [94, 0]
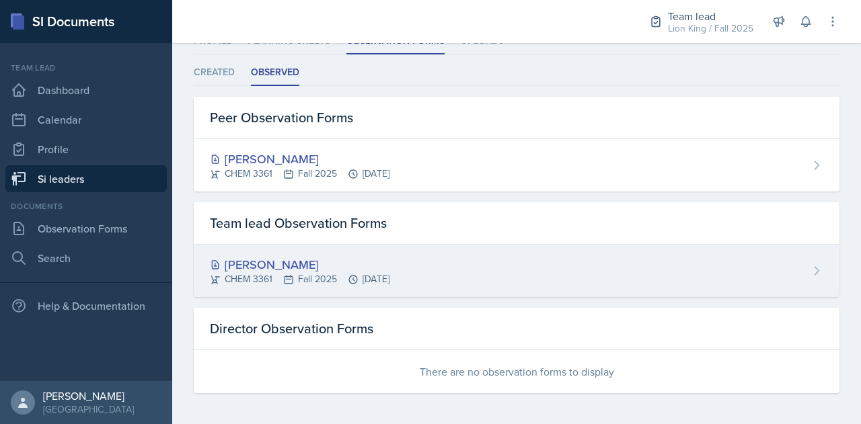
click at [377, 262] on div "[PERSON_NAME]" at bounding box center [300, 265] width 180 height 18
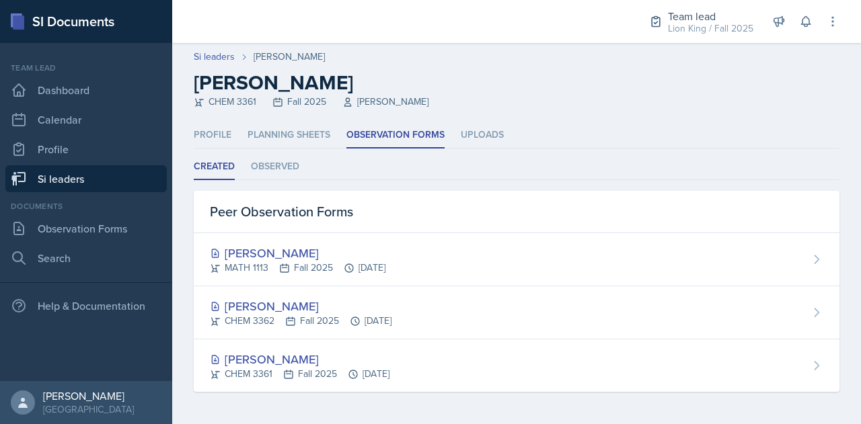
click at [143, 174] on link "Si leaders" at bounding box center [85, 178] width 161 height 27
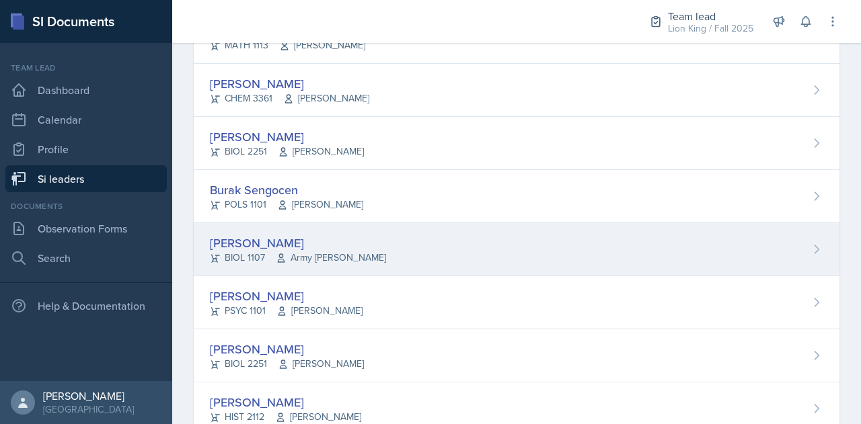
scroll to position [960, 0]
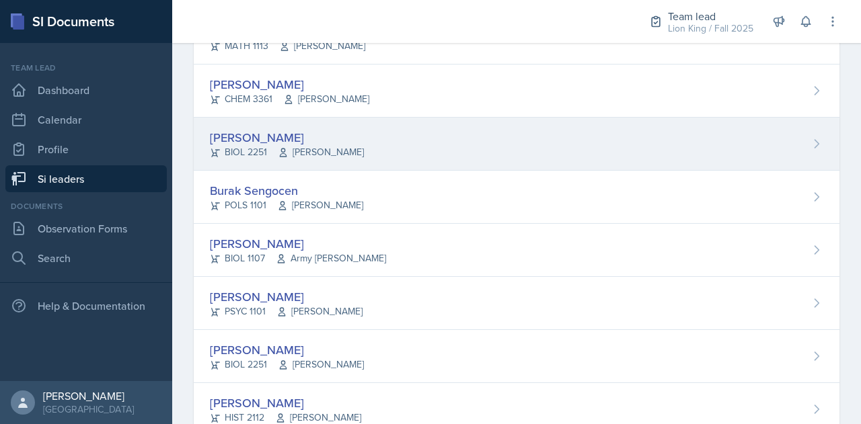
click at [272, 131] on div "[PERSON_NAME]" at bounding box center [287, 137] width 154 height 18
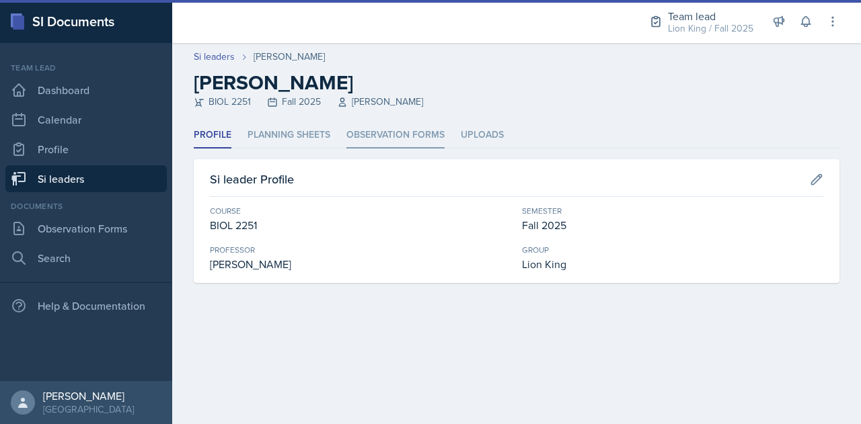
click at [395, 128] on li "Observation Forms" at bounding box center [395, 135] width 98 height 26
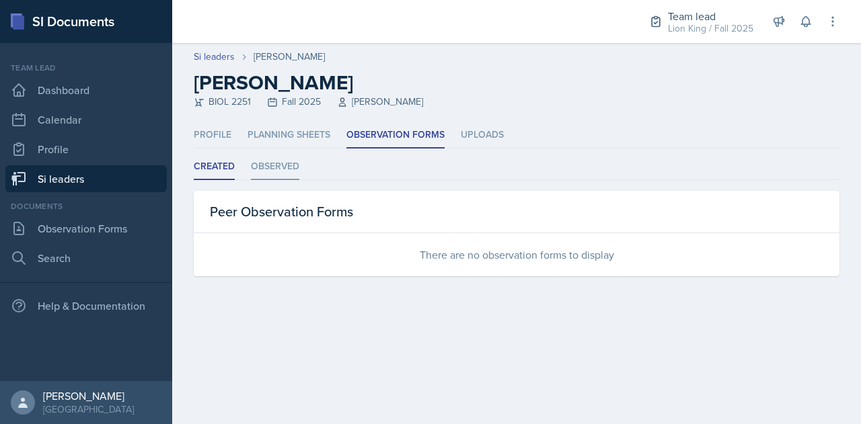
click at [285, 169] on li "Observed" at bounding box center [275, 167] width 48 height 26
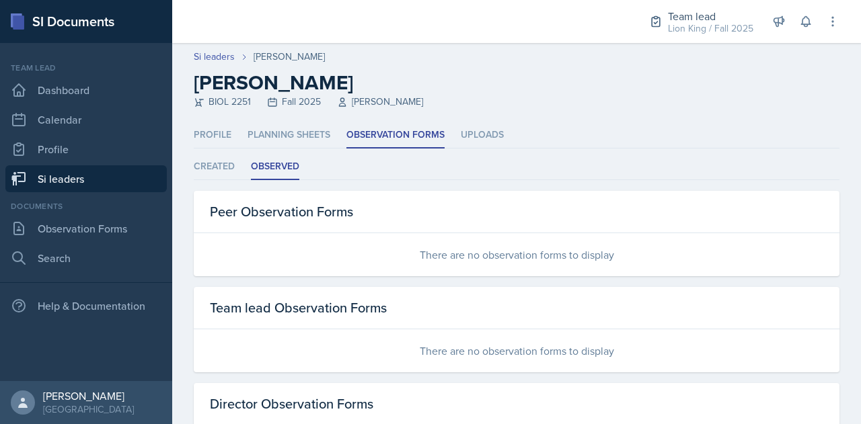
click at [105, 180] on link "Si leaders" at bounding box center [85, 178] width 161 height 27
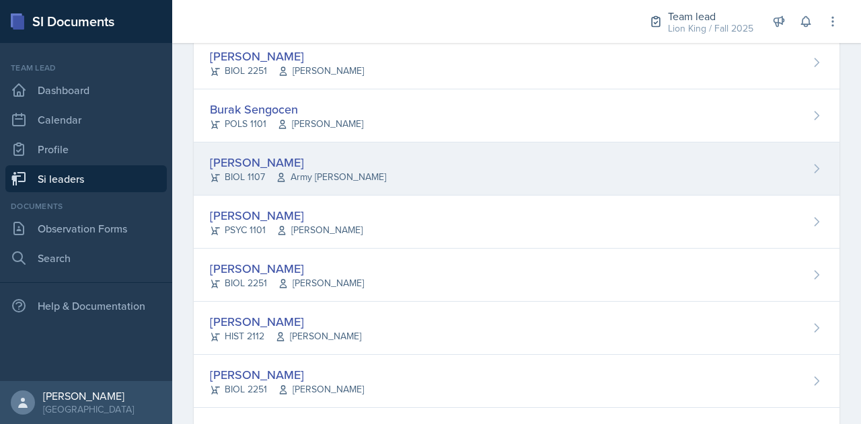
scroll to position [1040, 0]
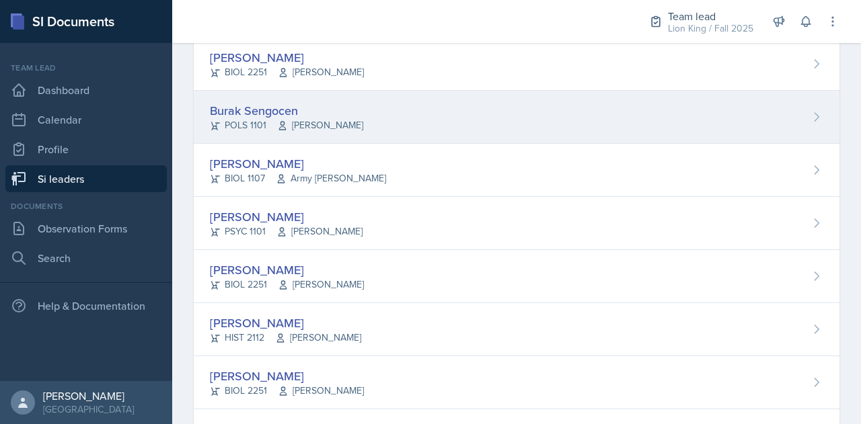
click at [303, 118] on span "[PERSON_NAME]" at bounding box center [320, 125] width 86 height 14
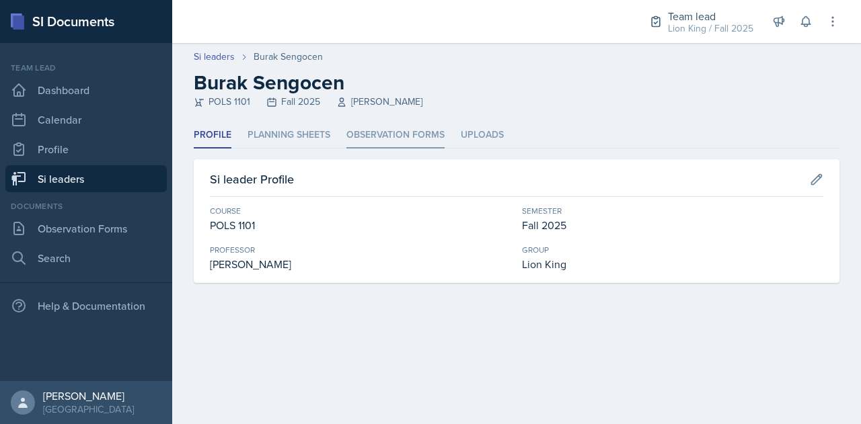
click at [371, 139] on li "Observation Forms" at bounding box center [395, 135] width 98 height 26
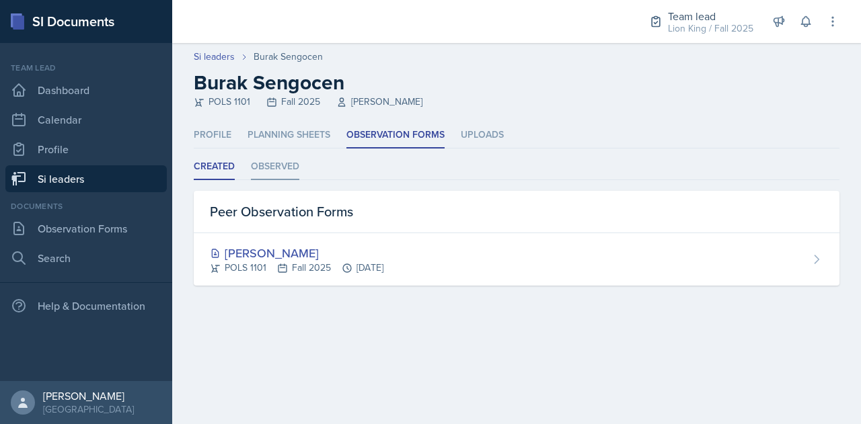
click at [281, 159] on li "Observed" at bounding box center [275, 167] width 48 height 26
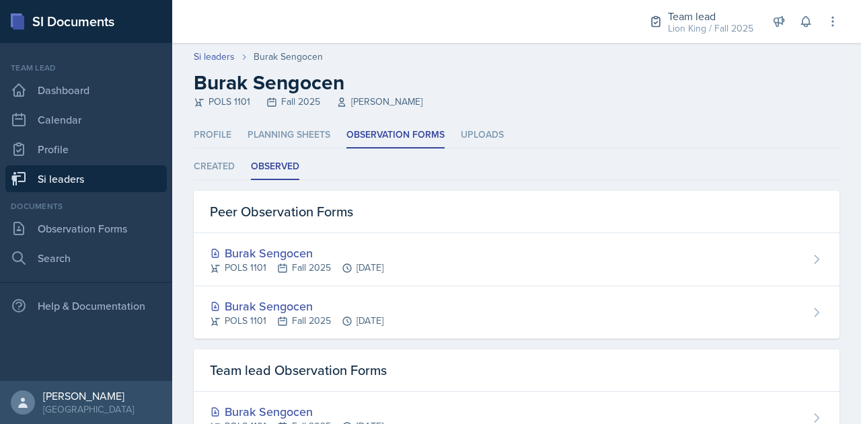
click at [118, 178] on link "Si leaders" at bounding box center [85, 178] width 161 height 27
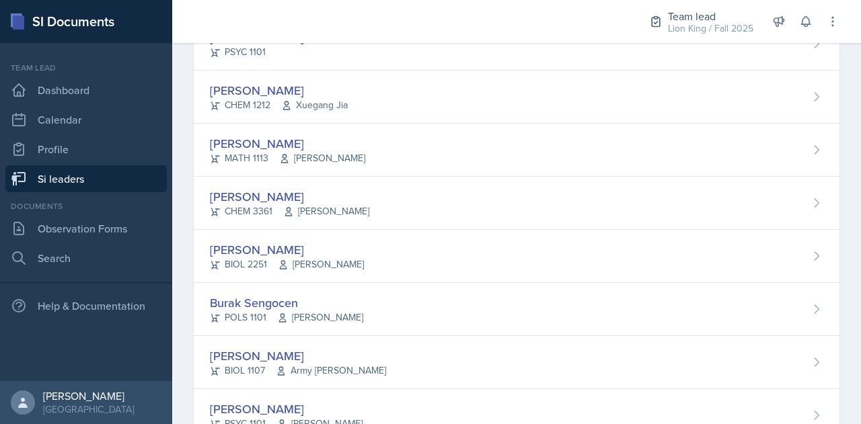
scroll to position [1104, 0]
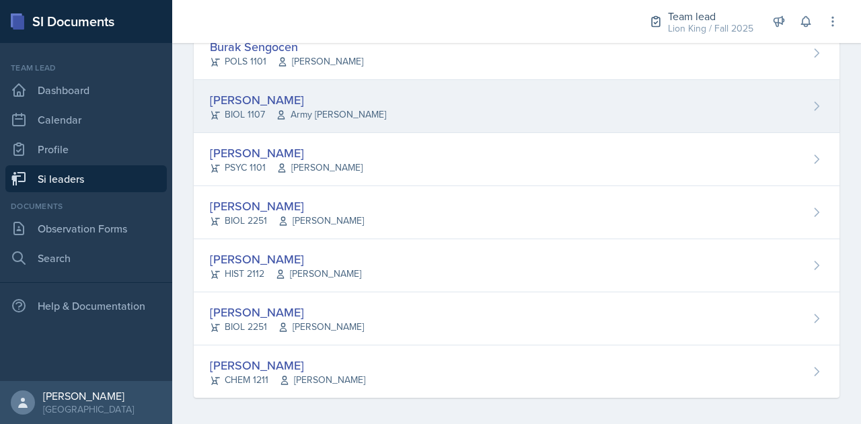
click at [311, 91] on div "[PERSON_NAME]" at bounding box center [298, 100] width 176 height 18
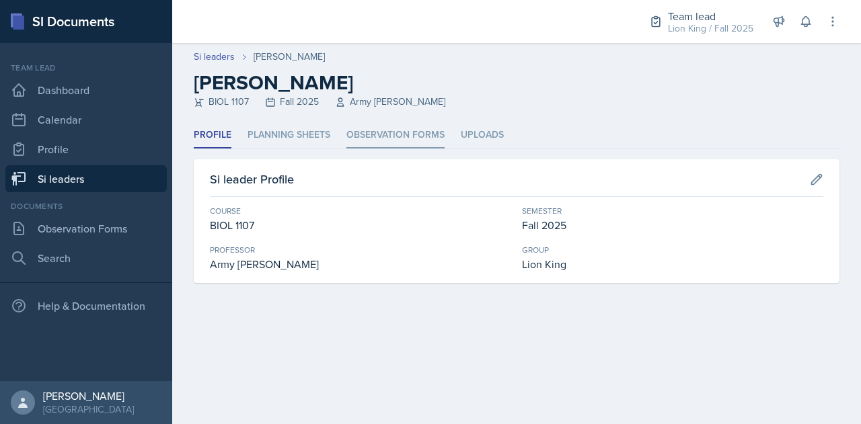
click at [393, 141] on li "Observation Forms" at bounding box center [395, 135] width 98 height 26
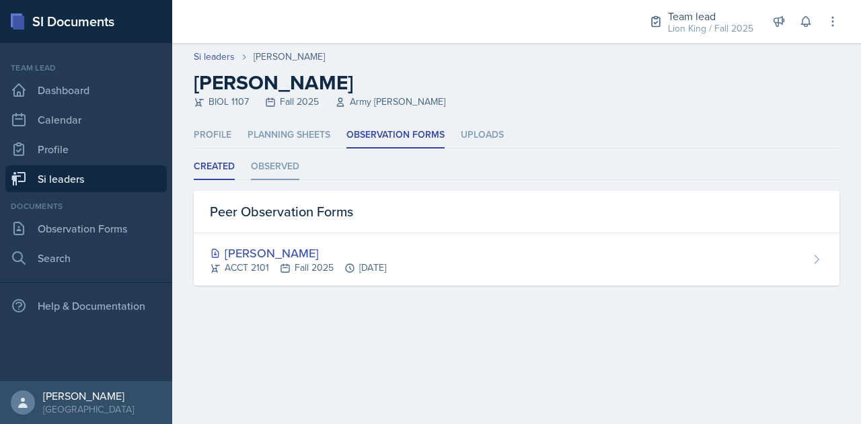
click at [286, 160] on li "Observed" at bounding box center [275, 167] width 48 height 26
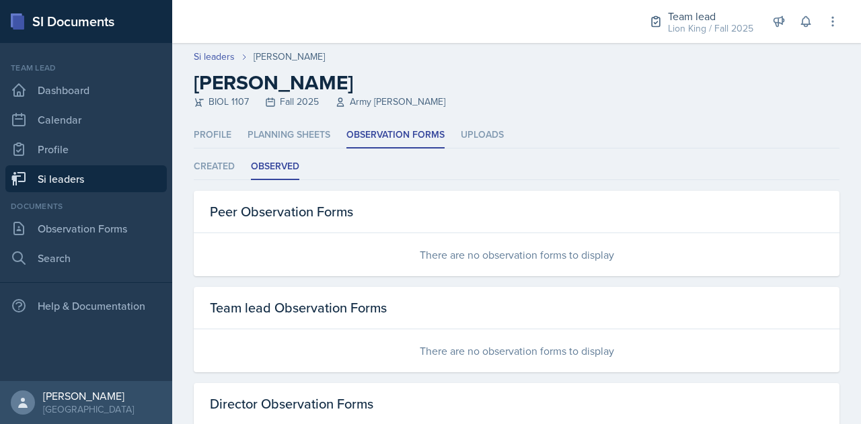
click at [104, 182] on link "Si leaders" at bounding box center [85, 178] width 161 height 27
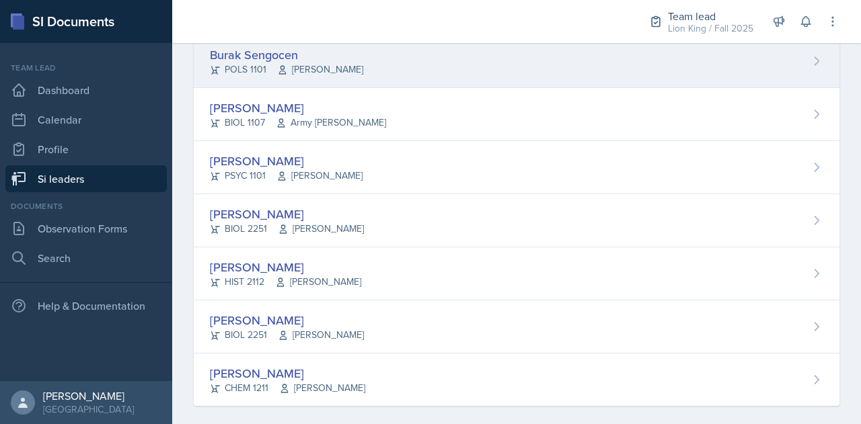
scroll to position [1104, 0]
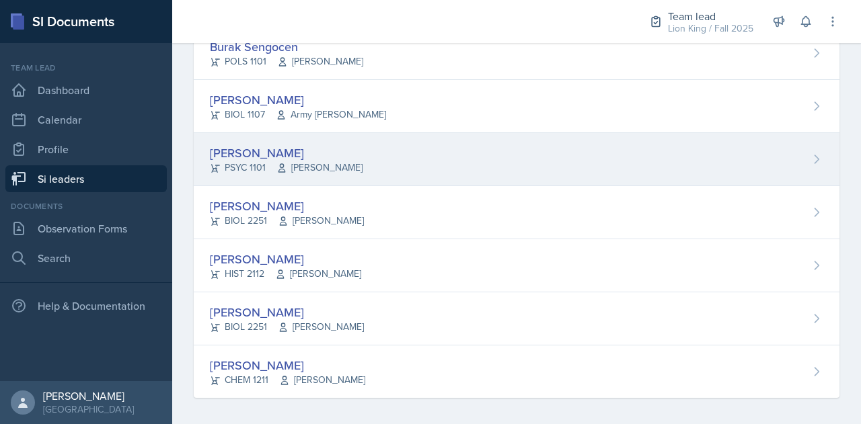
click at [266, 144] on div "[PERSON_NAME]" at bounding box center [286, 153] width 153 height 18
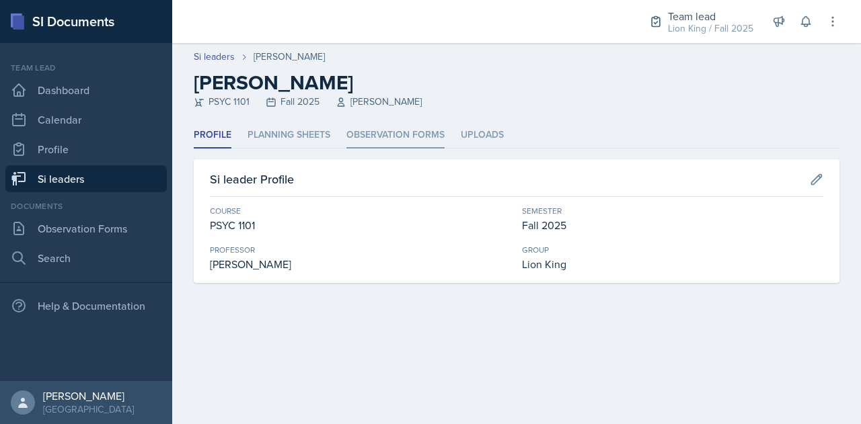
click at [383, 135] on li "Observation Forms" at bounding box center [395, 135] width 98 height 26
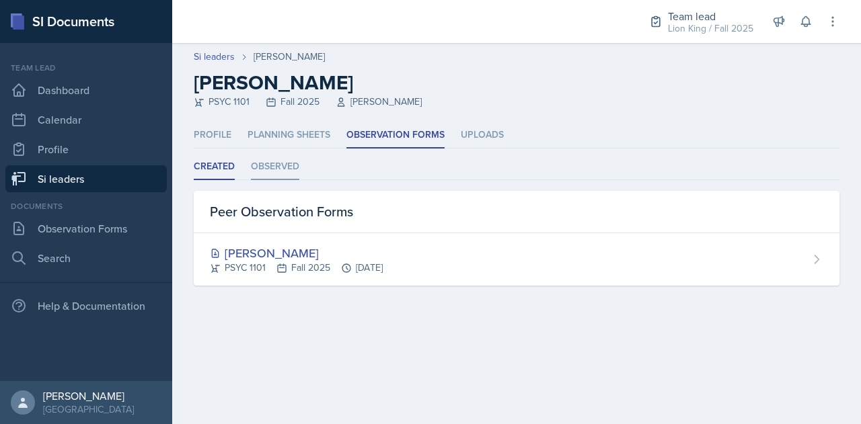
click at [272, 171] on li "Observed" at bounding box center [275, 167] width 48 height 26
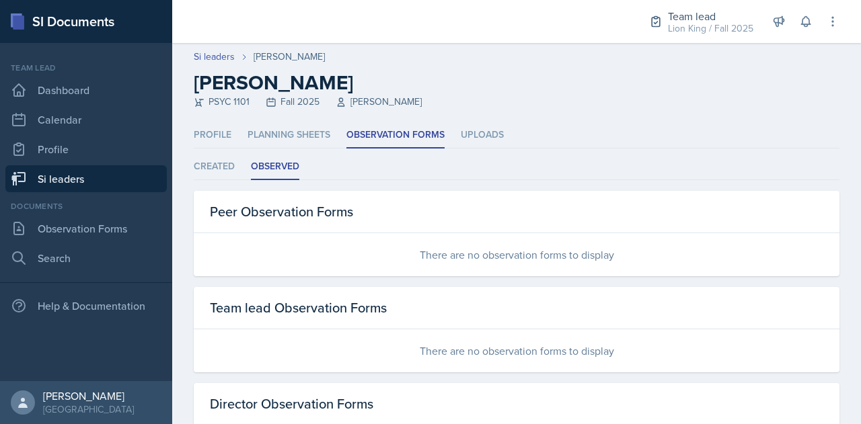
click at [122, 181] on link "Si leaders" at bounding box center [85, 178] width 161 height 27
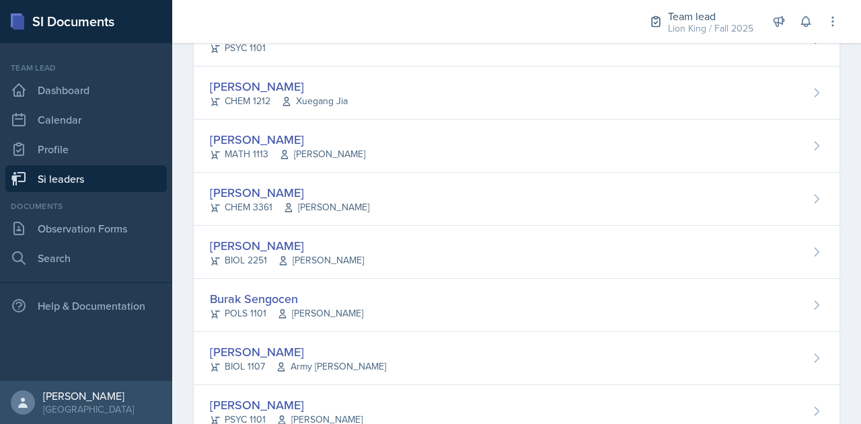
scroll to position [1104, 0]
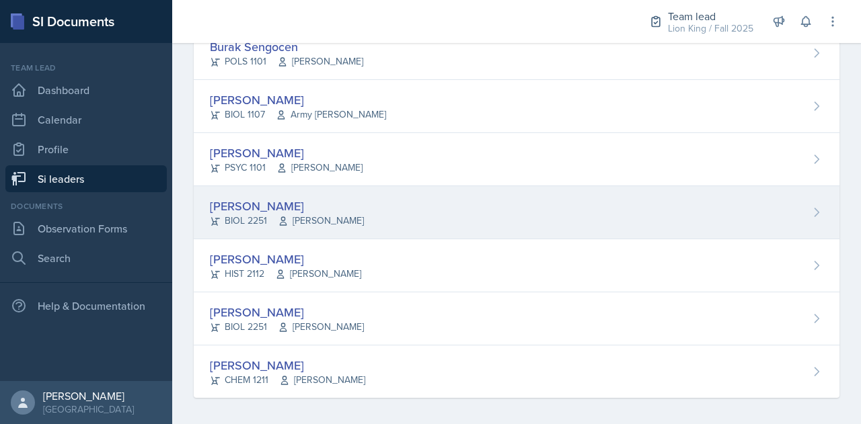
click at [263, 191] on div "Elijah Till BIOL 2251 Muna Elhassey" at bounding box center [517, 212] width 646 height 53
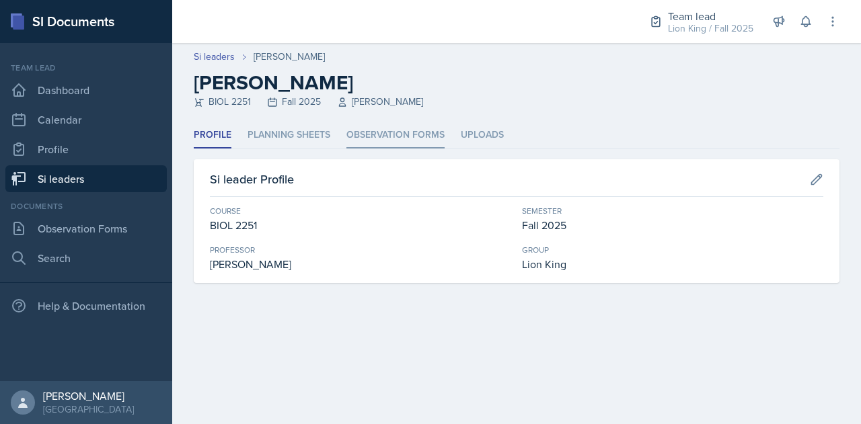
click at [369, 127] on li "Observation Forms" at bounding box center [395, 135] width 98 height 26
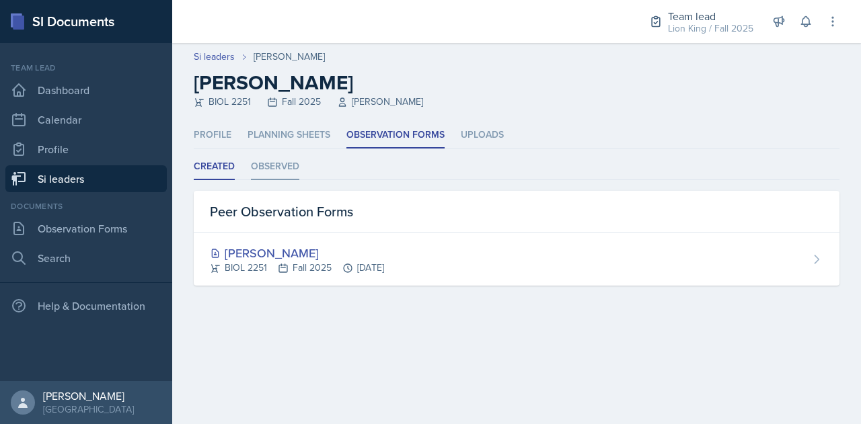
click at [282, 167] on li "Observed" at bounding box center [275, 167] width 48 height 26
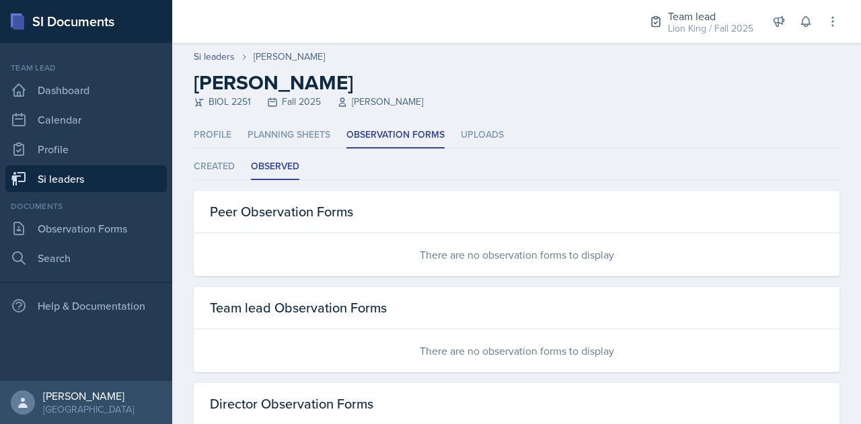
click at [126, 184] on link "Si leaders" at bounding box center [85, 178] width 161 height 27
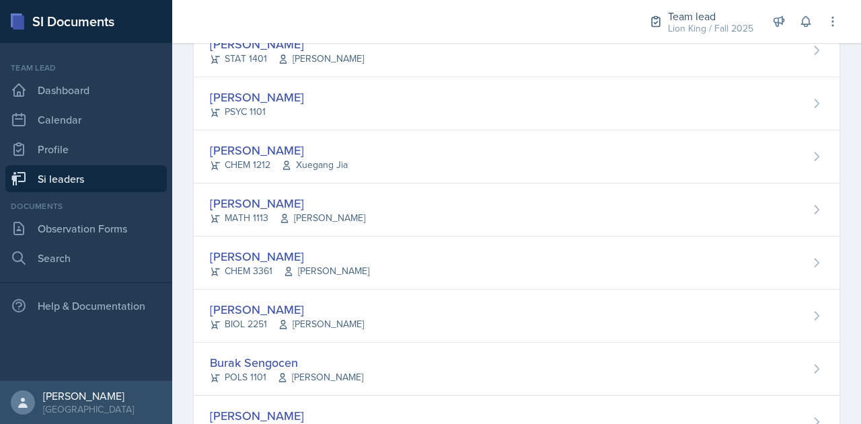
scroll to position [1104, 0]
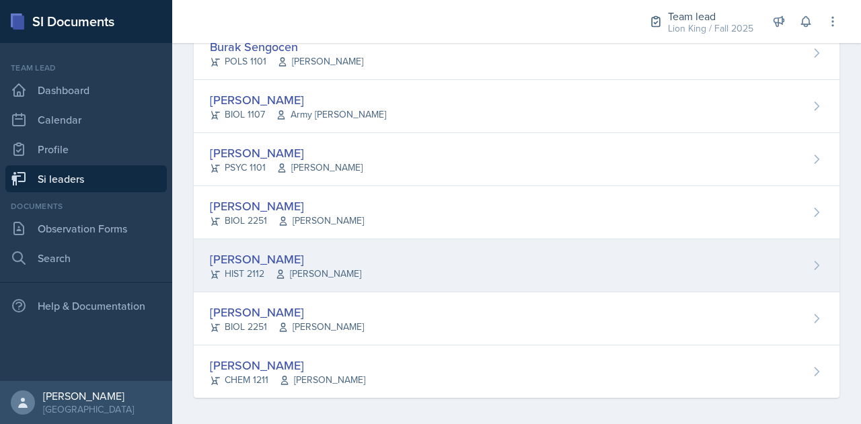
click at [313, 250] on div "[PERSON_NAME]" at bounding box center [285, 259] width 151 height 18
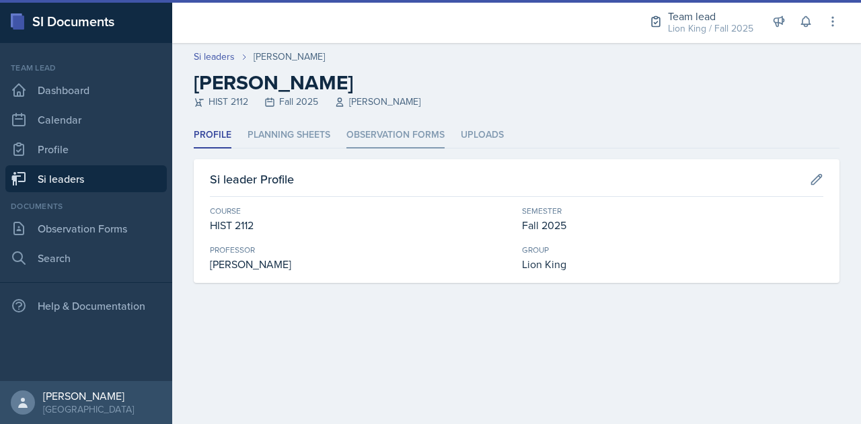
click at [409, 139] on li "Observation Forms" at bounding box center [395, 135] width 98 height 26
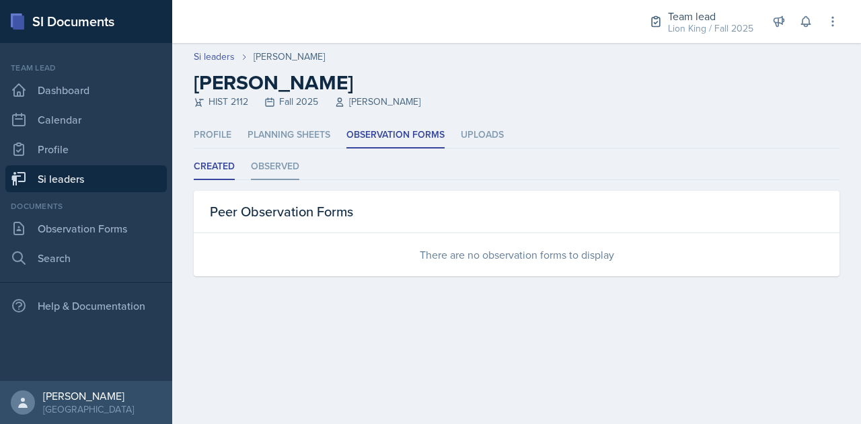
click at [284, 162] on li "Observed" at bounding box center [275, 167] width 48 height 26
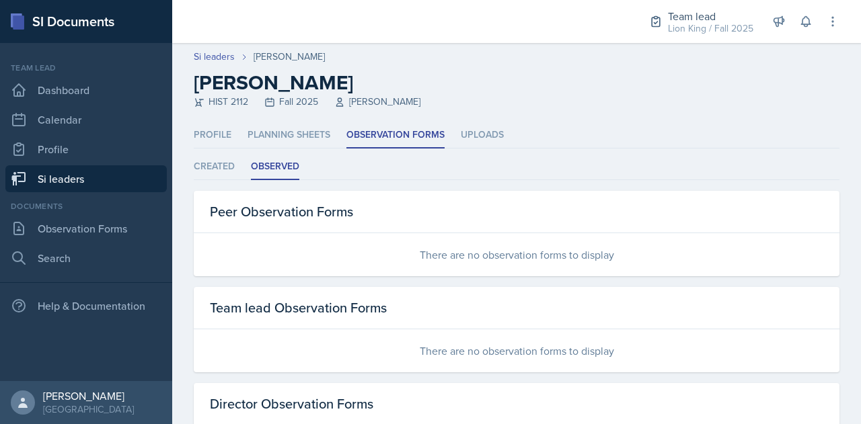
click at [136, 172] on link "Si leaders" at bounding box center [85, 178] width 161 height 27
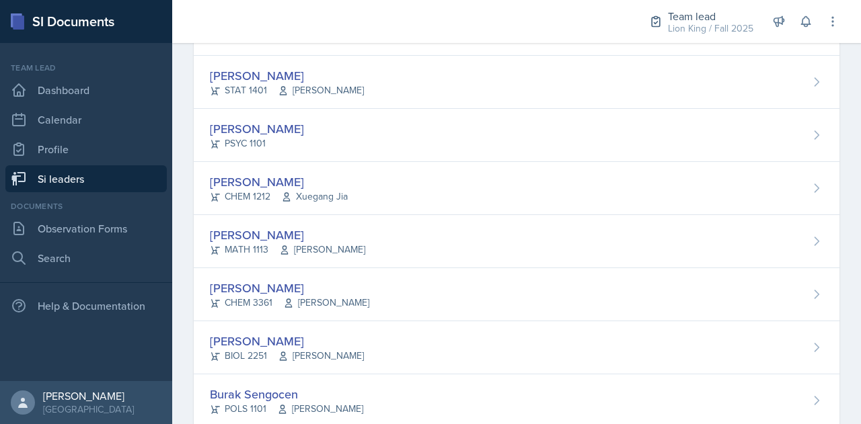
scroll to position [1104, 0]
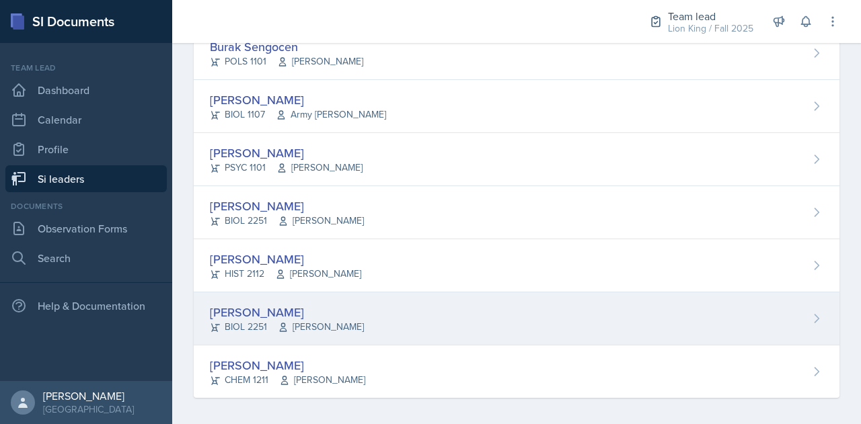
click at [399, 297] on div "Makenzie Westra BIOL 2251 Traci McGee" at bounding box center [517, 319] width 646 height 53
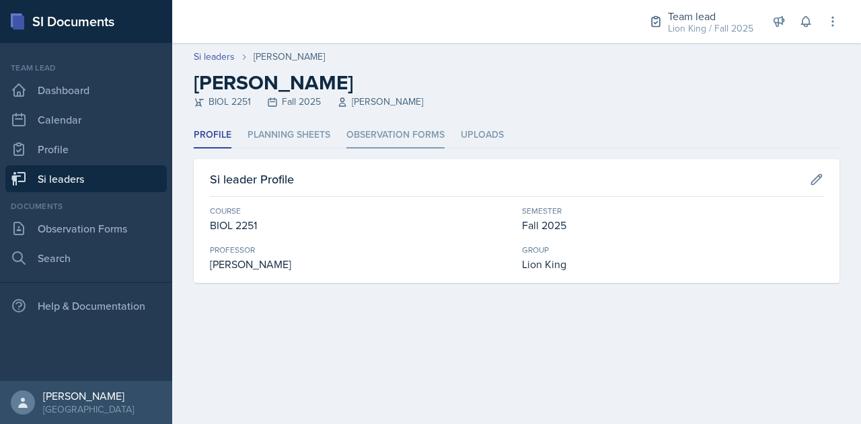
click at [398, 138] on li "Observation Forms" at bounding box center [395, 135] width 98 height 26
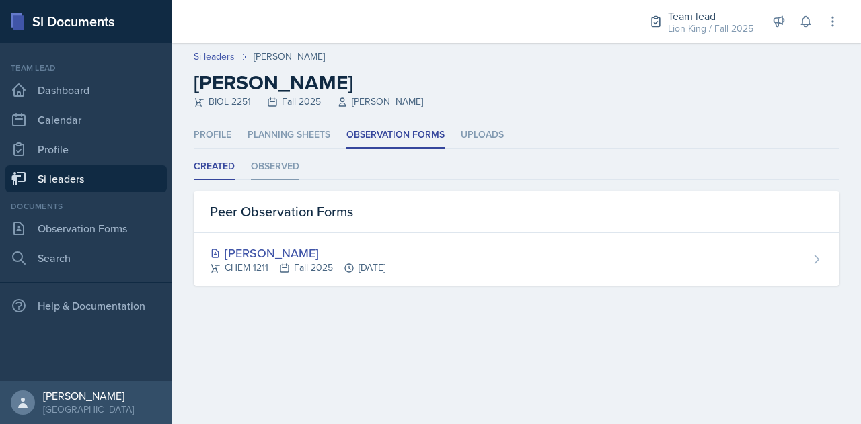
click at [282, 167] on li "Observed" at bounding box center [275, 167] width 48 height 26
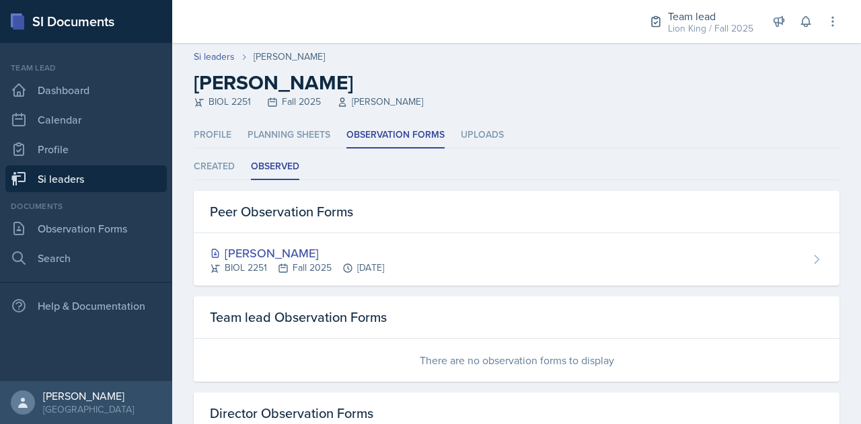
click at [112, 176] on link "Si leaders" at bounding box center [85, 178] width 161 height 27
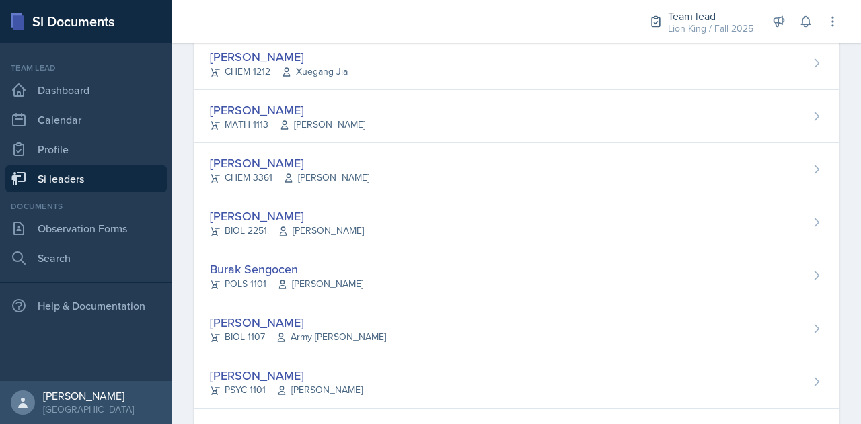
scroll to position [1104, 0]
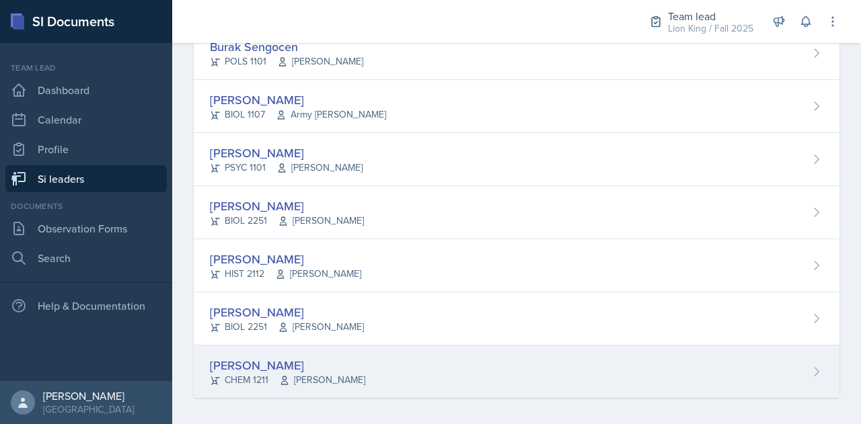
click at [285, 356] on div "[PERSON_NAME]" at bounding box center [287, 365] width 155 height 18
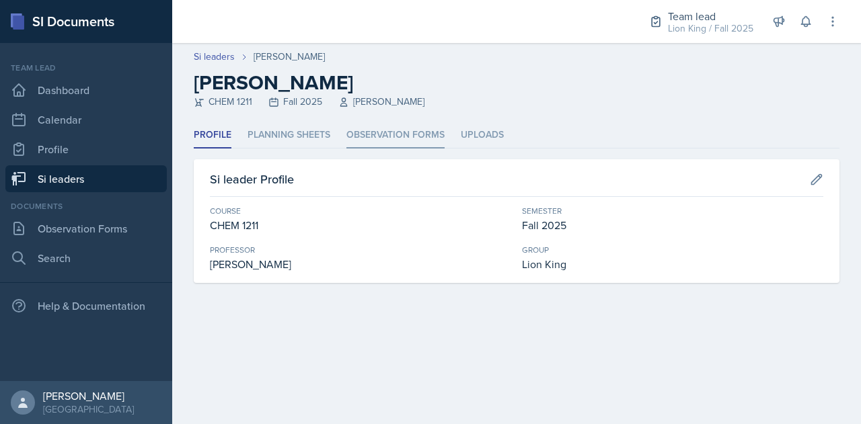
click at [378, 128] on li "Observation Forms" at bounding box center [395, 135] width 98 height 26
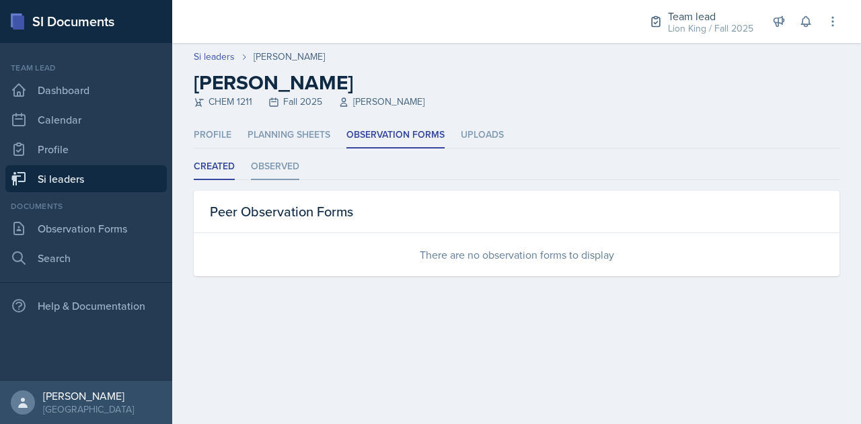
click at [267, 167] on li "Observed" at bounding box center [275, 167] width 48 height 26
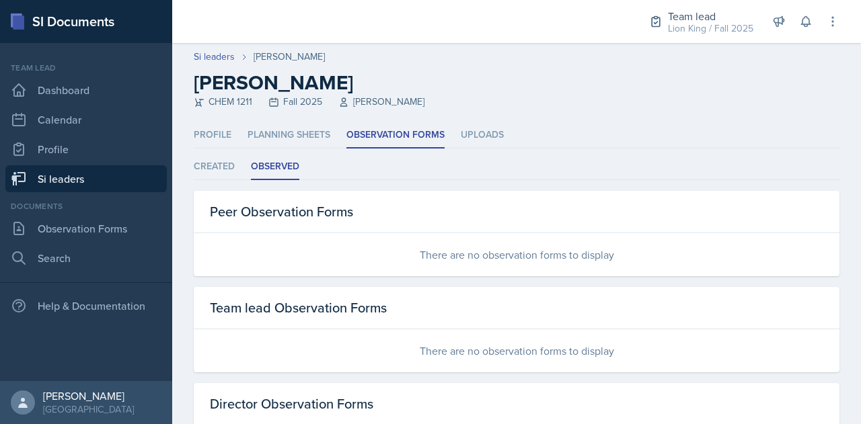
click at [130, 180] on link "Si leaders" at bounding box center [85, 178] width 161 height 27
